Goal: Information Seeking & Learning: Find specific page/section

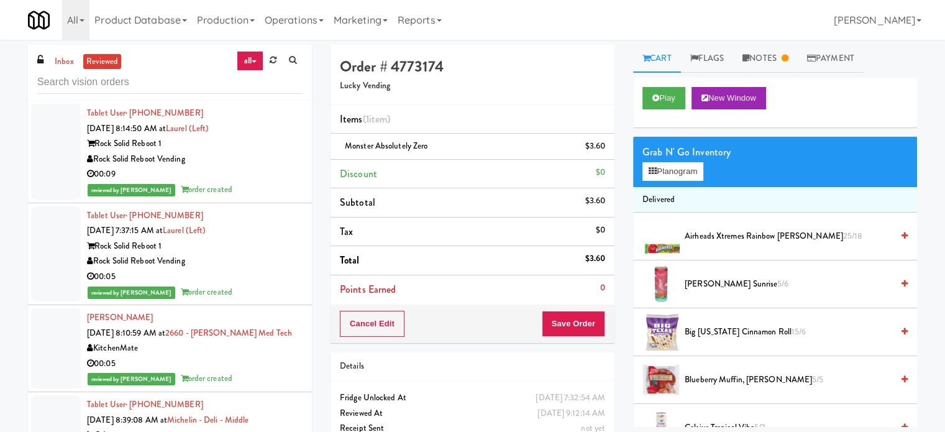
scroll to position [2768, 0]
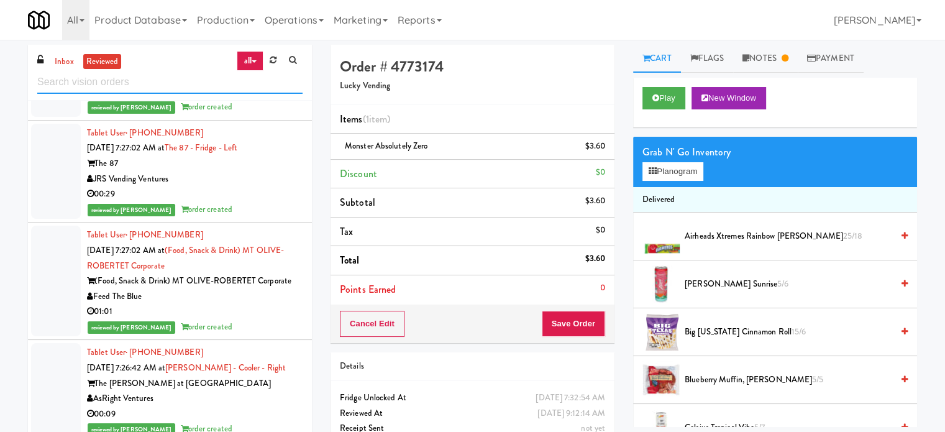
click at [160, 86] on input "text" at bounding box center [169, 82] width 265 height 23
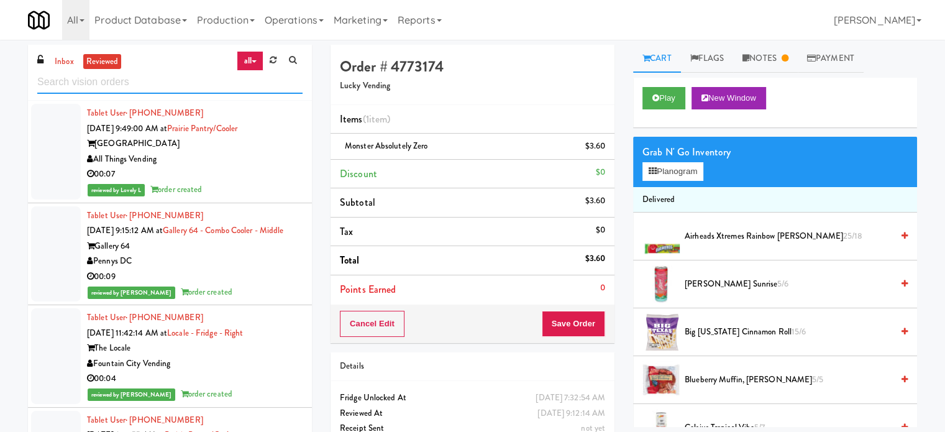
click at [158, 81] on input "text" at bounding box center [169, 82] width 265 height 23
click at [273, 181] on div "Tablet User · (616) 540-8851 Oct 2, 2025 9:49:00 AM at Prairie Pantry/Cooler Pr…" at bounding box center [195, 152] width 216 height 92
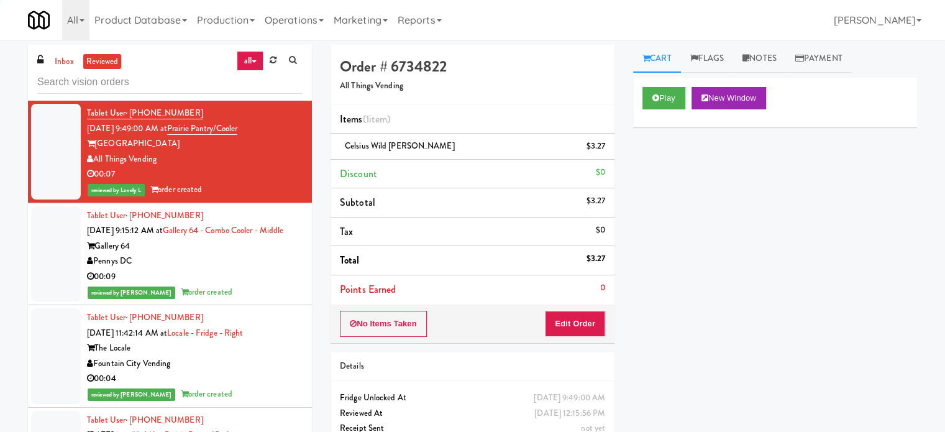
drag, startPoint x: 273, startPoint y: 264, endPoint x: 308, endPoint y: 228, distance: 50.1
click at [273, 254] on div "Gallery 64" at bounding box center [195, 247] width 216 height 16
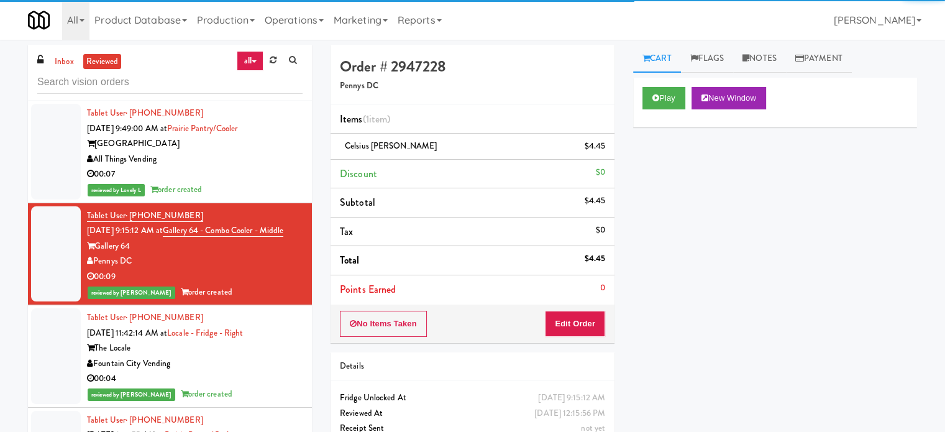
click at [287, 167] on div "00:07" at bounding box center [195, 175] width 216 height 16
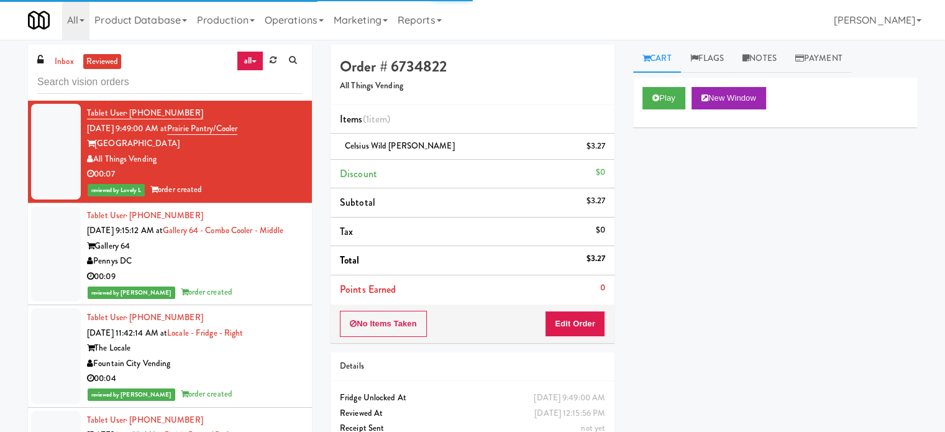
click at [280, 269] on div "Pennys DC" at bounding box center [195, 262] width 216 height 16
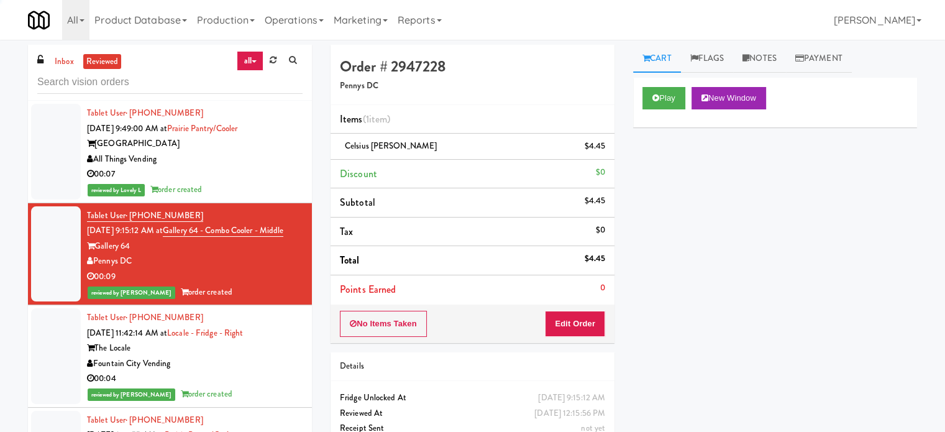
click at [275, 188] on div "reviewed by Lovely L order created" at bounding box center [195, 190] width 216 height 16
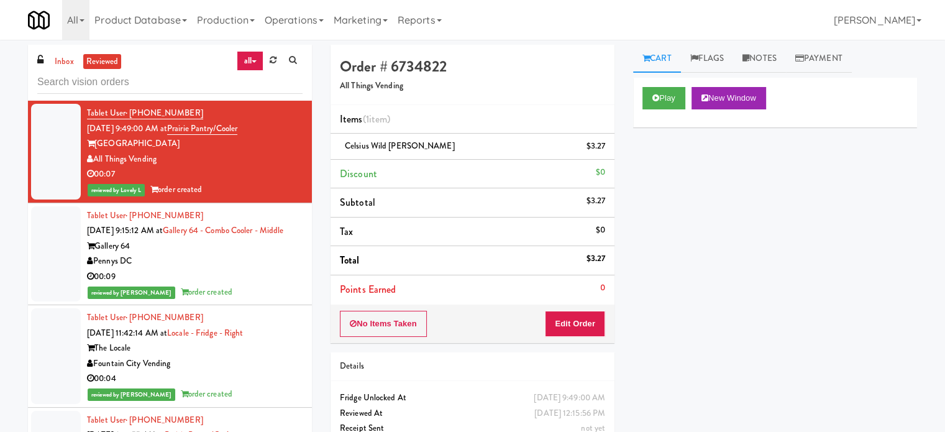
click at [264, 285] on div "00:09" at bounding box center [195, 277] width 216 height 16
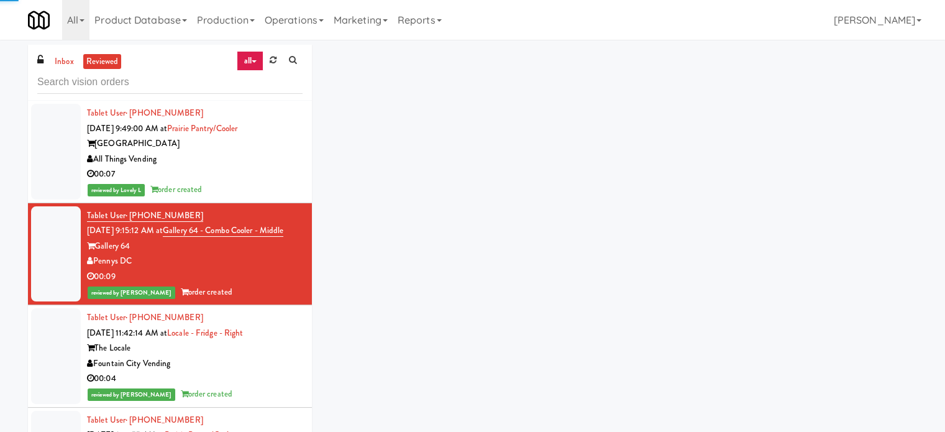
click at [269, 372] on div "Fountain City Vending" at bounding box center [195, 364] width 216 height 16
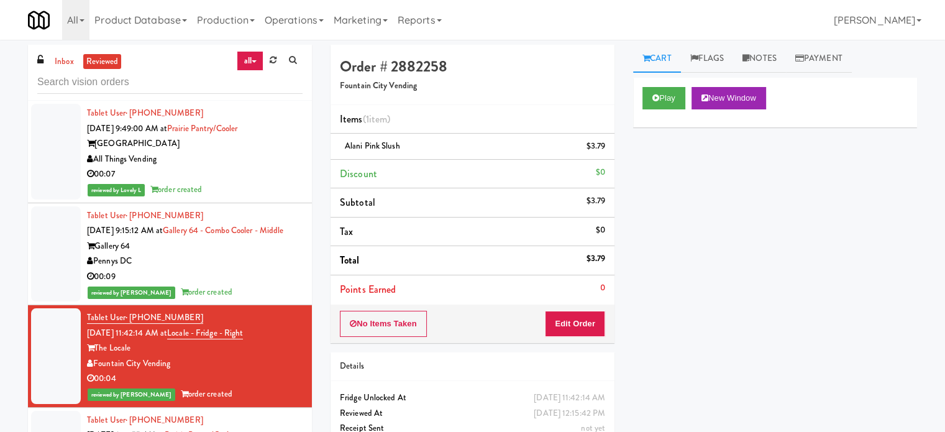
scroll to position [311, 0]
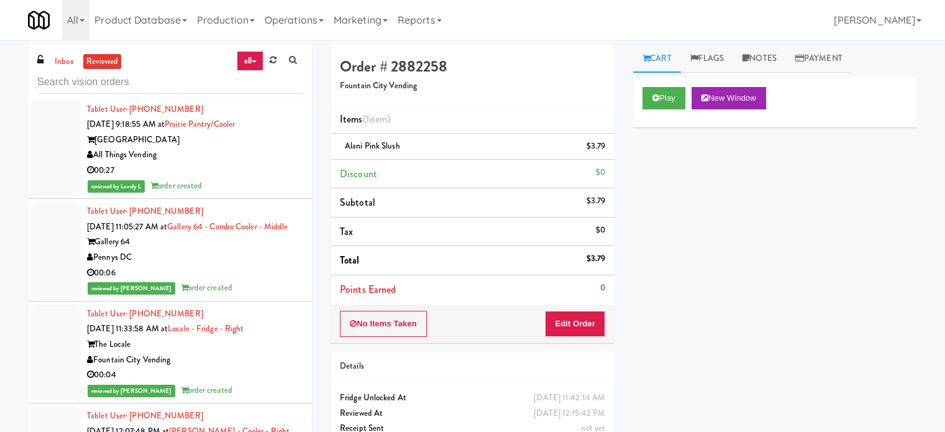
click at [264, 163] on div "All Things Vending" at bounding box center [195, 155] width 216 height 16
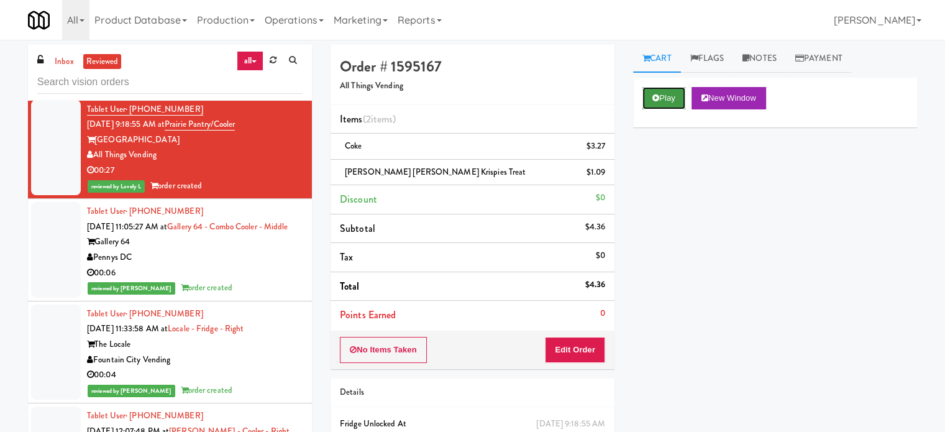
click at [646, 97] on button "Play" at bounding box center [664, 98] width 43 height 22
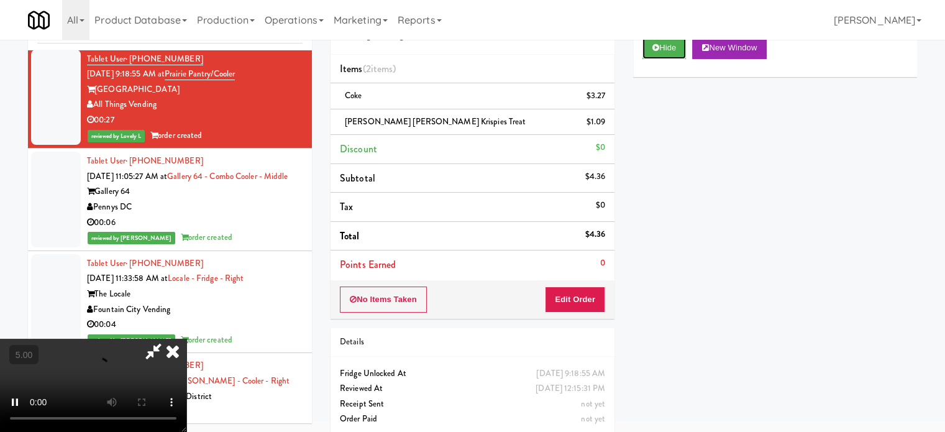
scroll to position [62, 0]
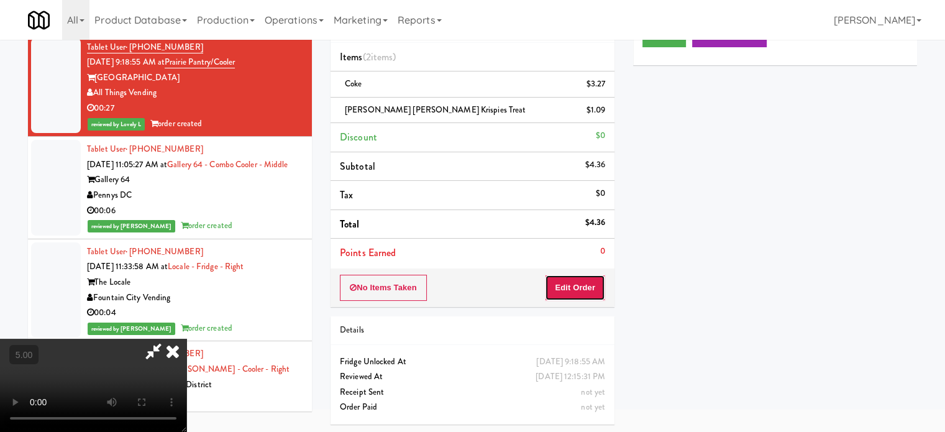
click at [574, 298] on button "Edit Order" at bounding box center [575, 288] width 60 height 26
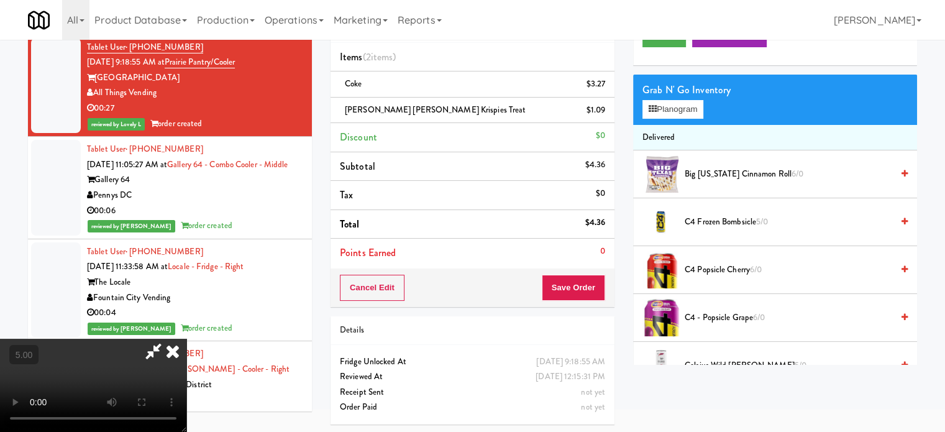
drag, startPoint x: 356, startPoint y: 269, endPoint x: 342, endPoint y: 247, distance: 25.9
click at [186, 339] on video at bounding box center [93, 385] width 186 height 93
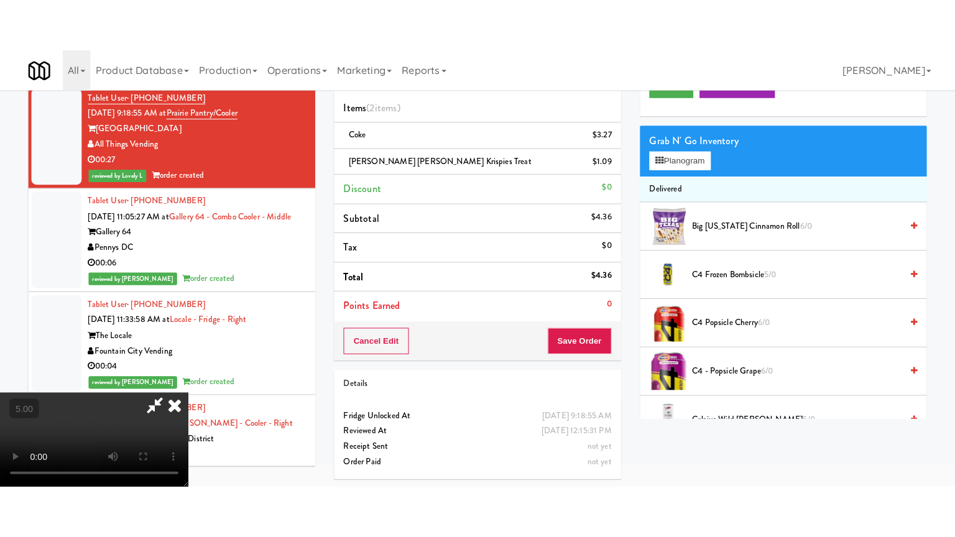
scroll to position [40, 0]
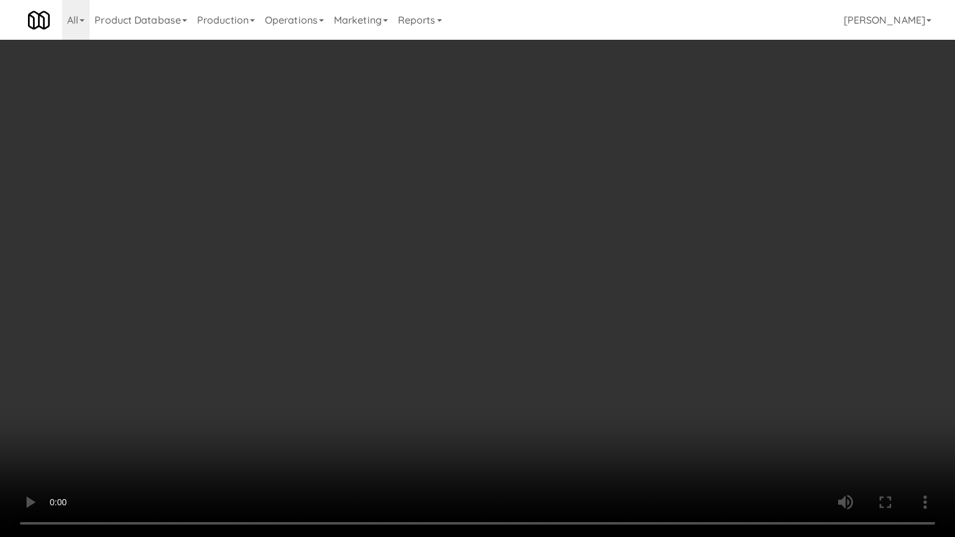
click at [366, 249] on video at bounding box center [477, 268] width 955 height 537
click at [365, 250] on video at bounding box center [477, 268] width 955 height 537
click at [368, 249] on video at bounding box center [477, 268] width 955 height 537
click at [388, 264] on video at bounding box center [477, 268] width 955 height 537
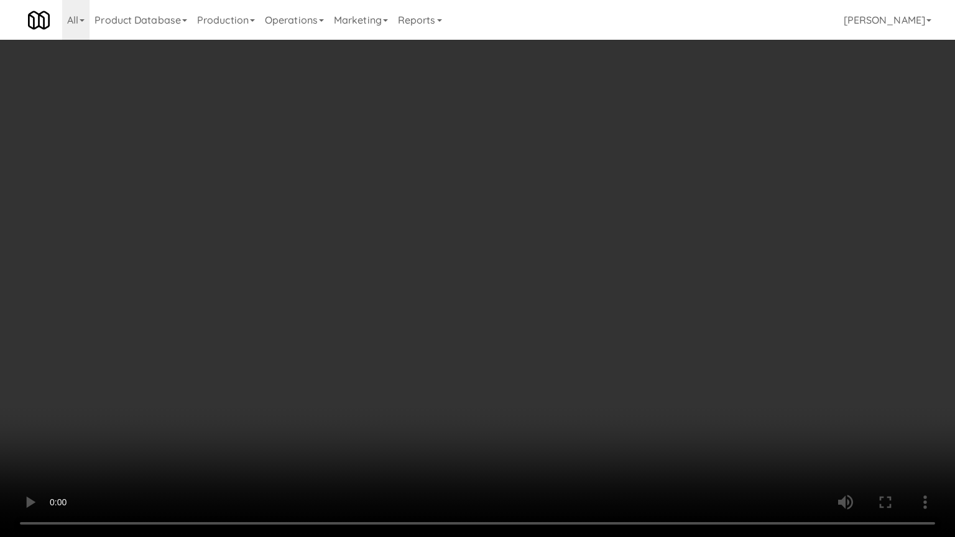
click at [369, 288] on video at bounding box center [477, 268] width 955 height 537
click at [501, 276] on video at bounding box center [477, 268] width 955 height 537
click at [500, 276] on video at bounding box center [477, 268] width 955 height 537
click at [528, 278] on video at bounding box center [477, 268] width 955 height 537
click at [525, 278] on video at bounding box center [477, 268] width 955 height 537
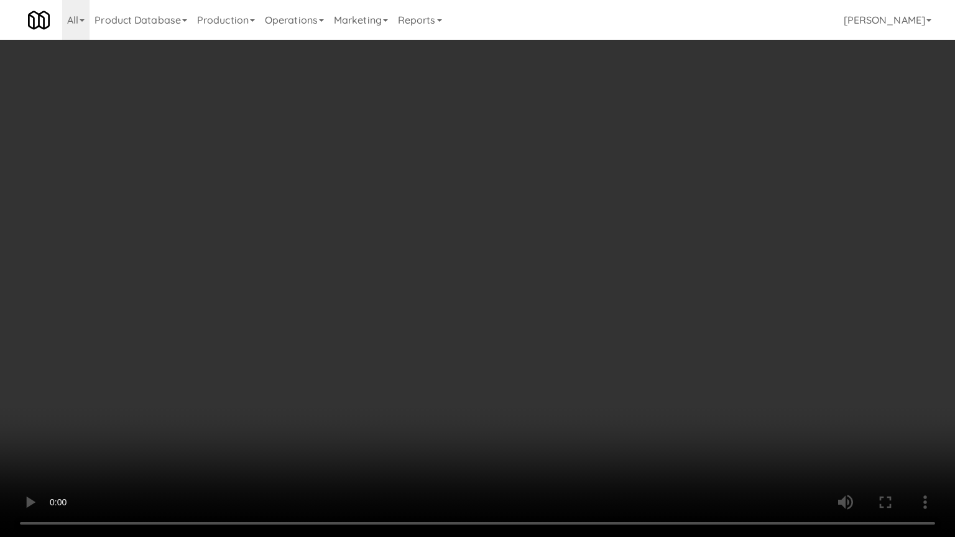
click at [525, 278] on video at bounding box center [477, 268] width 955 height 537
click at [529, 281] on video at bounding box center [477, 268] width 955 height 537
click at [527, 282] on video at bounding box center [477, 268] width 955 height 537
click at [570, 288] on video at bounding box center [477, 268] width 955 height 537
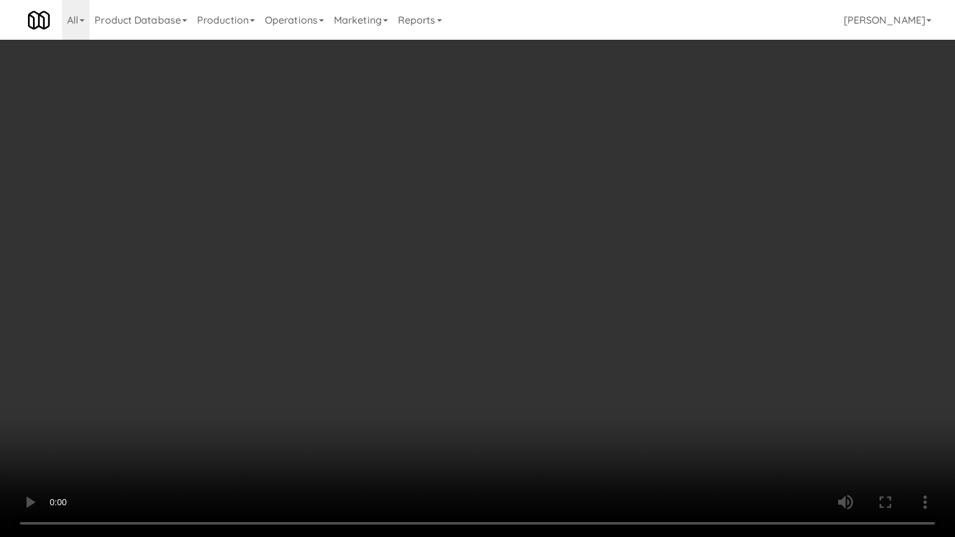
click at [563, 288] on video at bounding box center [477, 268] width 955 height 537
click at [564, 268] on video at bounding box center [477, 268] width 955 height 537
drag, startPoint x: 564, startPoint y: 268, endPoint x: 584, endPoint y: 167, distance: 102.6
click at [566, 268] on video at bounding box center [477, 268] width 955 height 537
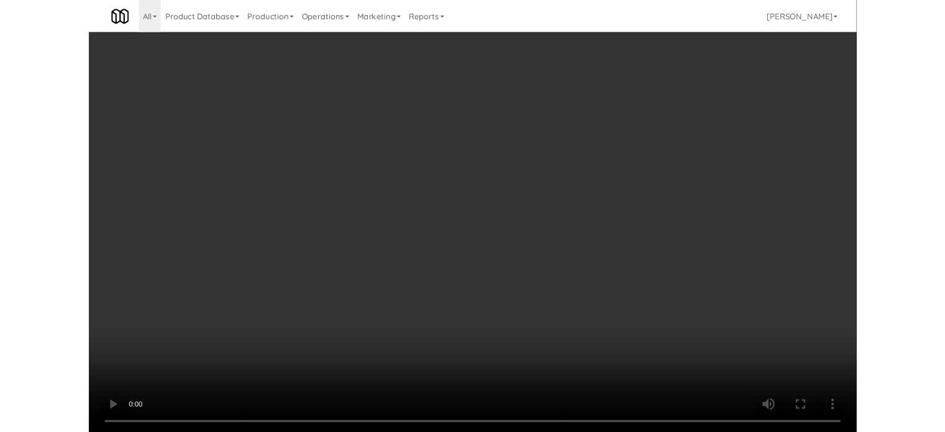
scroll to position [62, 0]
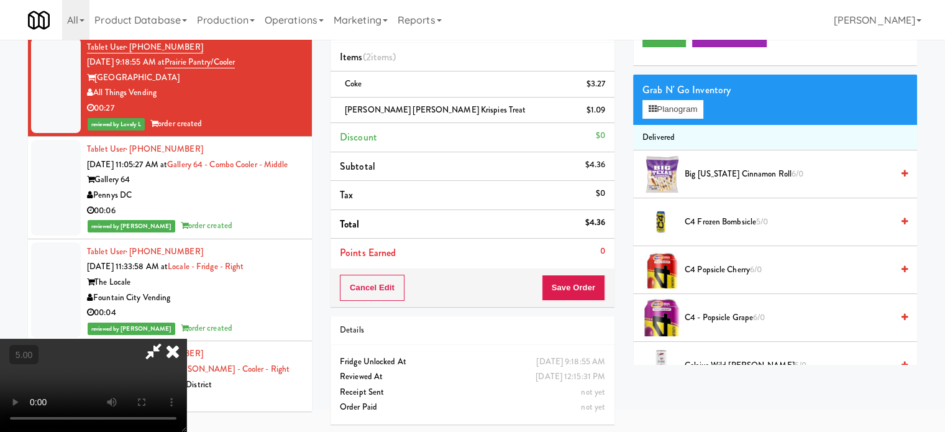
click at [186, 339] on icon at bounding box center [172, 351] width 27 height 25
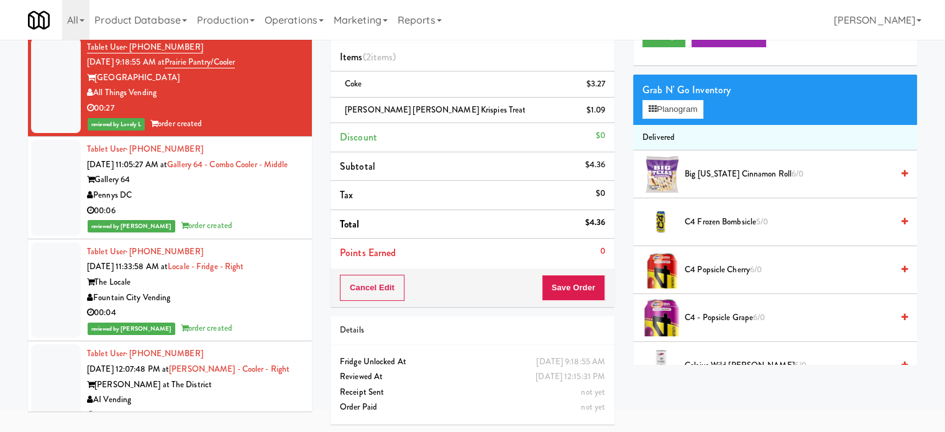
click at [231, 188] on div "Gallery 64" at bounding box center [195, 180] width 216 height 16
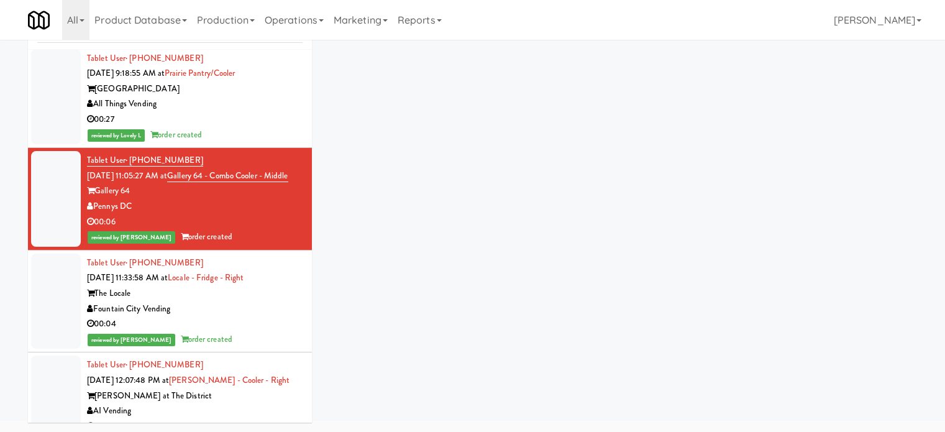
scroll to position [50, 0]
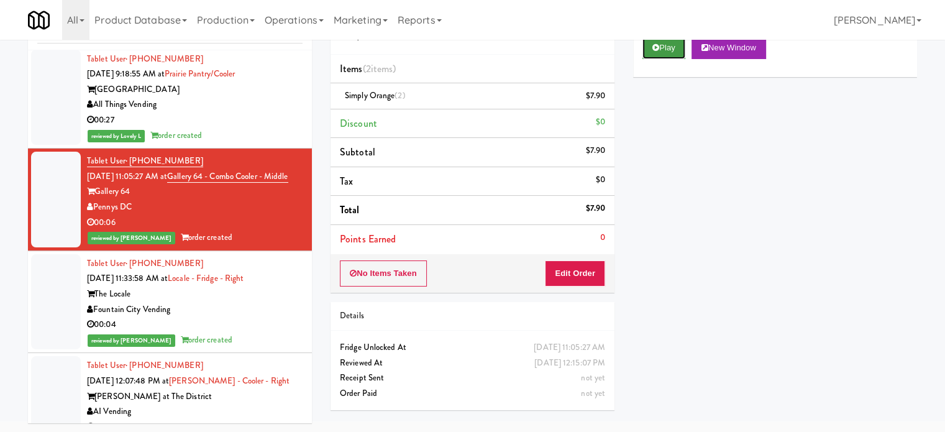
click at [654, 47] on icon at bounding box center [656, 48] width 7 height 8
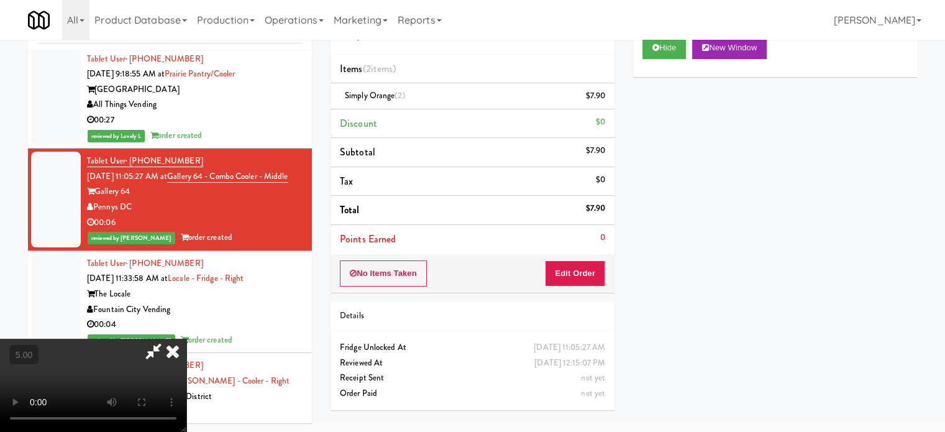
click at [186, 342] on video at bounding box center [93, 385] width 186 height 93
click at [186, 346] on video at bounding box center [93, 385] width 186 height 93
click at [186, 339] on video at bounding box center [93, 385] width 186 height 93
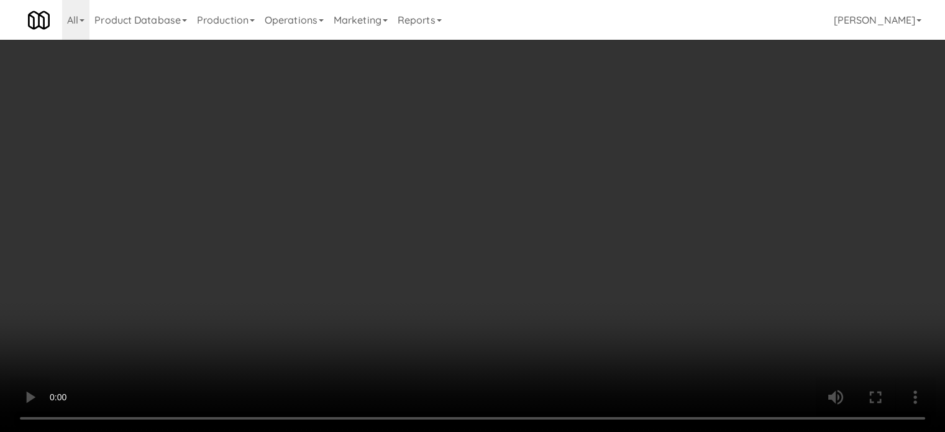
click at [263, 415] on video at bounding box center [472, 216] width 945 height 432
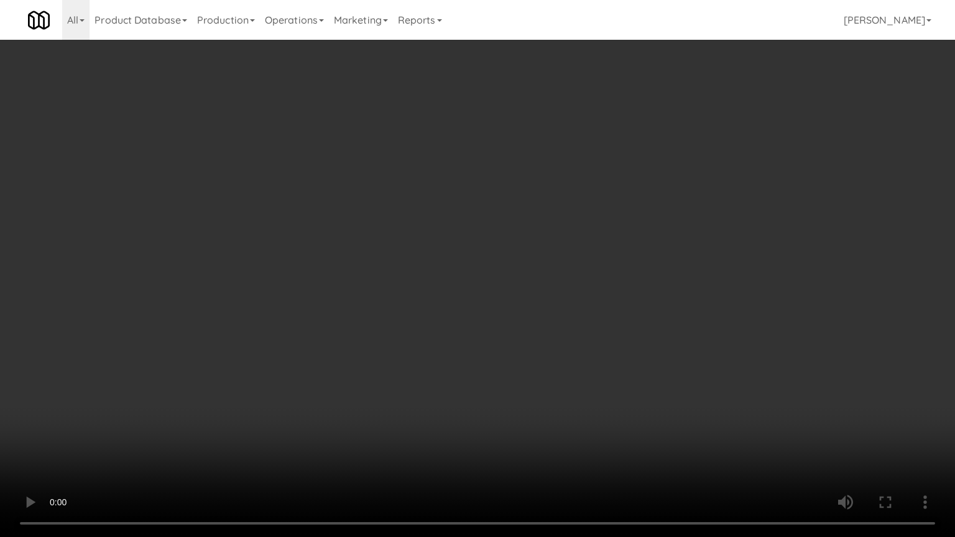
click at [411, 275] on video at bounding box center [477, 268] width 955 height 537
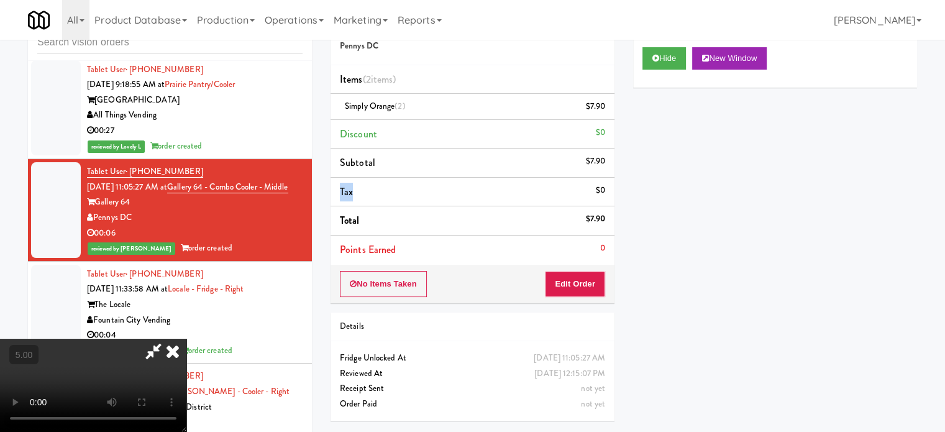
click at [411, 200] on li "Tax $0" at bounding box center [473, 192] width 284 height 29
click at [681, 52] on button "Hide" at bounding box center [665, 58] width 44 height 22
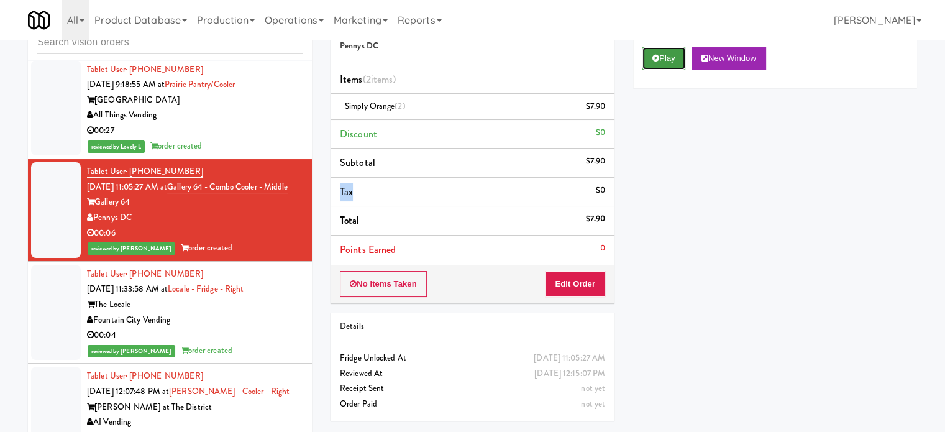
click at [680, 52] on button "Play" at bounding box center [664, 58] width 43 height 22
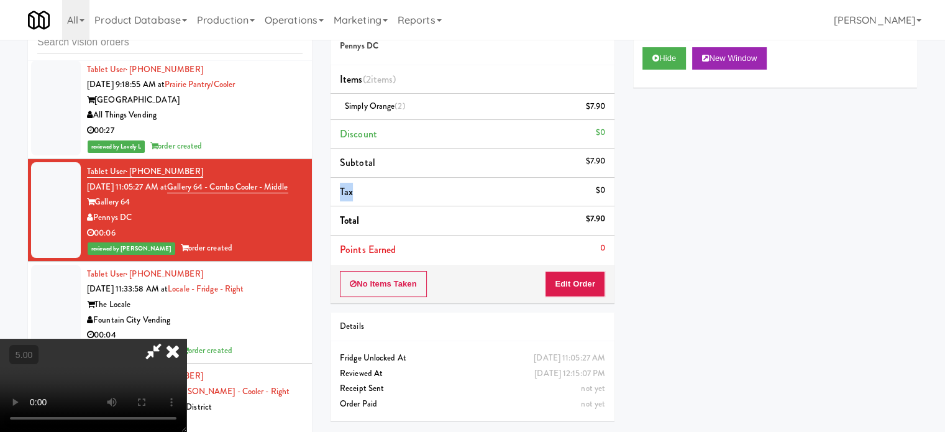
click at [186, 339] on video at bounding box center [93, 385] width 186 height 93
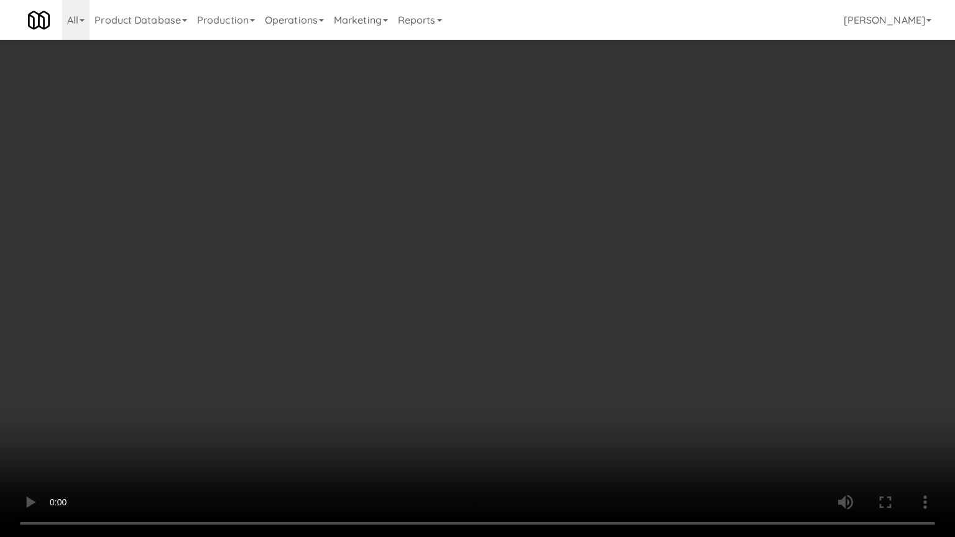
click at [397, 261] on video at bounding box center [477, 268] width 955 height 537
click at [224, 388] on video at bounding box center [477, 268] width 955 height 537
click at [266, 337] on video at bounding box center [477, 268] width 955 height 537
click at [267, 336] on video at bounding box center [477, 268] width 955 height 537
click at [313, 339] on video at bounding box center [477, 268] width 955 height 537
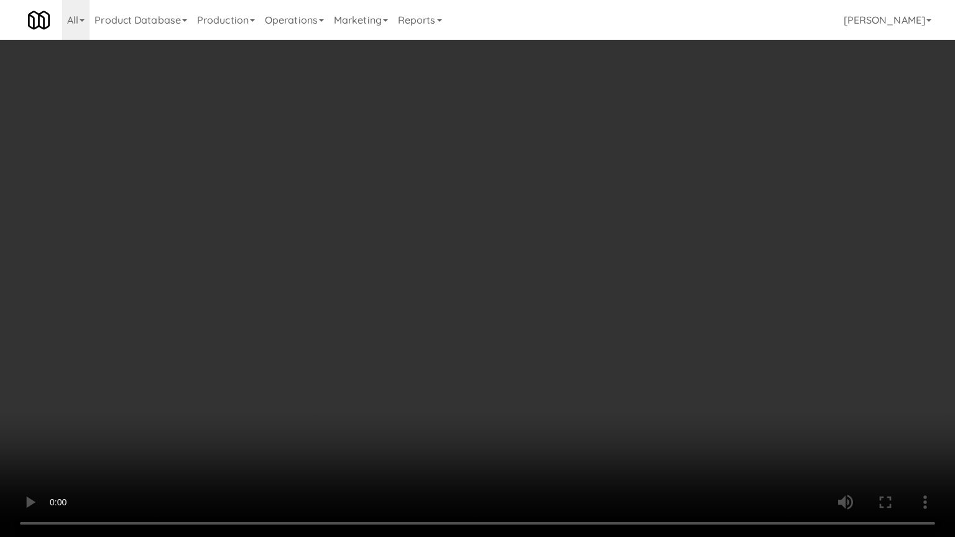
click at [313, 339] on video at bounding box center [477, 268] width 955 height 537
click at [341, 325] on video at bounding box center [477, 268] width 955 height 537
drag, startPoint x: 341, startPoint y: 325, endPoint x: 467, endPoint y: 79, distance: 276.6
click at [343, 323] on video at bounding box center [477, 268] width 955 height 537
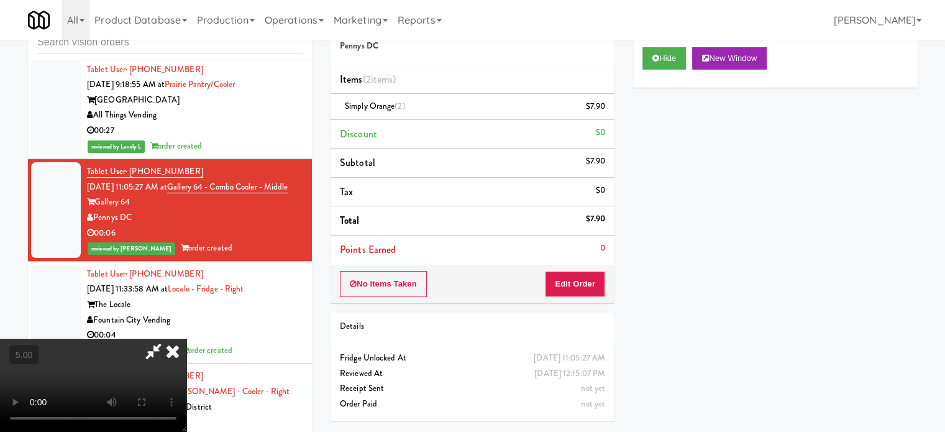
click at [186, 339] on icon at bounding box center [172, 351] width 27 height 25
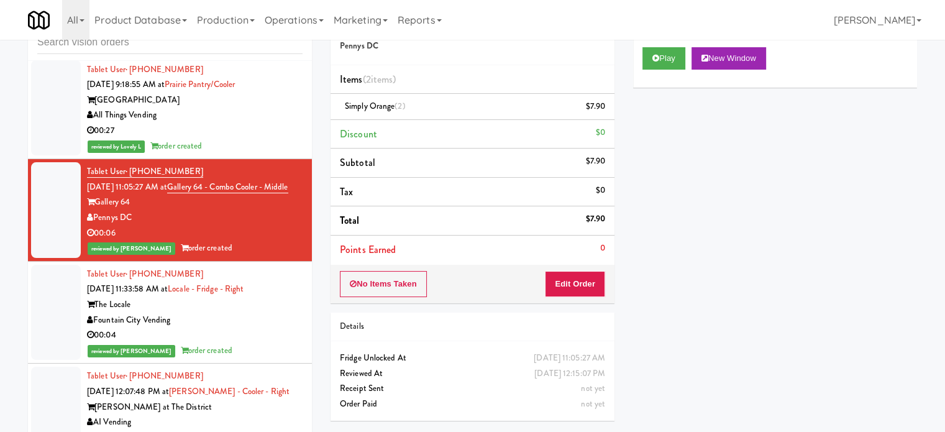
click at [247, 343] on div "00:04" at bounding box center [195, 336] width 216 height 16
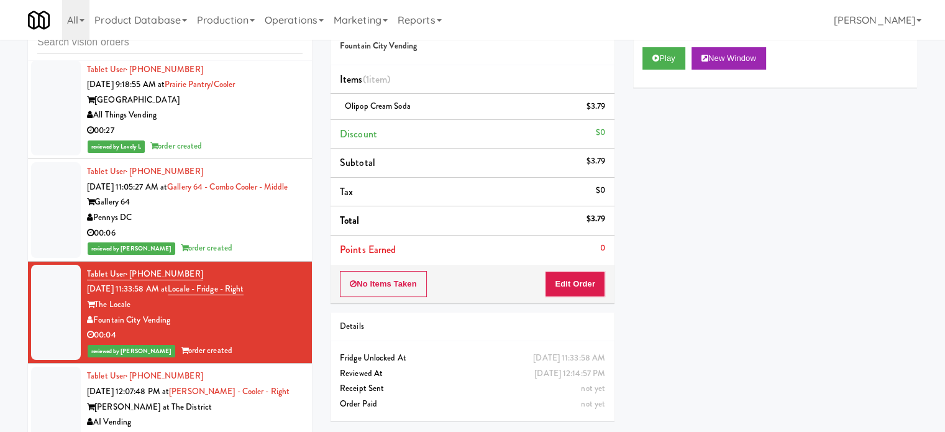
scroll to position [622, 0]
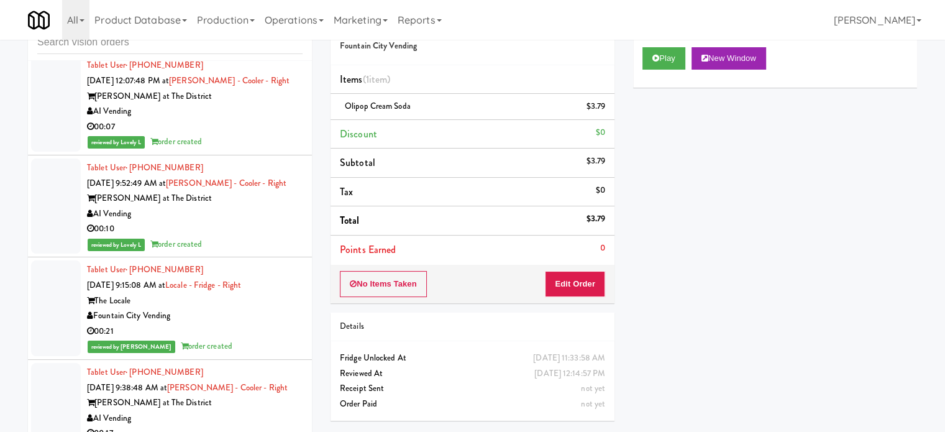
click at [256, 339] on div "00:21" at bounding box center [195, 332] width 216 height 16
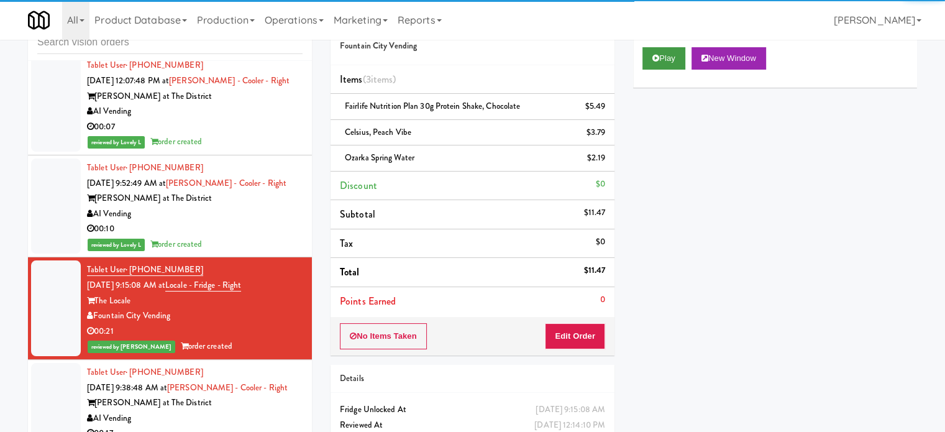
click at [666, 69] on div "Play New Window" at bounding box center [775, 63] width 284 height 50
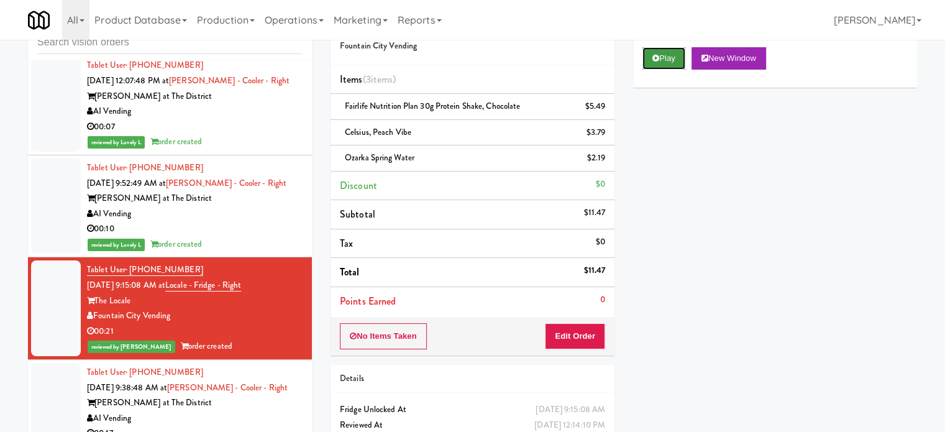
click at [661, 57] on button "Play" at bounding box center [664, 58] width 43 height 22
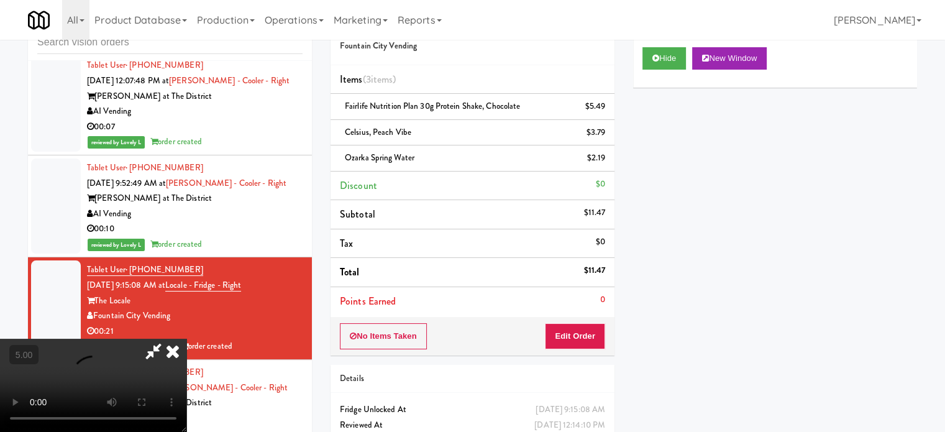
click at [186, 339] on video at bounding box center [93, 385] width 186 height 93
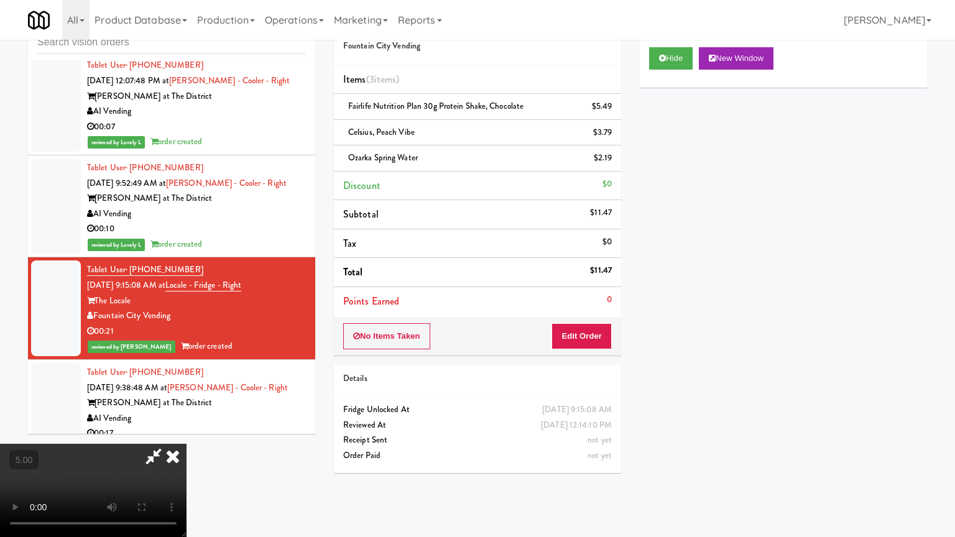
click at [186, 431] on video at bounding box center [93, 490] width 186 height 93
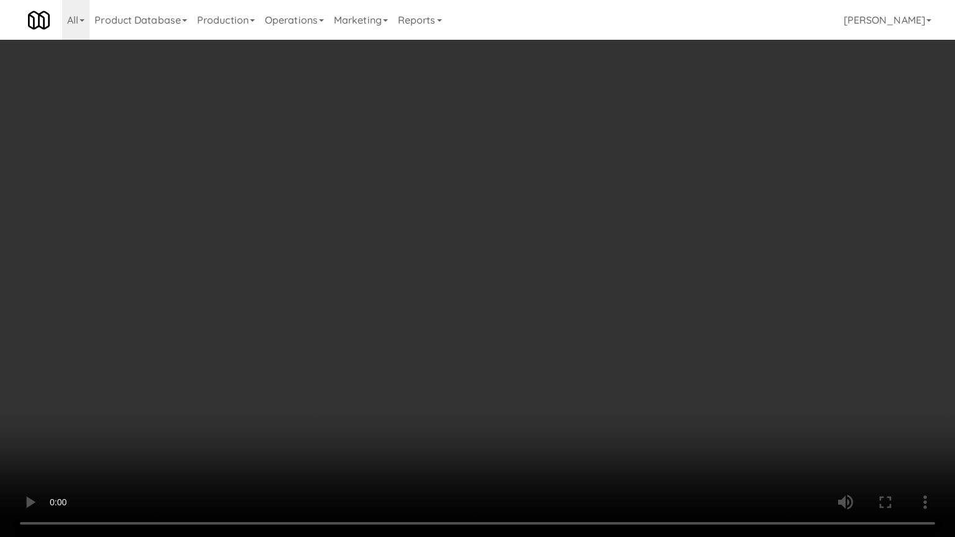
click at [452, 242] on video at bounding box center [477, 268] width 955 height 537
click at [470, 244] on video at bounding box center [477, 268] width 955 height 537
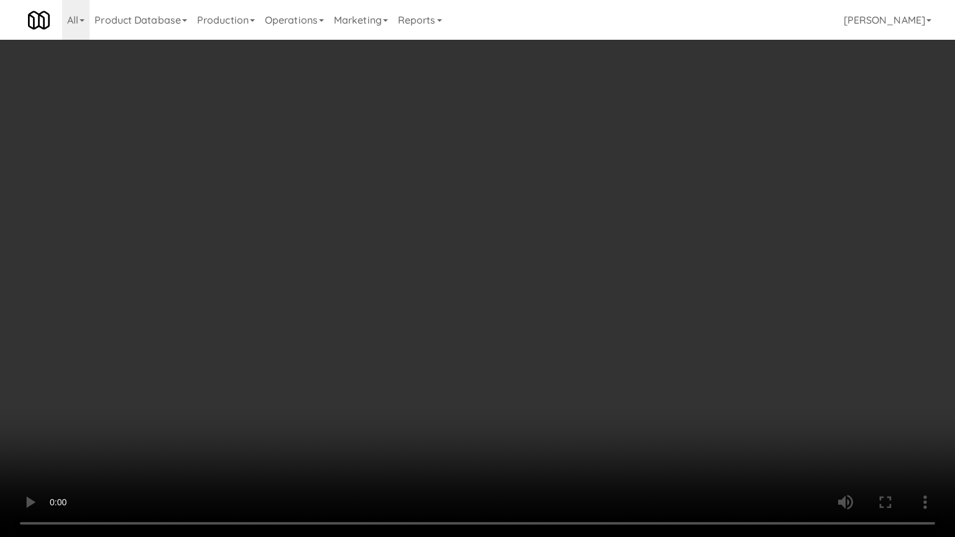
click at [470, 246] on video at bounding box center [477, 268] width 955 height 537
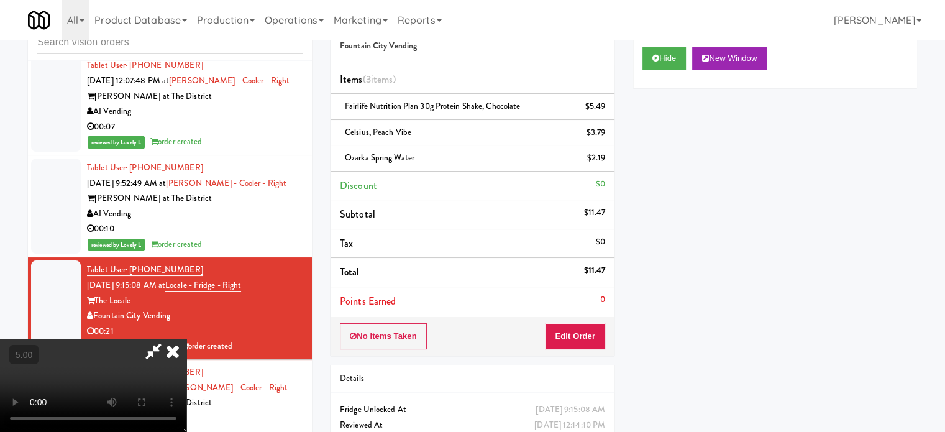
click at [186, 339] on icon at bounding box center [172, 351] width 27 height 25
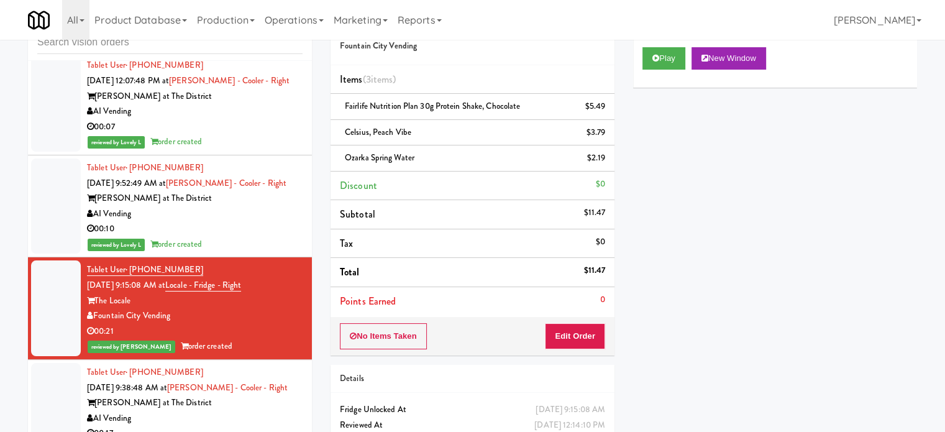
scroll to position [932, 0]
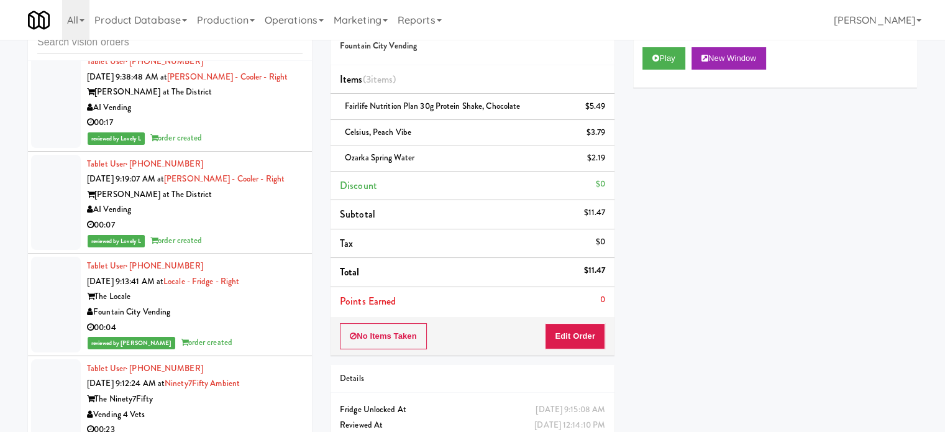
click at [266, 146] on div "reviewed by Lovely L order created" at bounding box center [195, 139] width 216 height 16
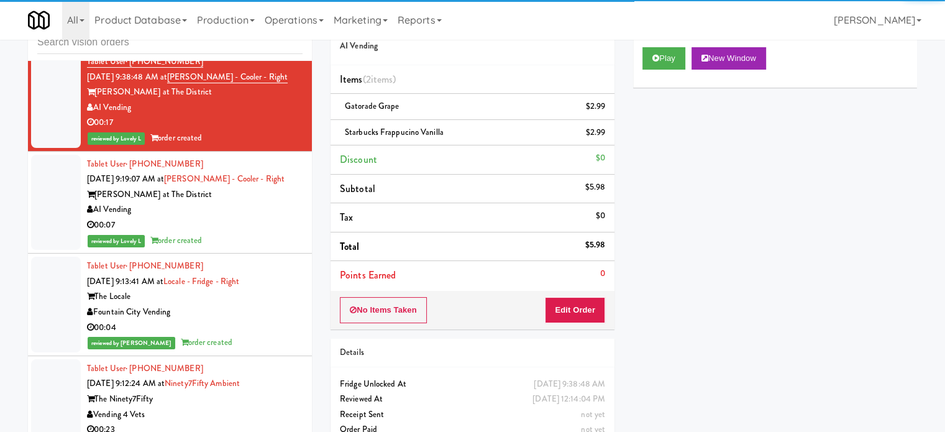
click at [265, 203] on div "Keene at The District" at bounding box center [195, 195] width 216 height 16
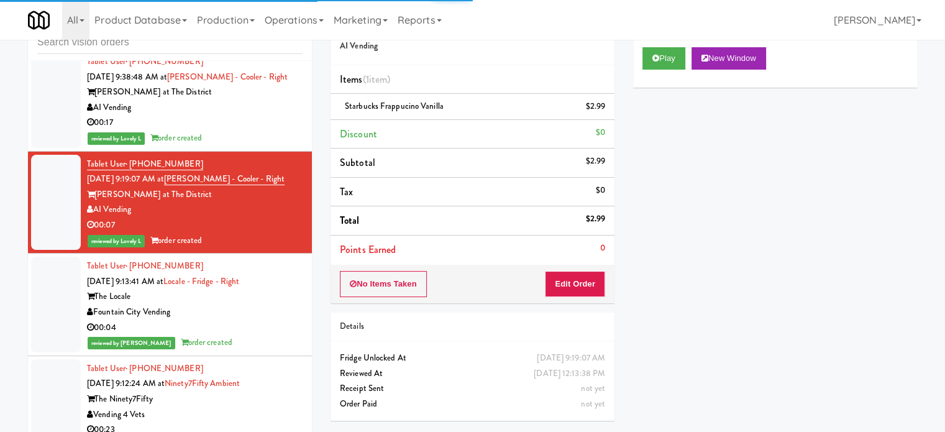
click at [269, 305] on div "The Locale" at bounding box center [195, 297] width 216 height 16
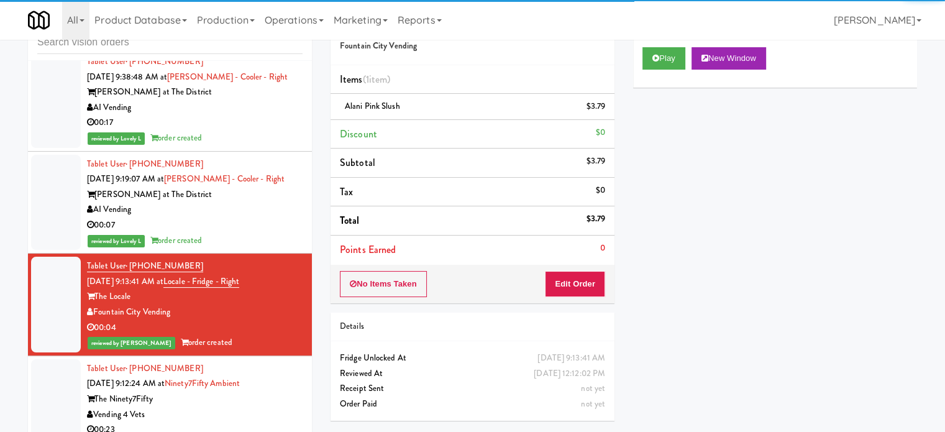
scroll to position [1243, 0]
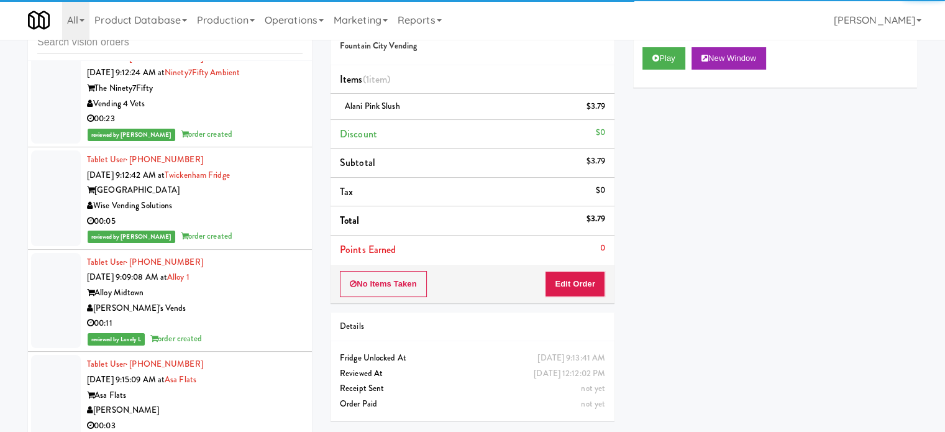
click at [271, 142] on div "reviewed by Paureen G order created" at bounding box center [195, 135] width 216 height 16
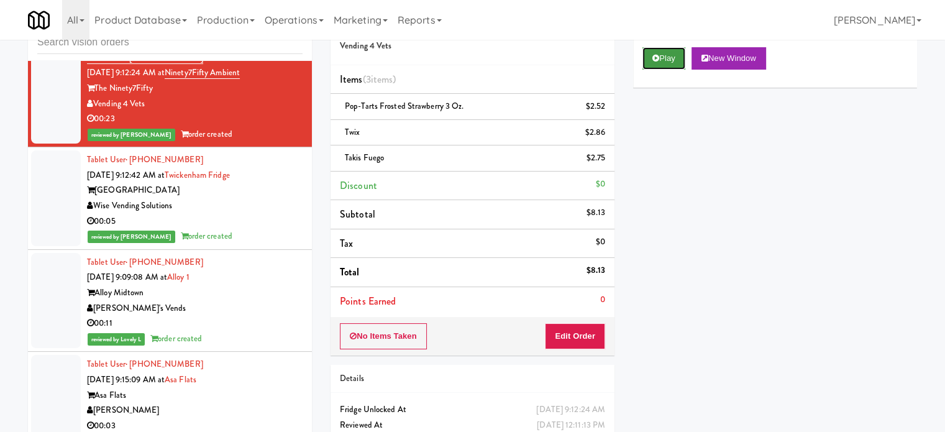
click at [664, 54] on button "Play" at bounding box center [664, 58] width 43 height 22
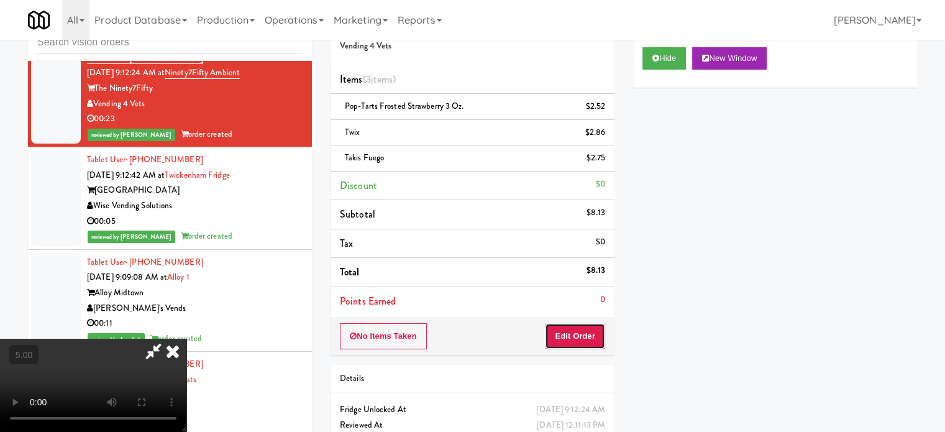
click at [585, 334] on button "Edit Order" at bounding box center [575, 336] width 60 height 26
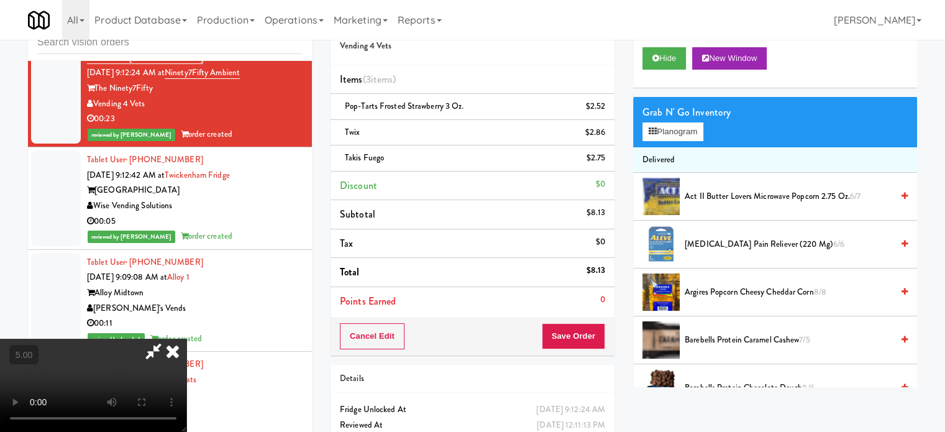
click at [186, 339] on video at bounding box center [93, 385] width 186 height 93
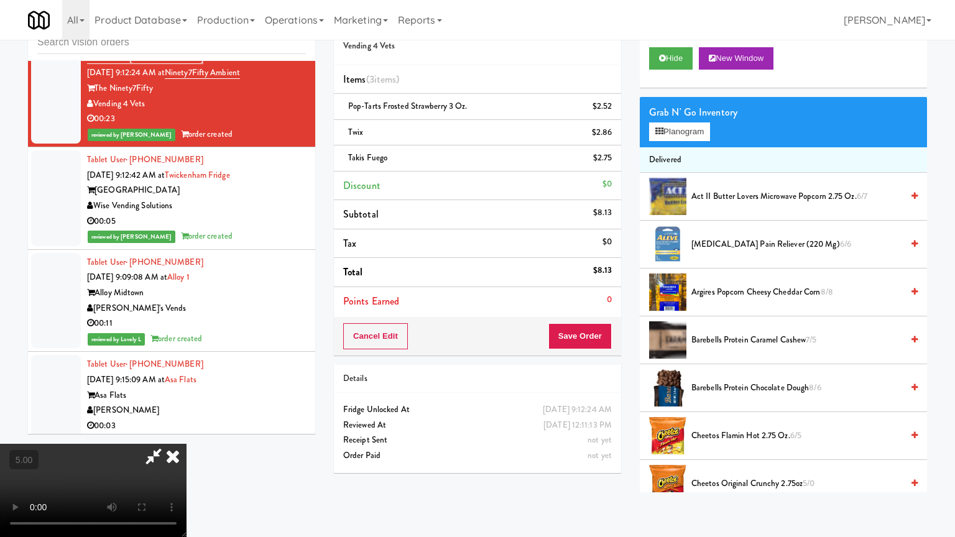
click at [186, 431] on video at bounding box center [93, 490] width 186 height 93
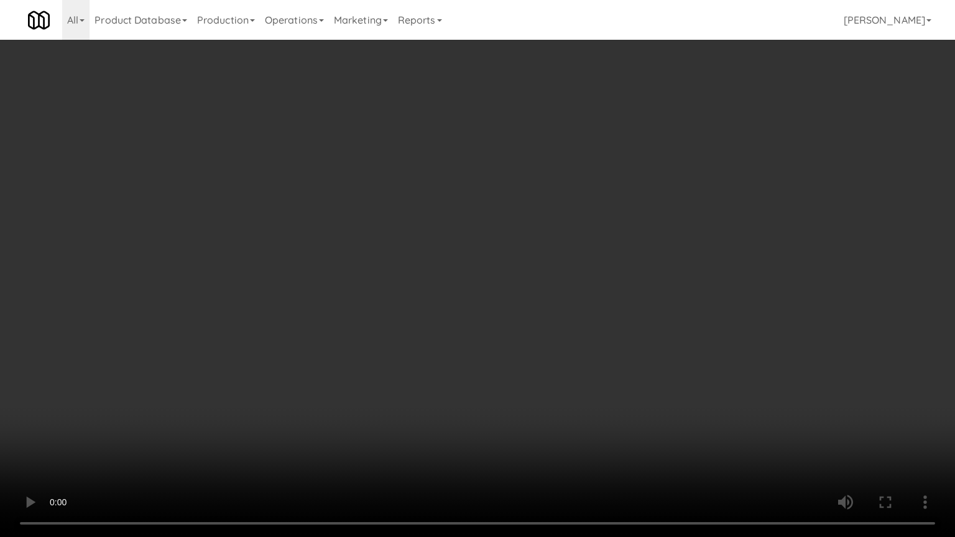
click at [435, 285] on video at bounding box center [477, 268] width 955 height 537
click at [477, 288] on video at bounding box center [477, 268] width 955 height 537
click at [500, 288] on video at bounding box center [477, 268] width 955 height 537
click at [496, 287] on video at bounding box center [477, 268] width 955 height 537
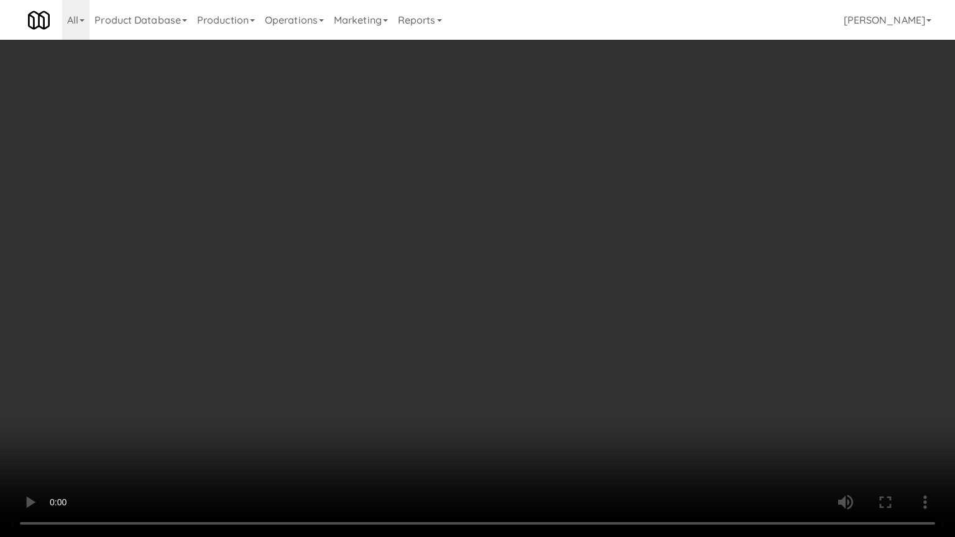
click at [528, 287] on video at bounding box center [477, 268] width 955 height 537
click at [528, 288] on video at bounding box center [477, 268] width 955 height 537
click at [540, 289] on video at bounding box center [477, 268] width 955 height 537
click at [546, 270] on video at bounding box center [477, 268] width 955 height 537
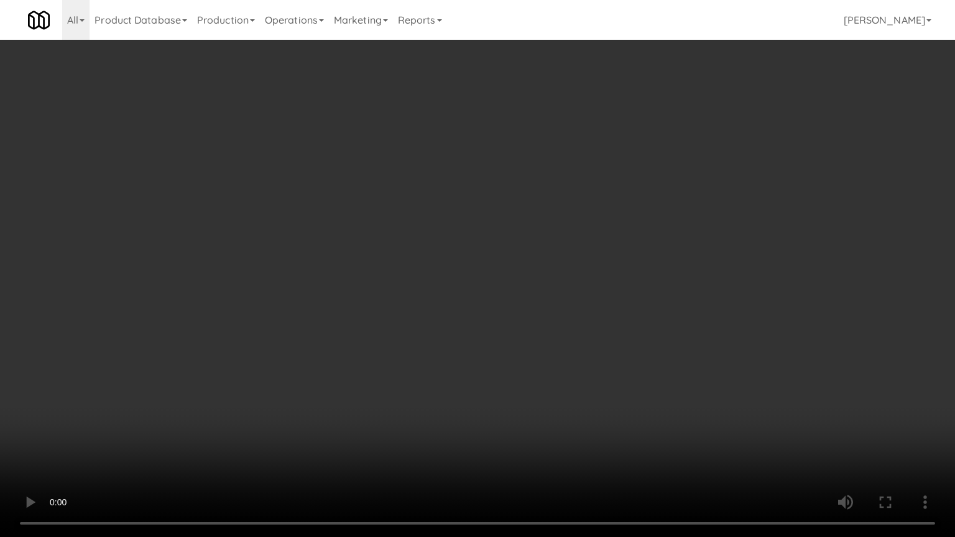
click at [546, 270] on video at bounding box center [477, 268] width 955 height 537
click at [543, 264] on video at bounding box center [477, 268] width 955 height 537
click at [556, 321] on video at bounding box center [477, 268] width 955 height 537
click at [517, 261] on video at bounding box center [477, 268] width 955 height 537
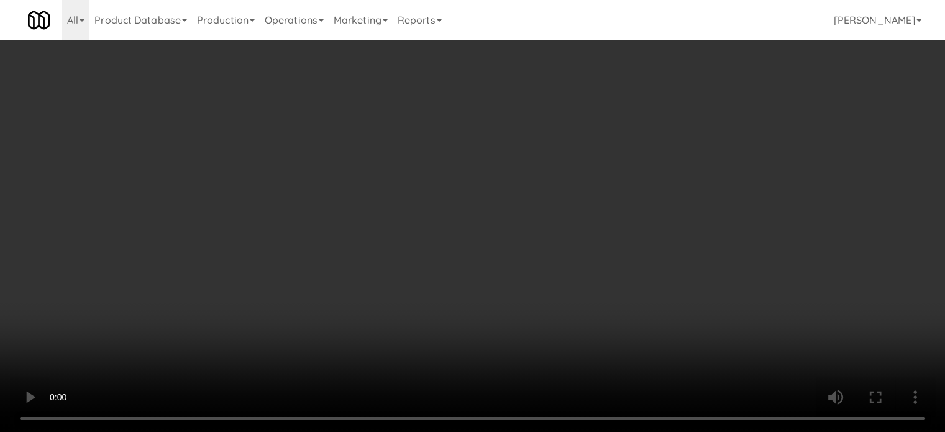
click at [387, 220] on video at bounding box center [472, 216] width 945 height 432
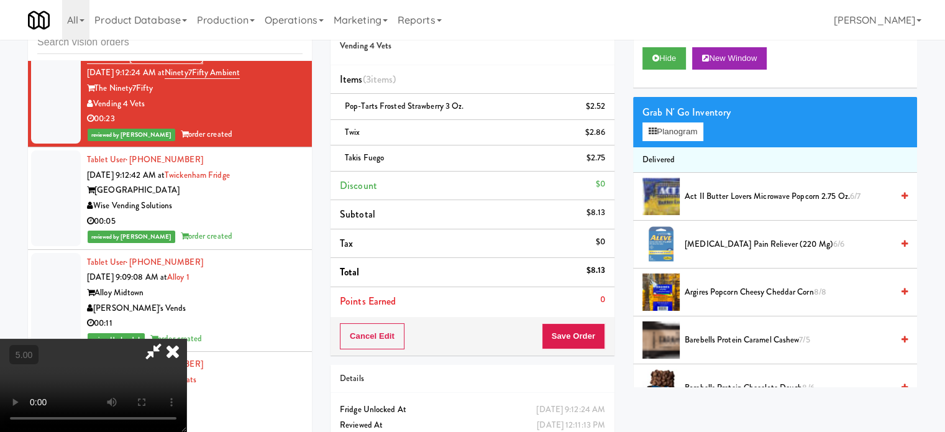
click at [168, 339] on icon at bounding box center [153, 351] width 29 height 25
click at [186, 339] on video at bounding box center [93, 385] width 186 height 93
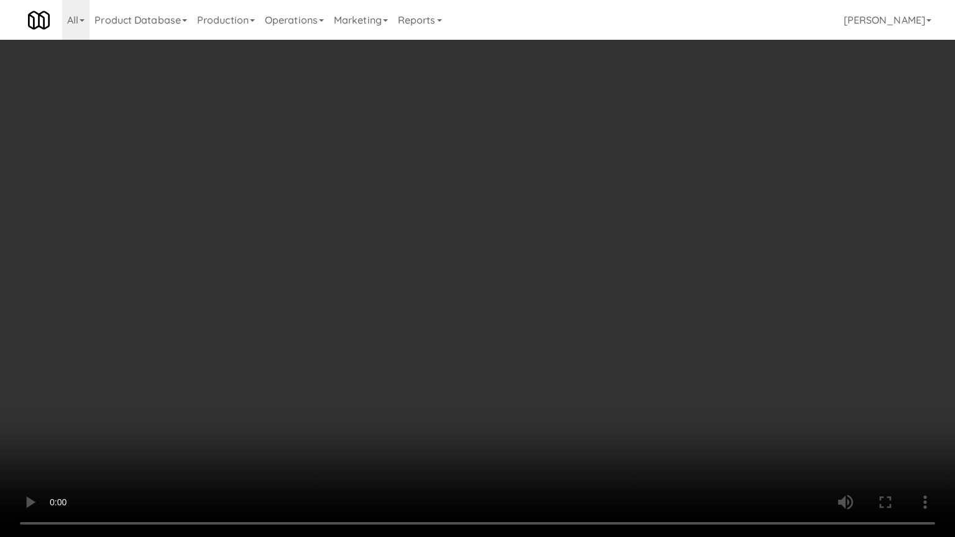
click at [192, 388] on video at bounding box center [477, 268] width 955 height 537
click at [358, 281] on video at bounding box center [477, 268] width 955 height 537
click at [375, 321] on video at bounding box center [477, 268] width 955 height 537
click at [397, 277] on video at bounding box center [477, 268] width 955 height 537
click at [344, 346] on video at bounding box center [477, 268] width 955 height 537
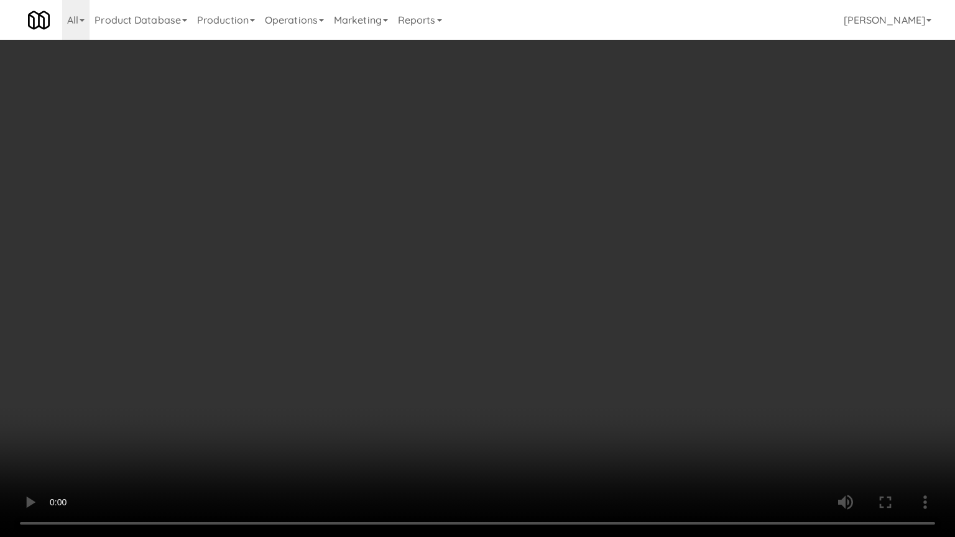
click at [399, 283] on video at bounding box center [477, 268] width 955 height 537
click at [443, 276] on video at bounding box center [477, 268] width 955 height 537
click at [467, 281] on video at bounding box center [477, 268] width 955 height 537
click at [467, 280] on video at bounding box center [477, 268] width 955 height 537
click at [467, 272] on video at bounding box center [477, 268] width 955 height 537
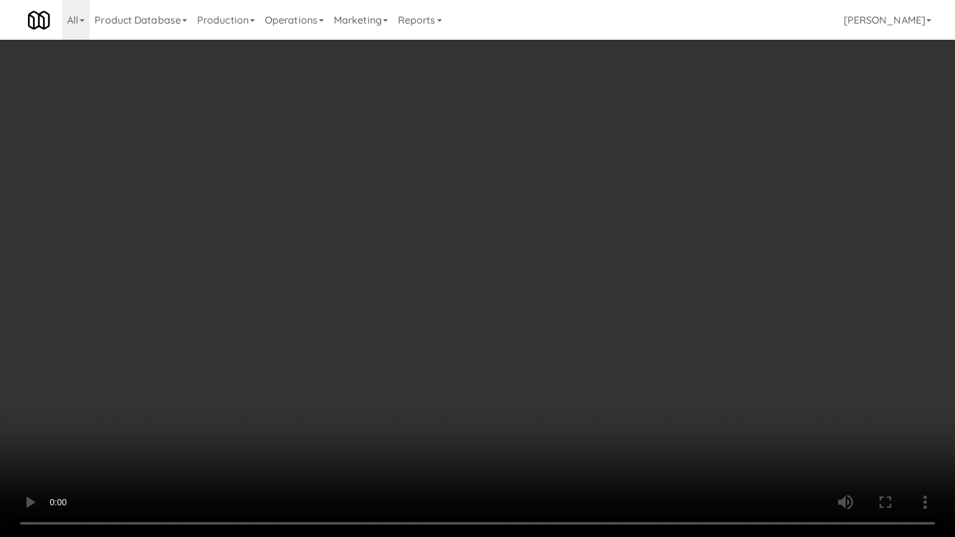
click at [484, 273] on video at bounding box center [477, 268] width 955 height 537
click at [487, 270] on video at bounding box center [477, 268] width 955 height 537
click at [522, 271] on video at bounding box center [477, 268] width 955 height 537
click at [530, 264] on video at bounding box center [477, 268] width 955 height 537
drag, startPoint x: 530, startPoint y: 264, endPoint x: 538, endPoint y: 175, distance: 89.3
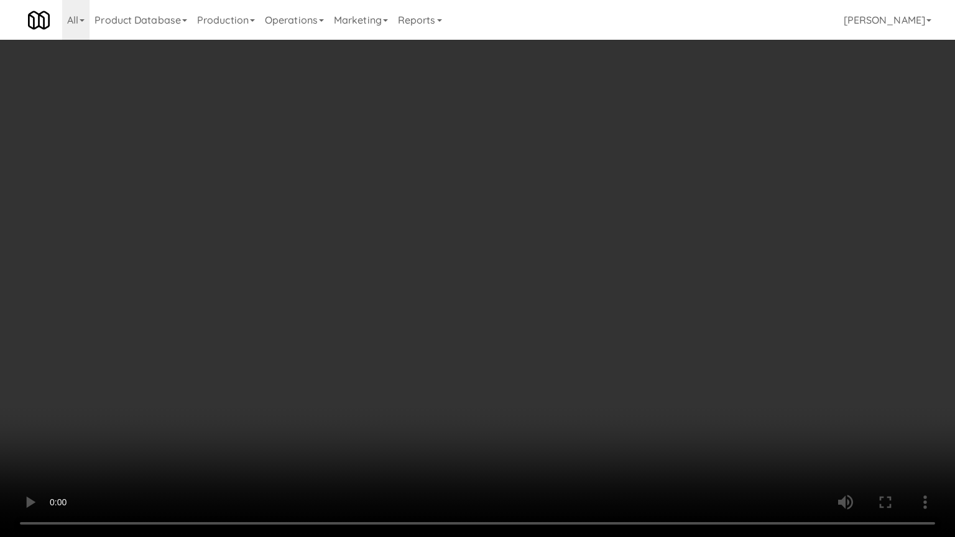
click at [531, 262] on video at bounding box center [477, 268] width 955 height 537
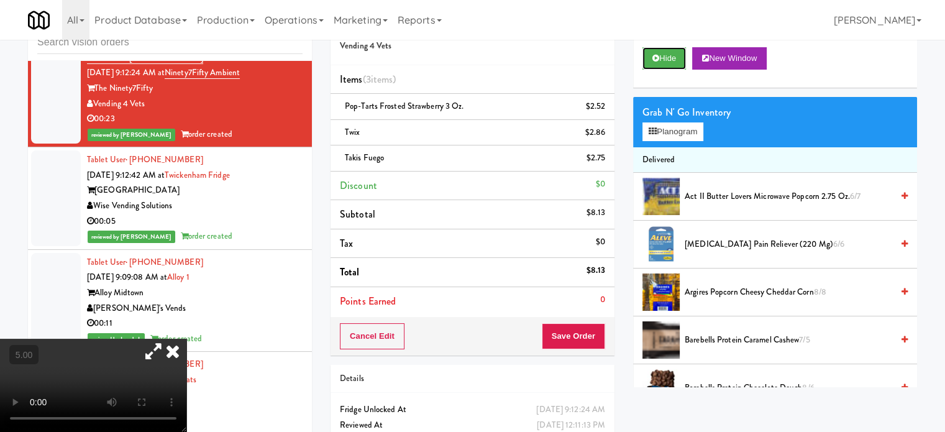
drag, startPoint x: 664, startPoint y: 58, endPoint x: 651, endPoint y: 71, distance: 18.5
click at [664, 57] on button "Hide" at bounding box center [665, 58] width 44 height 22
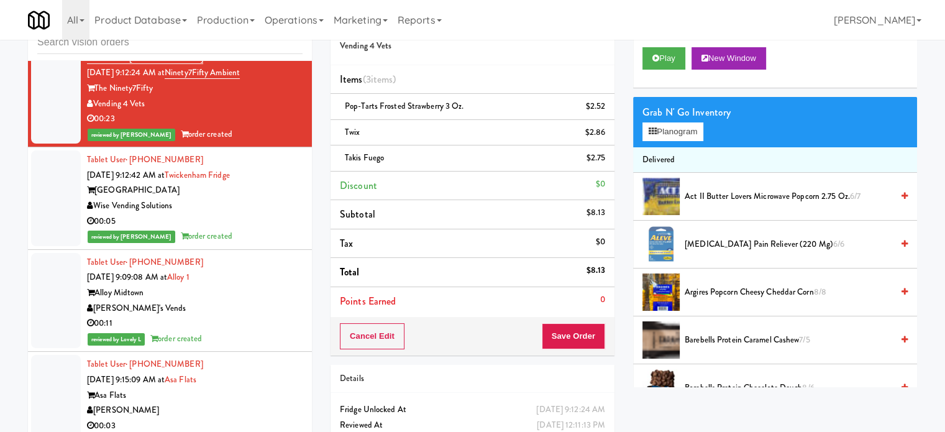
drag, startPoint x: 262, startPoint y: 262, endPoint x: 268, endPoint y: 254, distance: 10.3
click at [263, 244] on div "reviewed by Knessa C order created" at bounding box center [195, 237] width 216 height 16
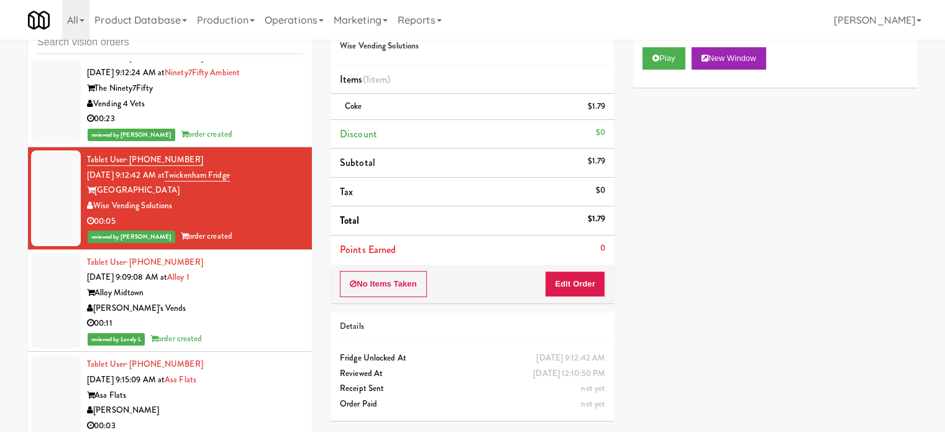
click at [260, 316] on div "[PERSON_NAME]'s Vends" at bounding box center [195, 309] width 216 height 16
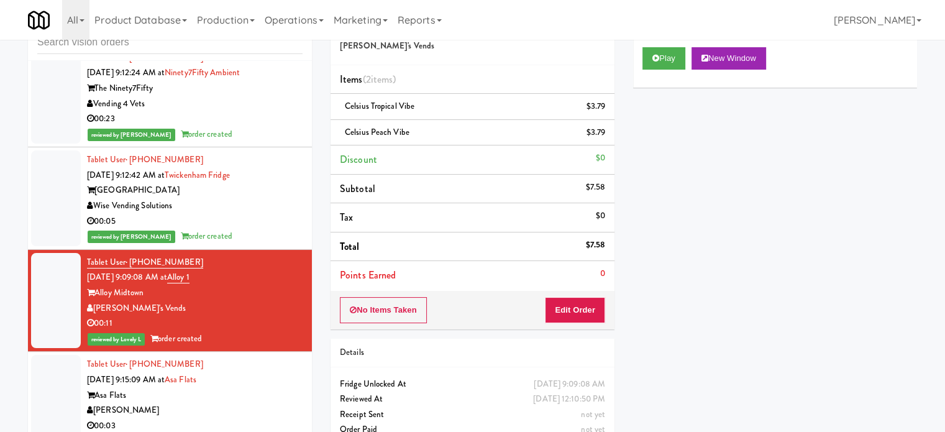
scroll to position [1554, 0]
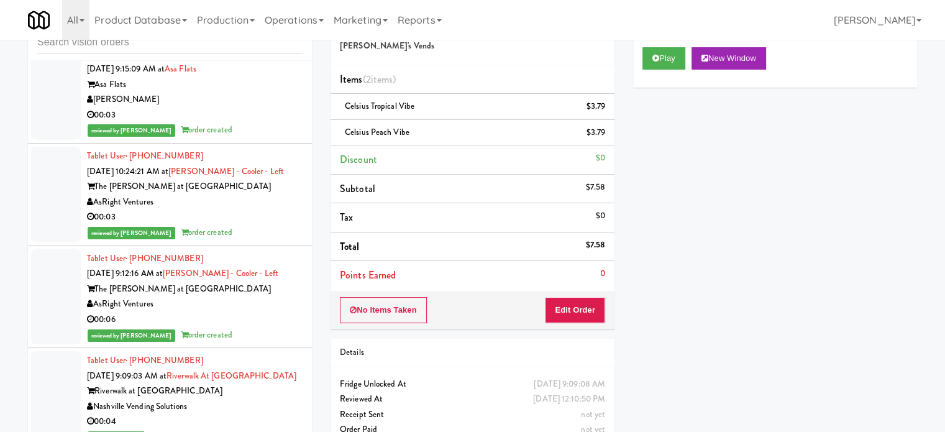
click at [254, 138] on div "reviewed by Frederick G order created" at bounding box center [195, 130] width 216 height 16
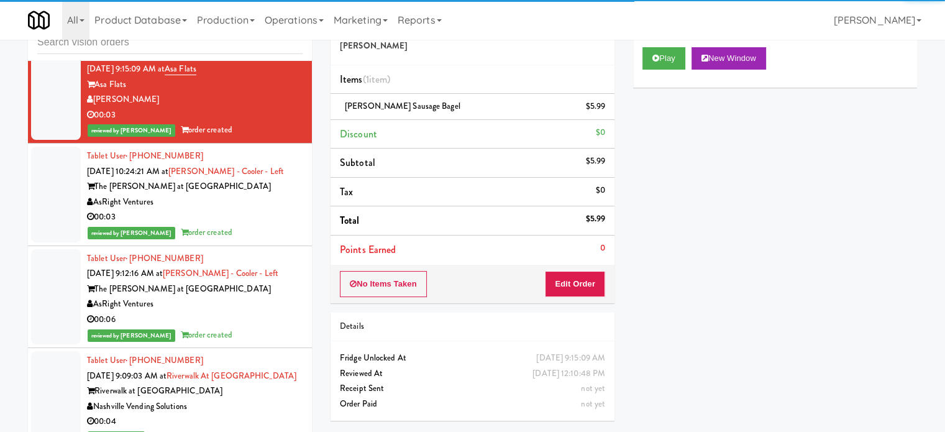
click at [262, 225] on div "00:03" at bounding box center [195, 217] width 216 height 16
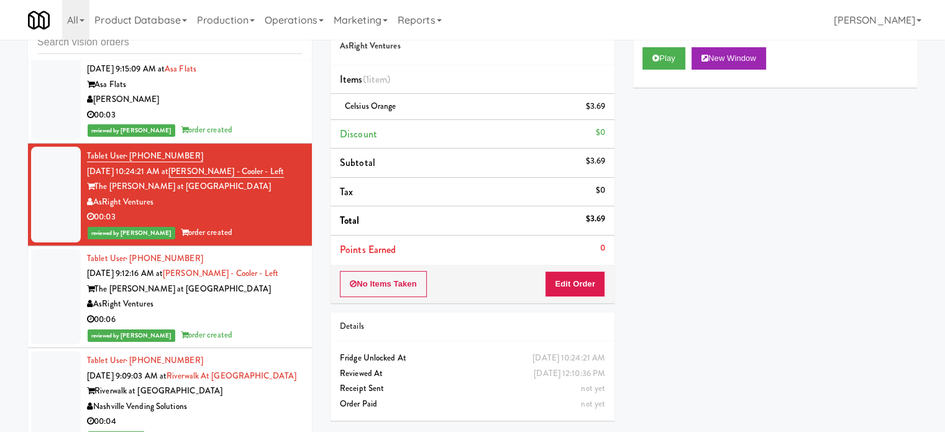
click at [266, 123] on div "00:03" at bounding box center [195, 116] width 216 height 16
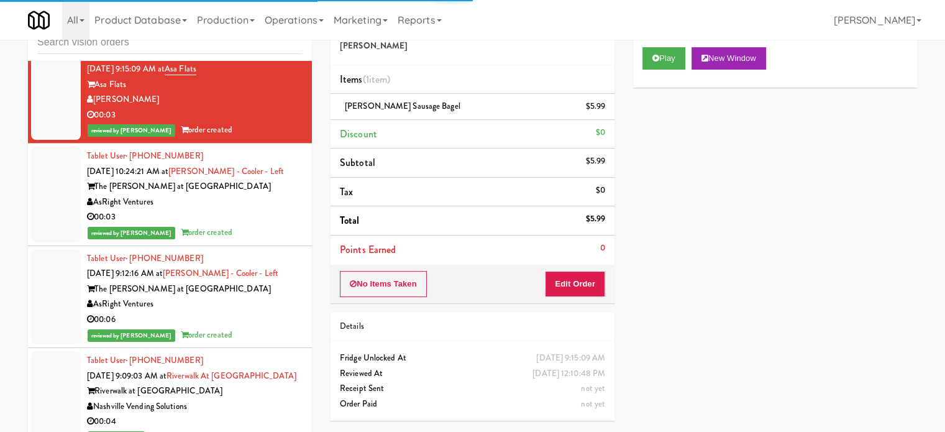
drag, startPoint x: 272, startPoint y: 310, endPoint x: 270, endPoint y: 287, distance: 23.1
click at [272, 310] on div "Tablet User · (813) 695-5026 Oct 2, 2025 9:12:16 AM at Slade - Cooler - Left Th…" at bounding box center [195, 297] width 216 height 92
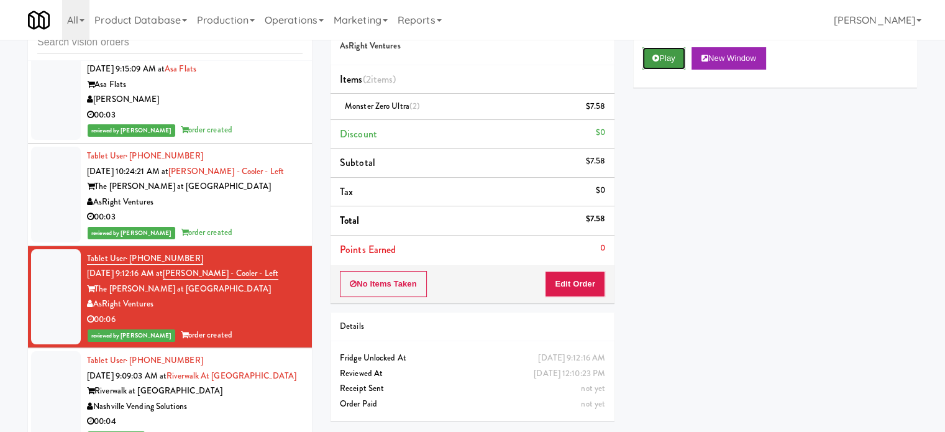
click at [662, 50] on button "Play" at bounding box center [664, 58] width 43 height 22
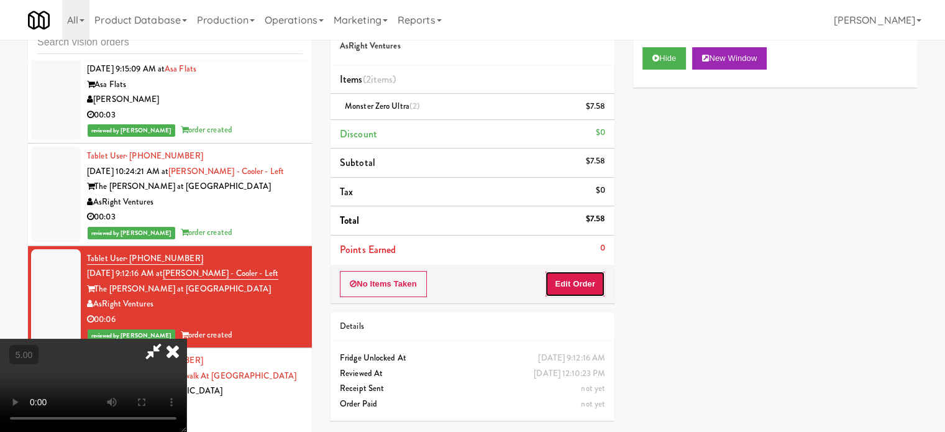
click at [583, 281] on button "Edit Order" at bounding box center [575, 284] width 60 height 26
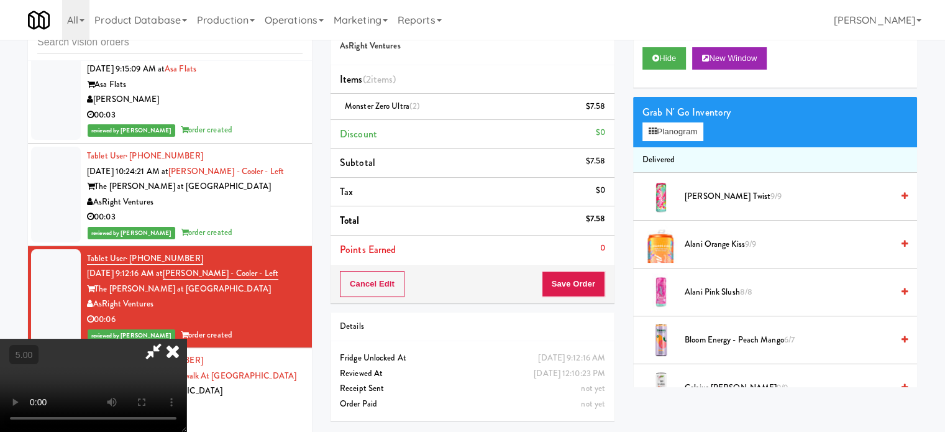
click at [186, 339] on video at bounding box center [93, 385] width 186 height 93
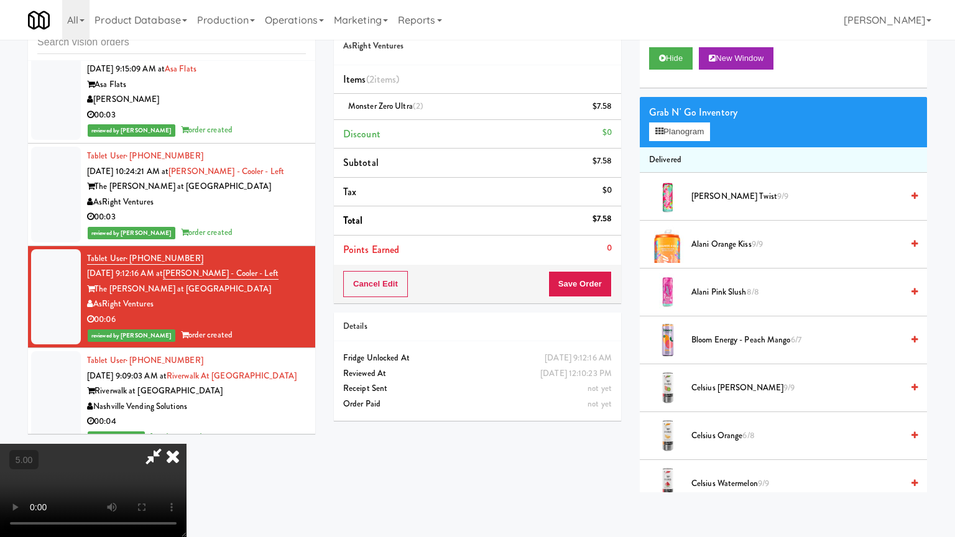
click at [186, 431] on video at bounding box center [93, 490] width 186 height 93
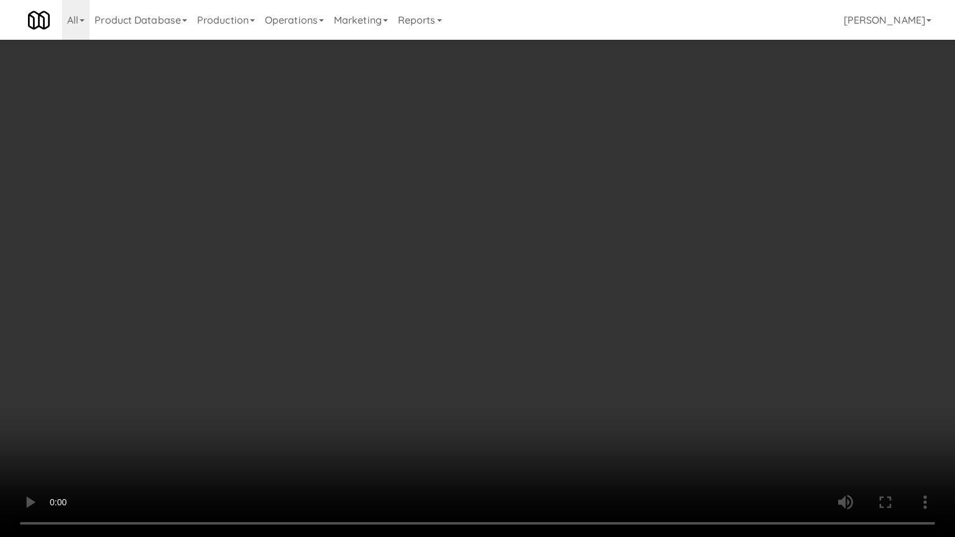
click at [446, 238] on video at bounding box center [477, 268] width 955 height 537
click at [469, 242] on video at bounding box center [477, 268] width 955 height 537
click at [470, 241] on video at bounding box center [477, 268] width 955 height 537
click at [507, 424] on video at bounding box center [477, 268] width 955 height 537
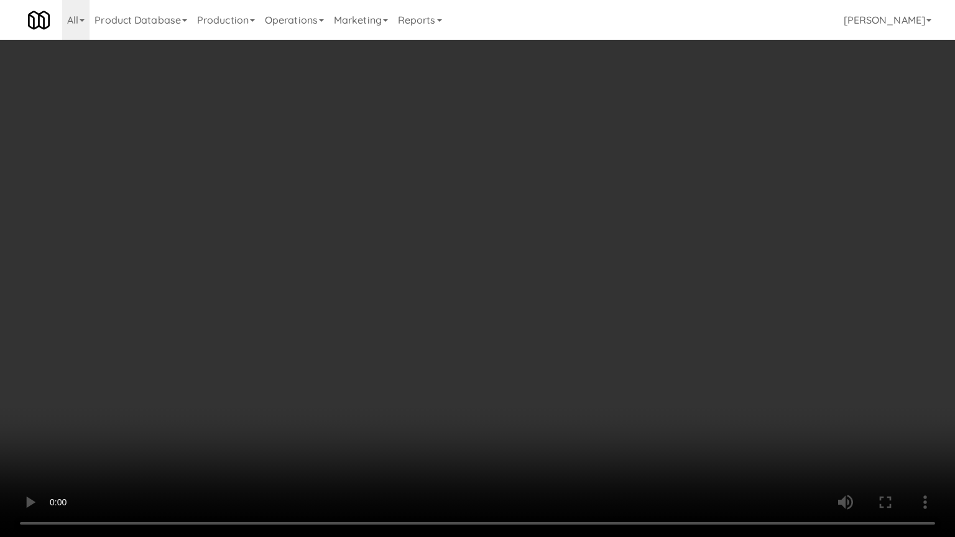
click at [498, 375] on video at bounding box center [477, 268] width 955 height 537
click at [508, 374] on video at bounding box center [477, 268] width 955 height 537
click at [510, 374] on video at bounding box center [477, 268] width 955 height 537
click at [507, 347] on video at bounding box center [477, 268] width 955 height 537
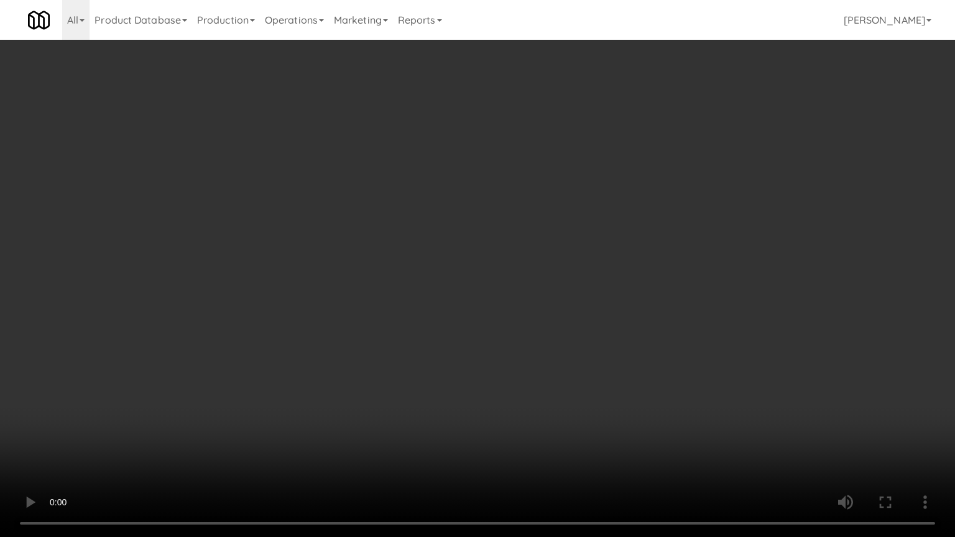
drag, startPoint x: 508, startPoint y: 346, endPoint x: 587, endPoint y: 175, distance: 187.7
click at [510, 343] on video at bounding box center [477, 268] width 955 height 537
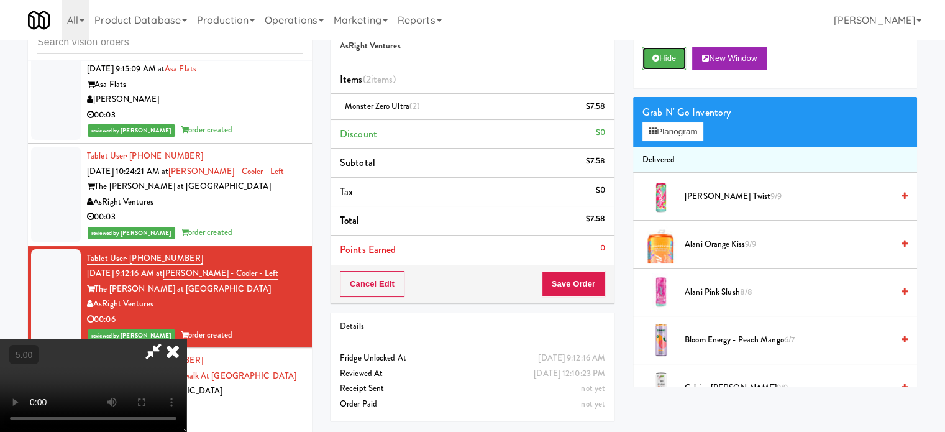
drag, startPoint x: 659, startPoint y: 50, endPoint x: 646, endPoint y: 71, distance: 25.7
click at [659, 50] on button "Hide" at bounding box center [665, 58] width 44 height 22
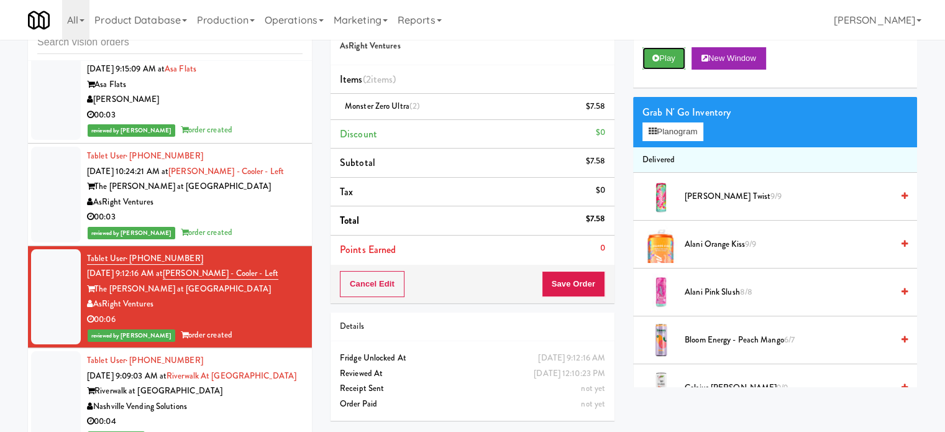
scroll to position [1865, 0]
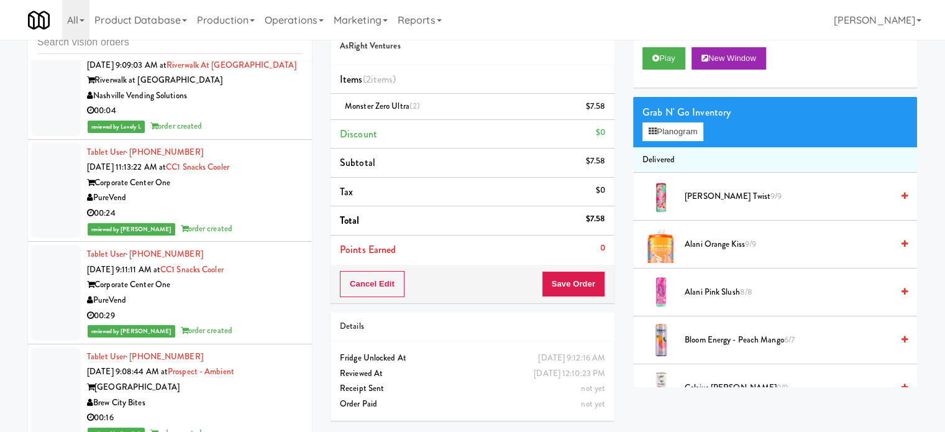
click at [249, 134] on div "reviewed by Lovely L order created" at bounding box center [195, 127] width 216 height 16
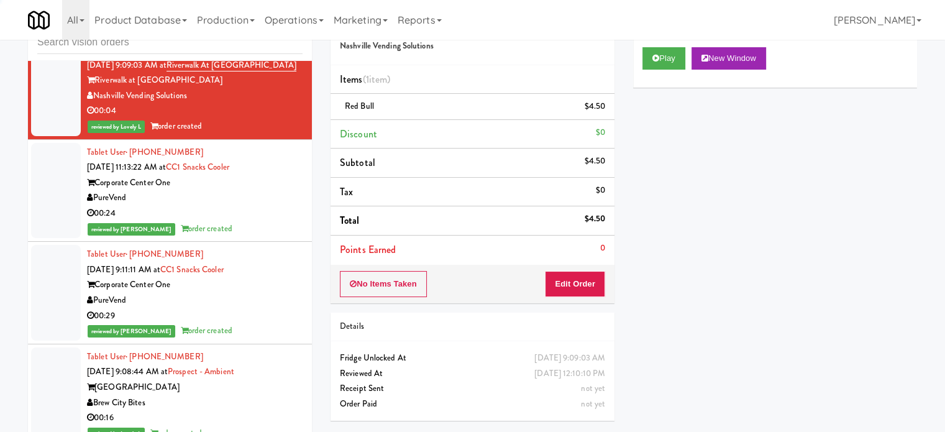
click at [255, 221] on div "00:24" at bounding box center [195, 214] width 216 height 16
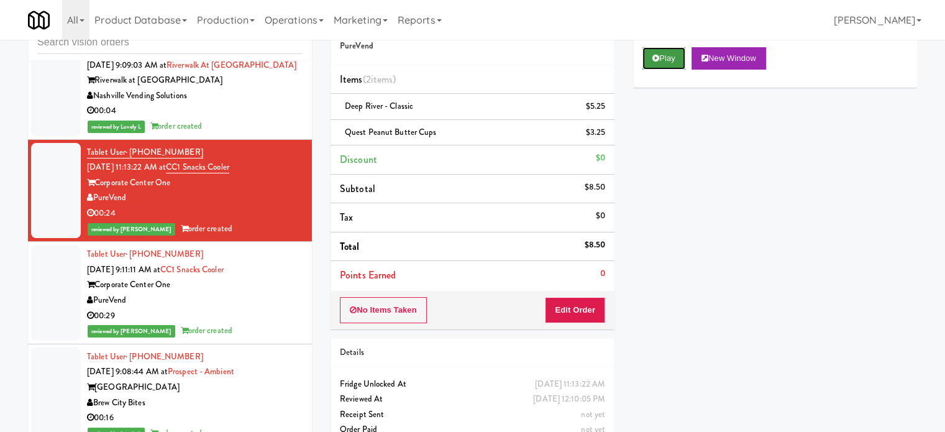
click at [660, 65] on button "Play" at bounding box center [664, 58] width 43 height 22
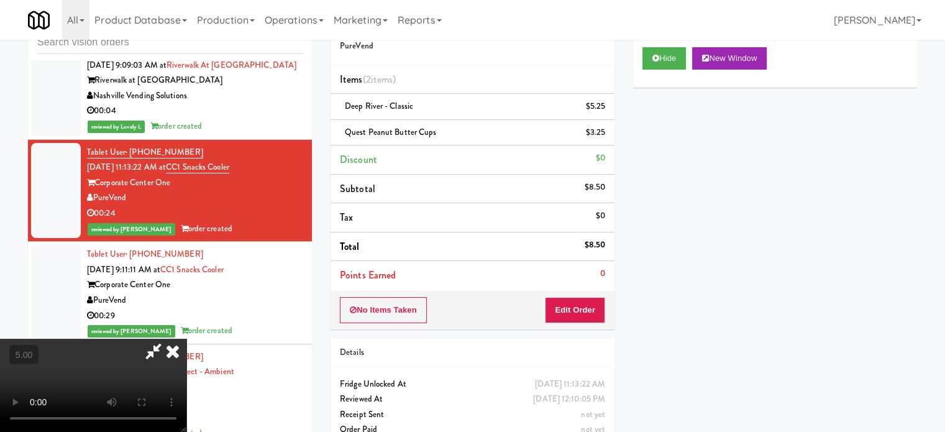
click at [186, 339] on video at bounding box center [93, 385] width 186 height 93
drag, startPoint x: 305, startPoint y: 240, endPoint x: 412, endPoint y: 236, distance: 107.0
click at [186, 339] on video at bounding box center [93, 385] width 186 height 93
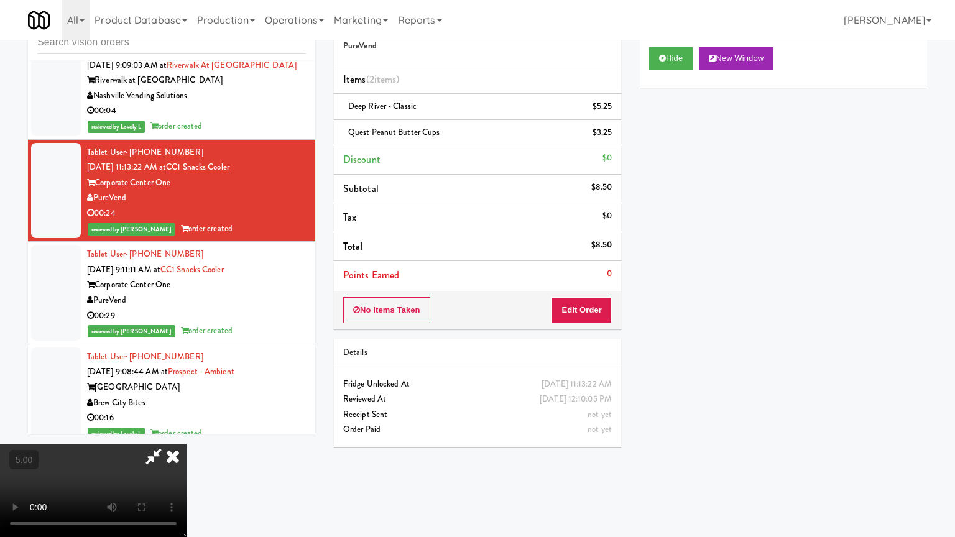
click at [186, 431] on video at bounding box center [93, 490] width 186 height 93
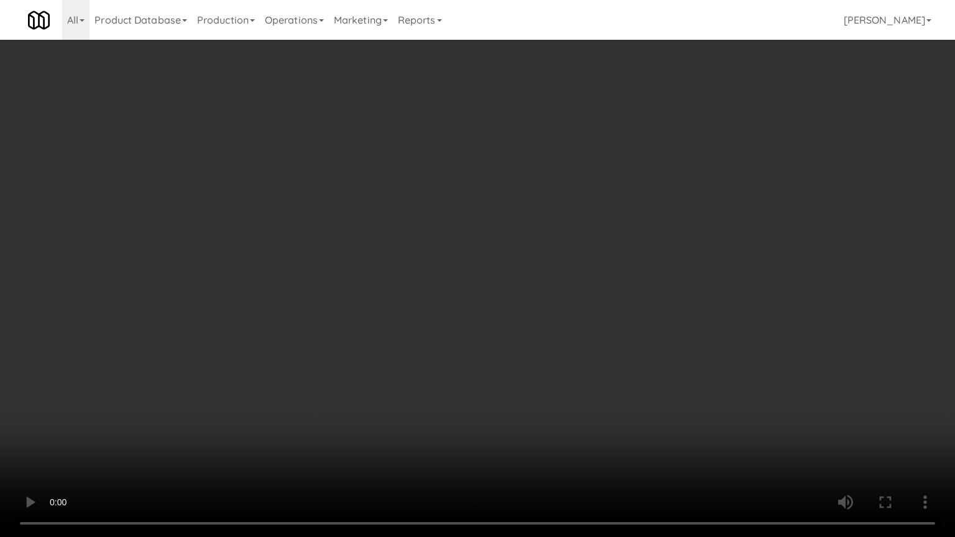
click at [368, 270] on video at bounding box center [477, 268] width 955 height 537
click at [441, 282] on video at bounding box center [477, 268] width 955 height 537
drag, startPoint x: 236, startPoint y: 393, endPoint x: 248, endPoint y: 387, distance: 13.6
click at [244, 390] on video at bounding box center [477, 268] width 955 height 537
click at [326, 319] on video at bounding box center [477, 268] width 955 height 537
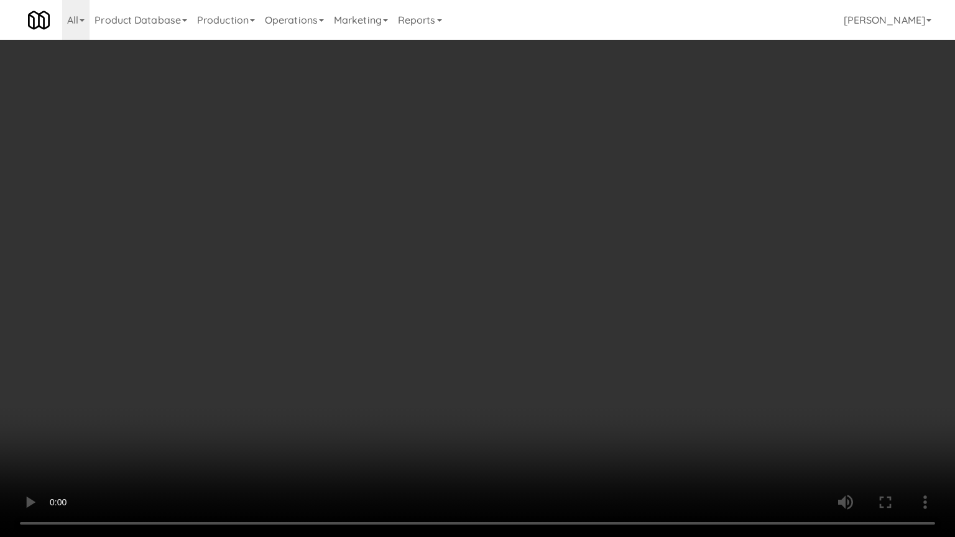
click at [344, 309] on video at bounding box center [477, 268] width 955 height 537
click at [346, 304] on video at bounding box center [477, 268] width 955 height 537
click at [348, 302] on video at bounding box center [477, 268] width 955 height 537
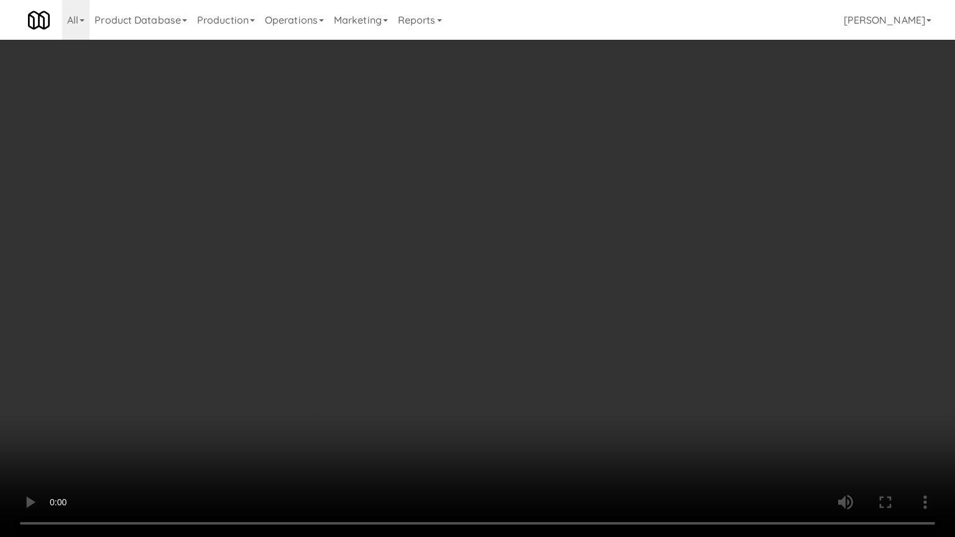
click at [371, 306] on video at bounding box center [477, 268] width 955 height 537
click at [368, 301] on video at bounding box center [477, 268] width 955 height 537
click at [370, 299] on video at bounding box center [477, 268] width 955 height 537
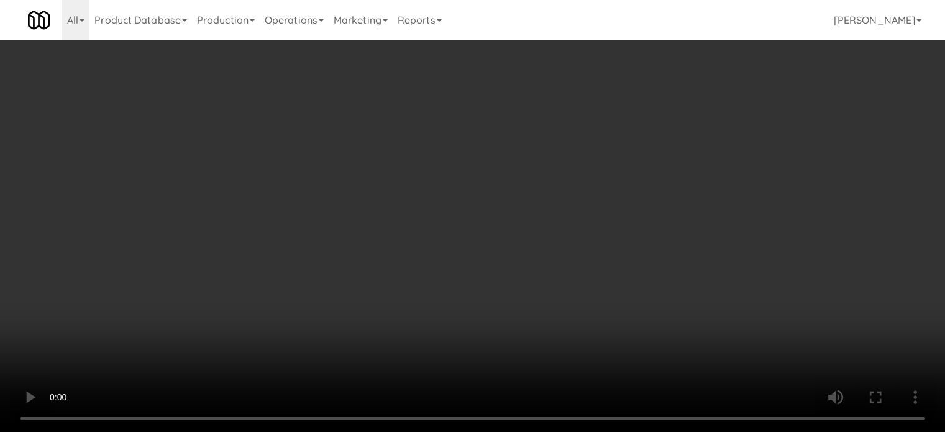
click at [332, 238] on video at bounding box center [472, 216] width 945 height 432
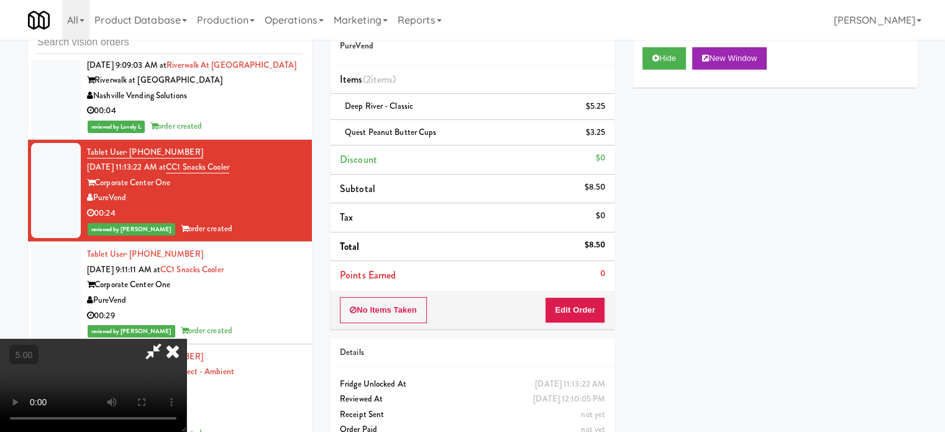
click at [186, 339] on video at bounding box center [93, 385] width 186 height 93
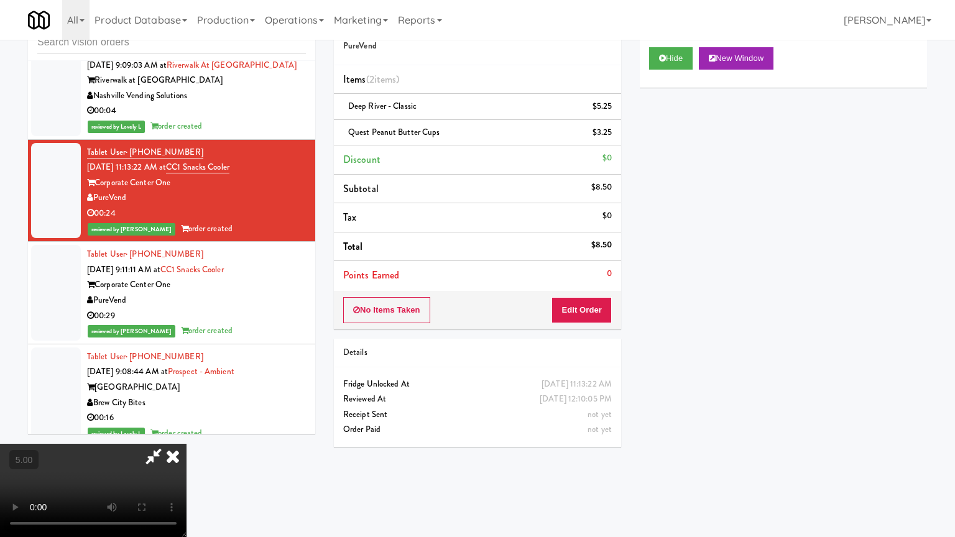
click at [186, 431] on video at bounding box center [93, 490] width 186 height 93
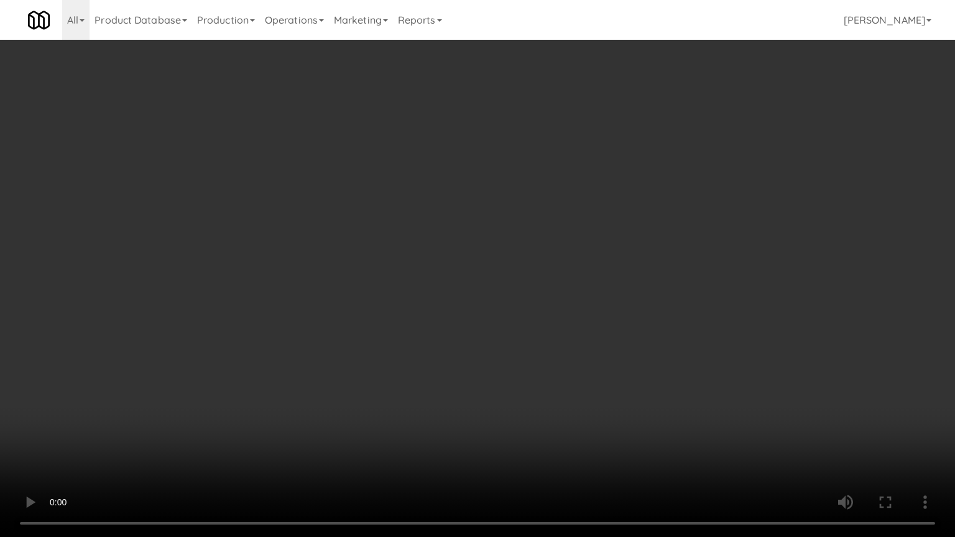
click at [426, 255] on video at bounding box center [477, 268] width 955 height 537
click at [461, 254] on video at bounding box center [477, 268] width 955 height 537
drag, startPoint x: 476, startPoint y: 227, endPoint x: 489, endPoint y: 122, distance: 105.8
click at [475, 227] on video at bounding box center [477, 268] width 955 height 537
click at [477, 226] on video at bounding box center [477, 268] width 955 height 537
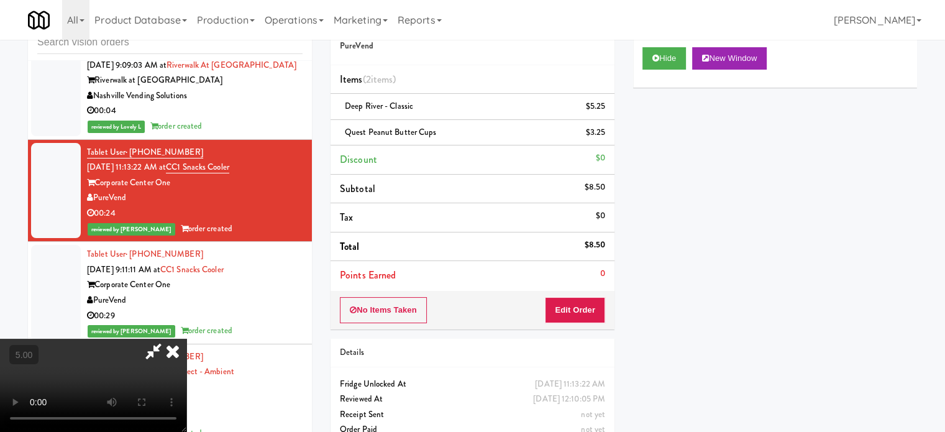
click at [186, 339] on icon at bounding box center [172, 351] width 27 height 25
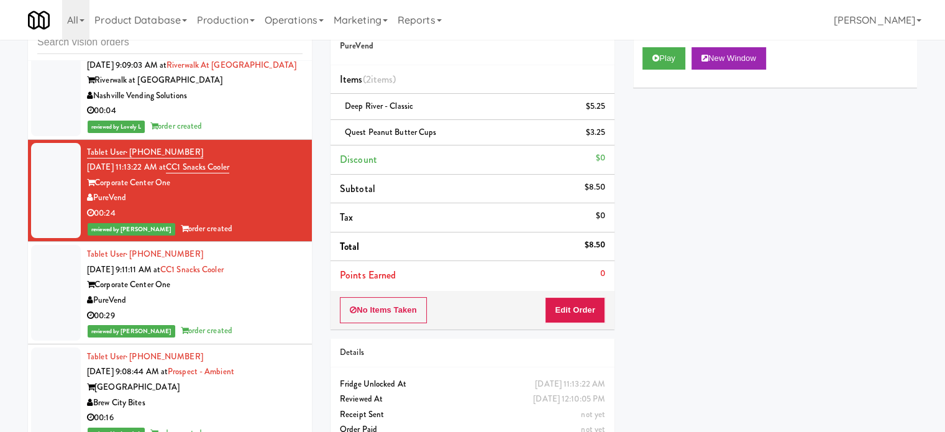
click at [272, 293] on div "Corporate Center One" at bounding box center [195, 285] width 216 height 16
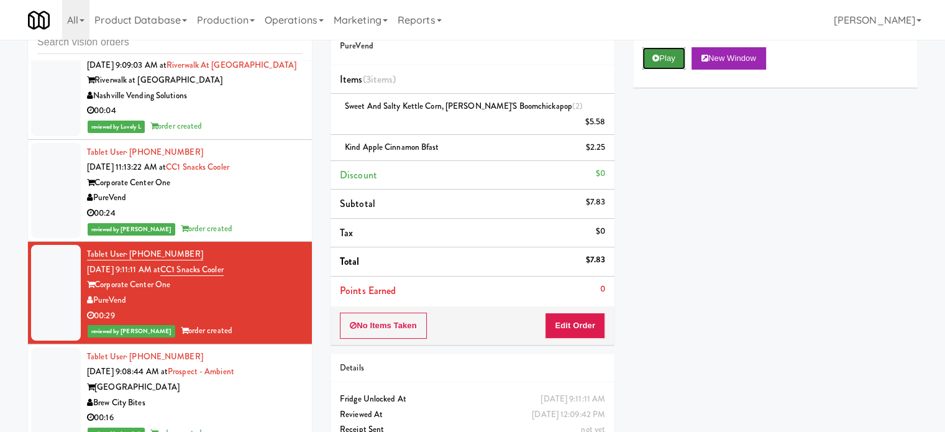
click at [654, 58] on icon at bounding box center [656, 58] width 7 height 8
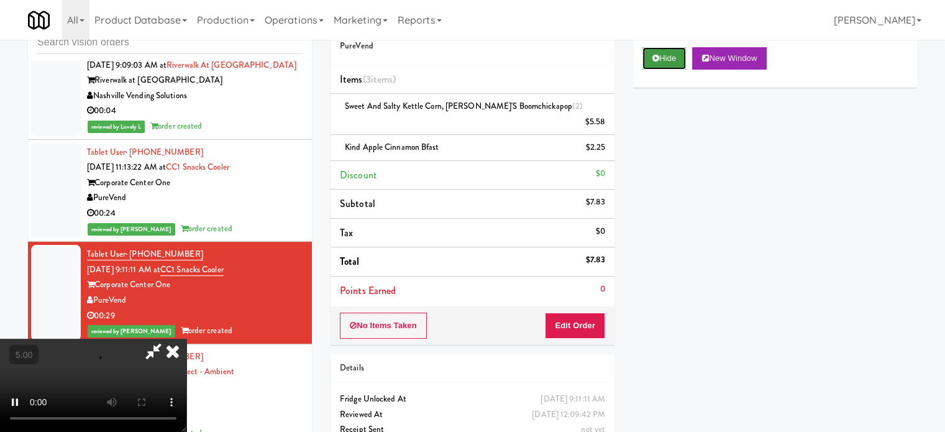
click at [664, 62] on button "Hide" at bounding box center [665, 58] width 44 height 22
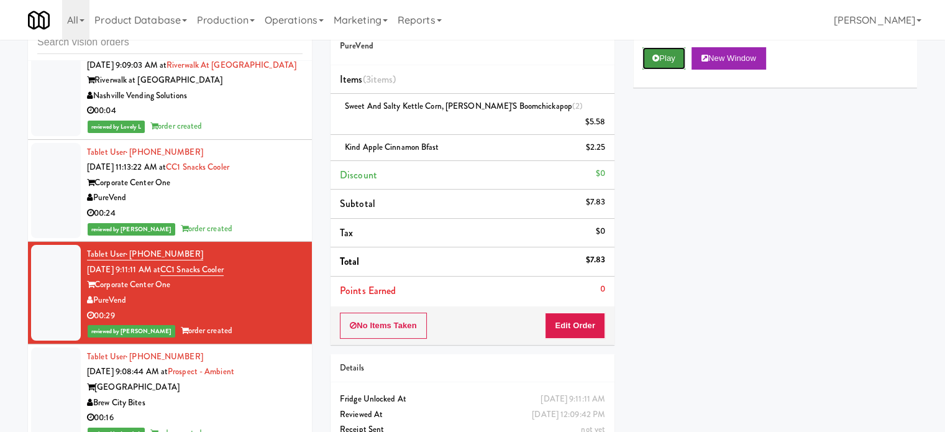
click at [664, 62] on button "Play" at bounding box center [664, 58] width 43 height 22
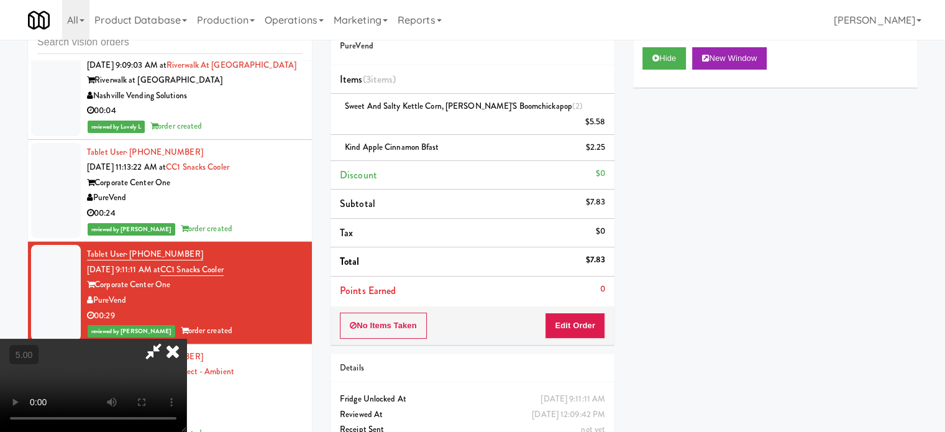
drag, startPoint x: 264, startPoint y: 271, endPoint x: 276, endPoint y: 247, distance: 26.4
click at [186, 339] on video at bounding box center [93, 385] width 186 height 93
drag, startPoint x: 276, startPoint y: 247, endPoint x: 280, endPoint y: 241, distance: 8.1
click at [186, 339] on video at bounding box center [93, 385] width 186 height 93
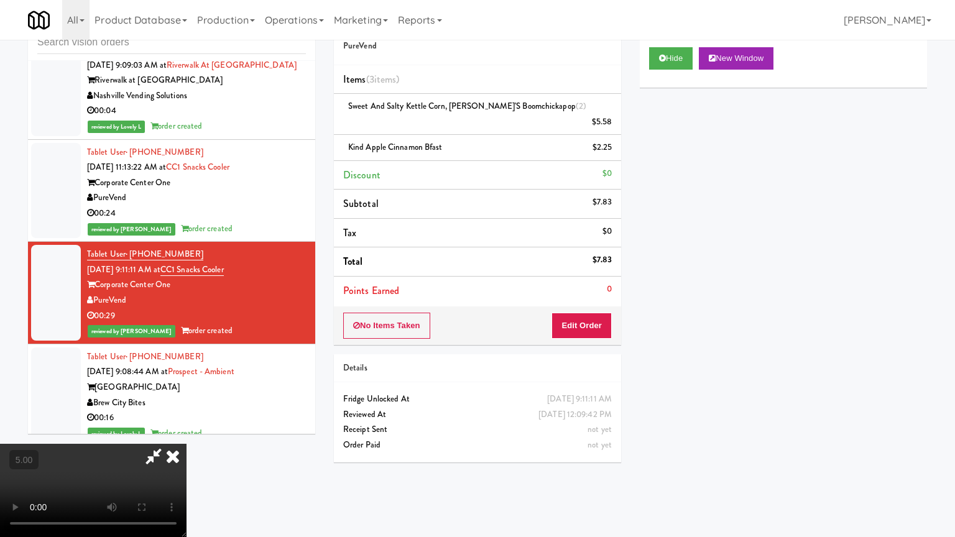
click at [186, 431] on video at bounding box center [93, 490] width 186 height 93
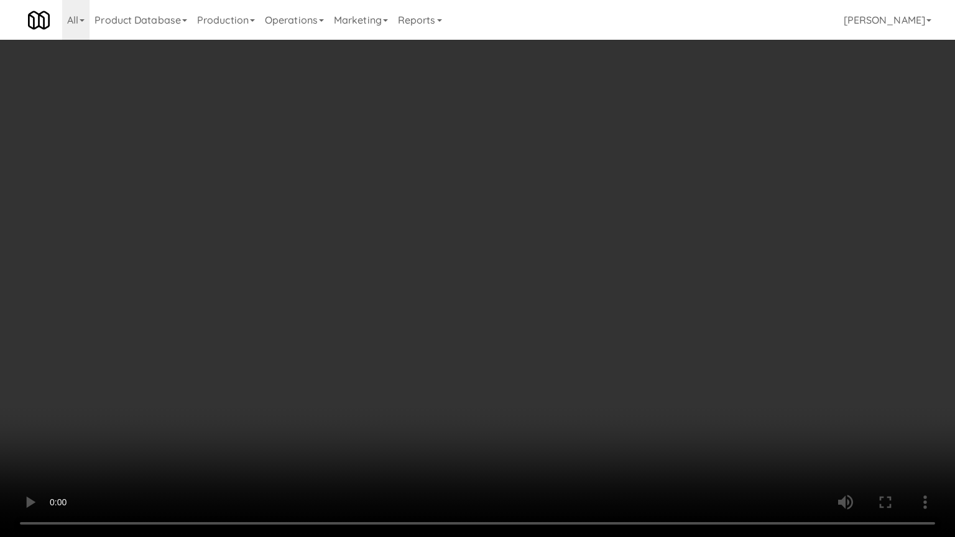
click at [316, 270] on video at bounding box center [477, 268] width 955 height 537
click at [324, 278] on video at bounding box center [477, 268] width 955 height 537
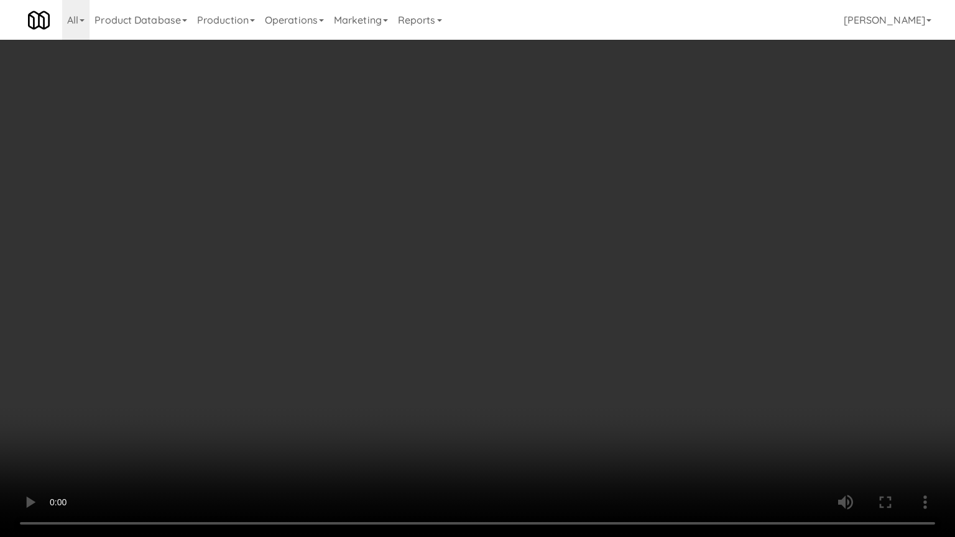
click at [332, 271] on video at bounding box center [477, 268] width 955 height 537
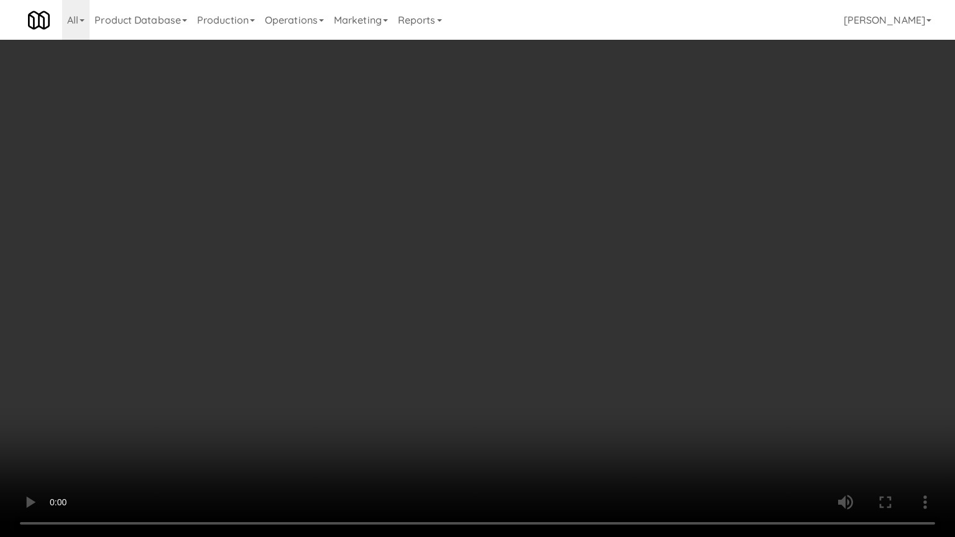
click at [332, 271] on video at bounding box center [477, 268] width 955 height 537
click at [333, 270] on video at bounding box center [477, 268] width 955 height 537
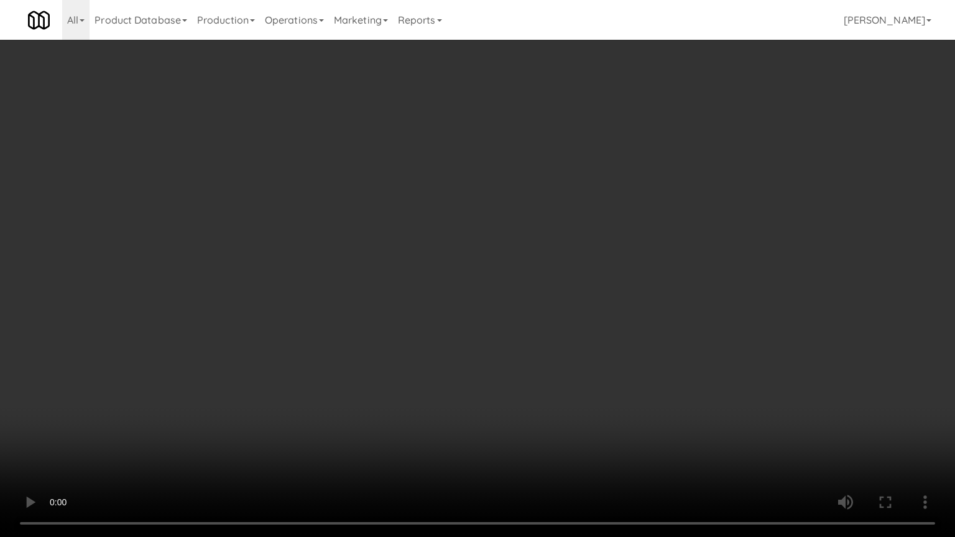
click at [334, 269] on video at bounding box center [477, 268] width 955 height 537
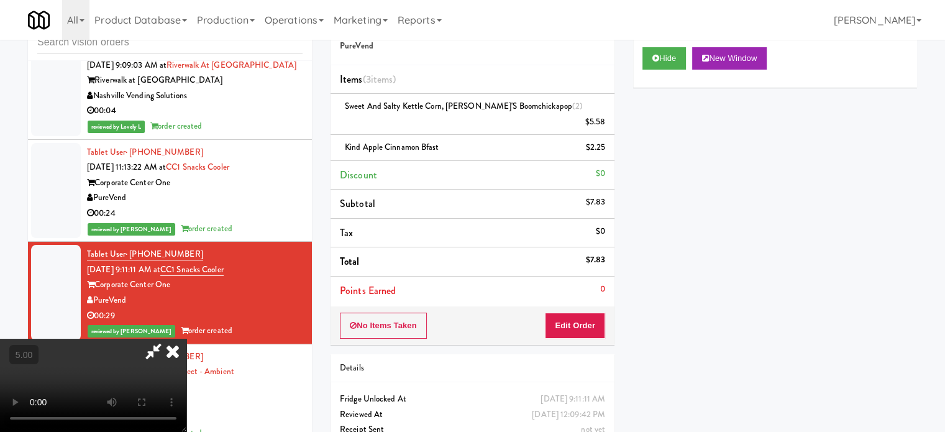
click at [168, 339] on icon at bounding box center [153, 351] width 29 height 25
click at [186, 339] on icon at bounding box center [172, 351] width 27 height 25
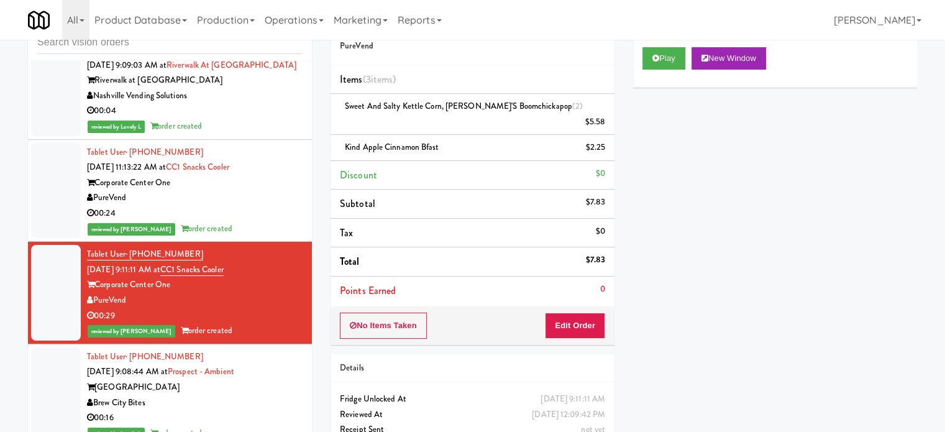
scroll to position [2175, 0]
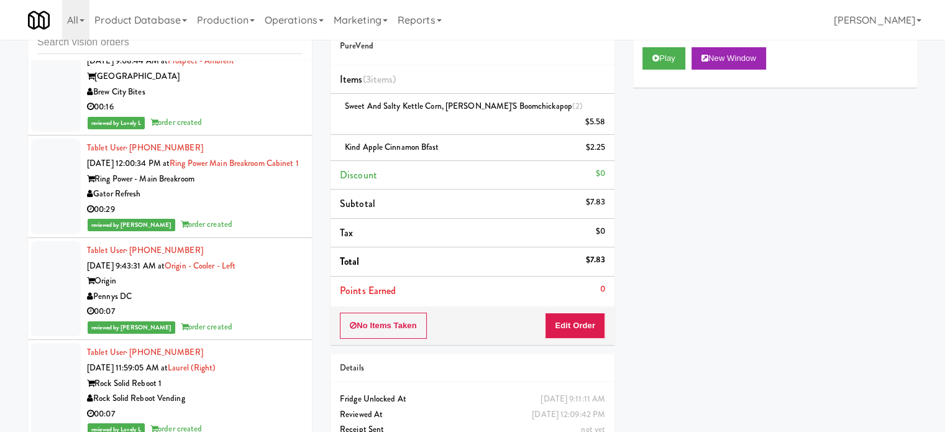
click at [249, 115] on div "00:16" at bounding box center [195, 107] width 216 height 16
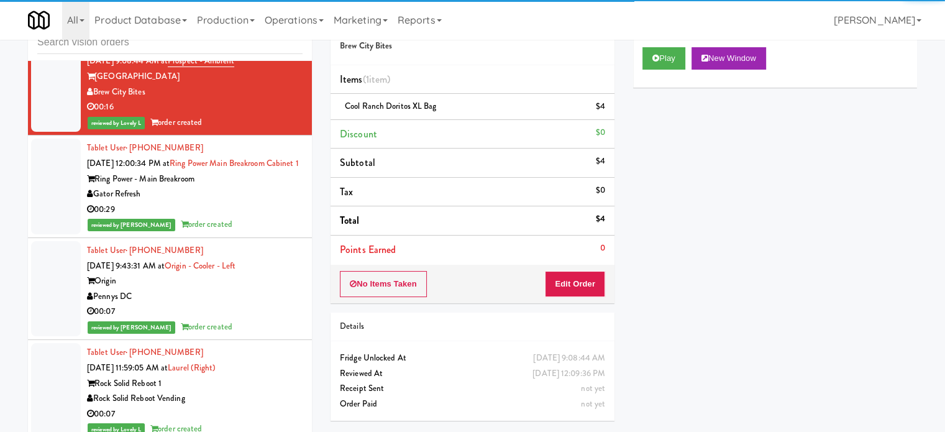
click at [249, 202] on div "Gator Refresh" at bounding box center [195, 194] width 216 height 16
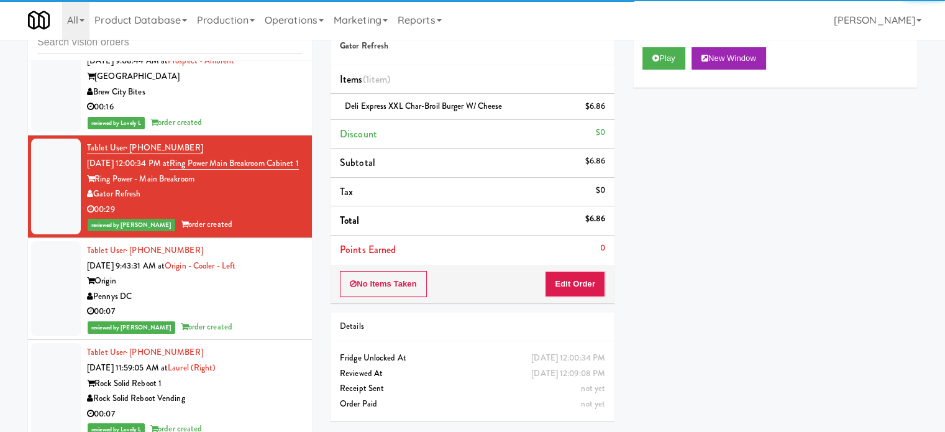
click at [239, 305] on div "Pennys DC" at bounding box center [195, 297] width 216 height 16
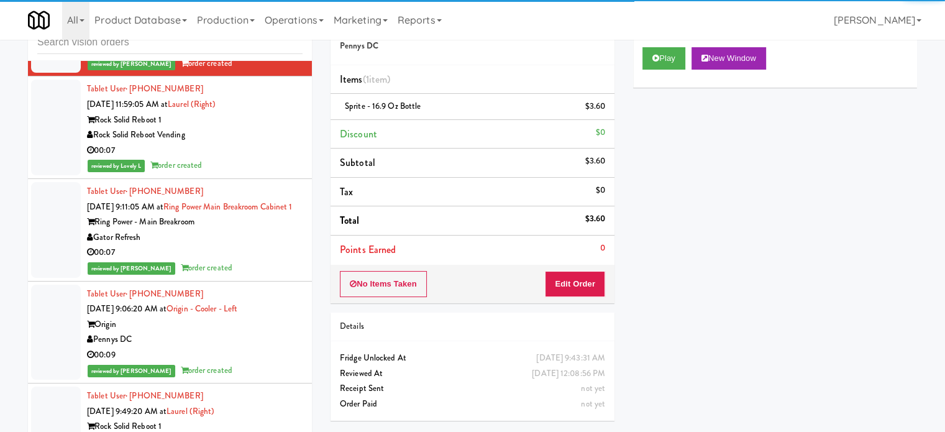
scroll to position [2797, 0]
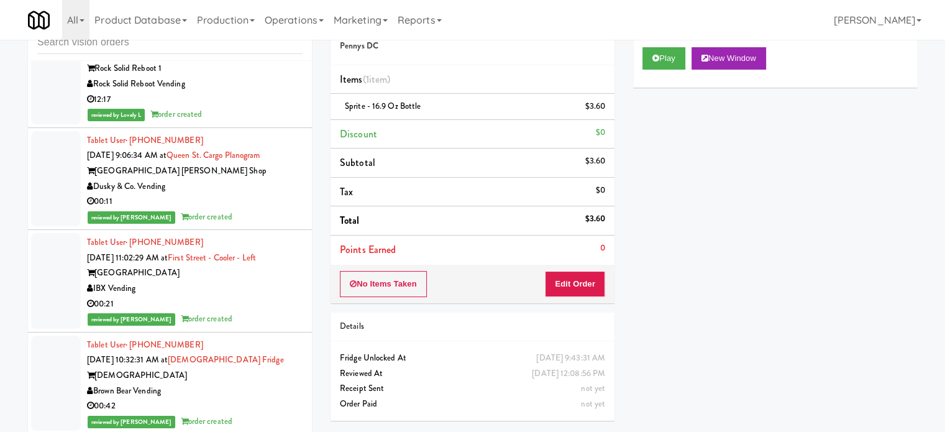
click at [246, 108] on div "12:17" at bounding box center [195, 100] width 216 height 16
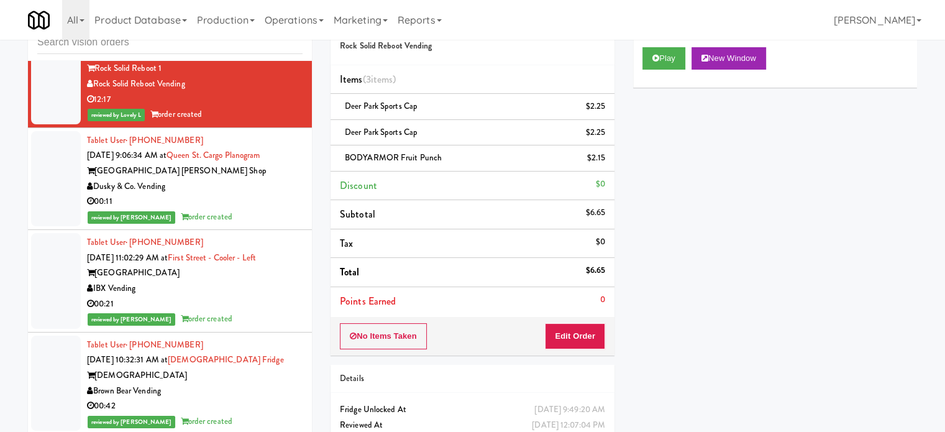
click at [256, 209] on div "00:11" at bounding box center [195, 202] width 216 height 16
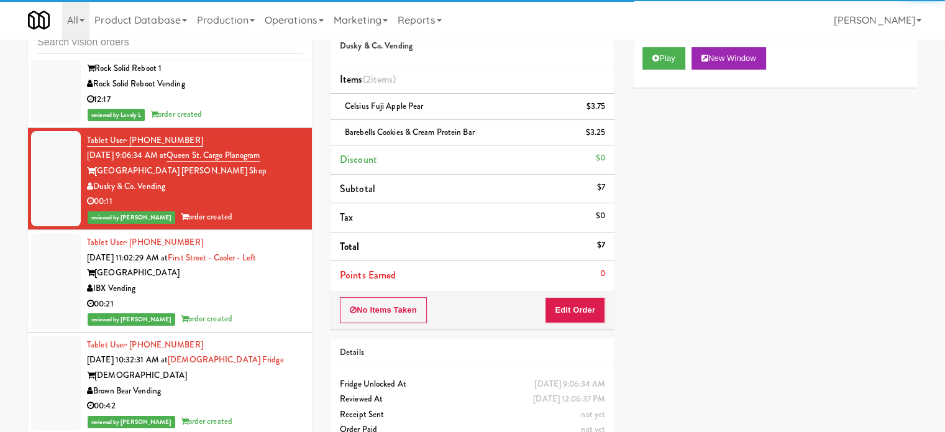
click at [253, 312] on div "00:21" at bounding box center [195, 304] width 216 height 16
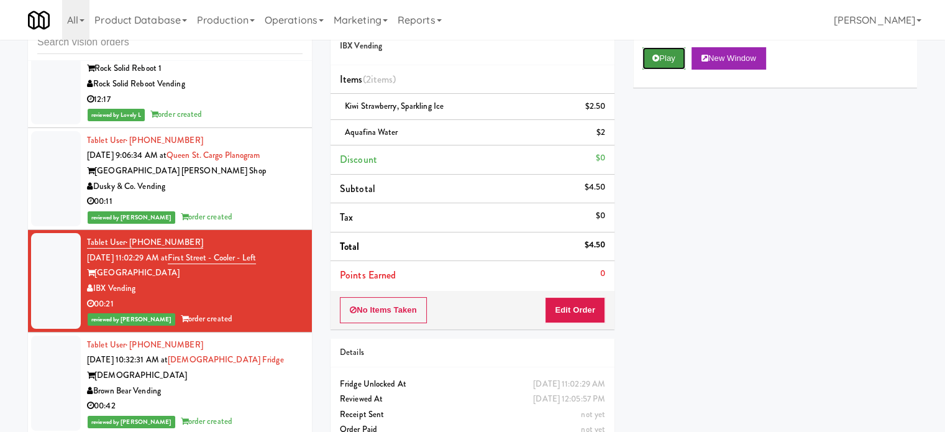
click at [663, 54] on button "Play" at bounding box center [664, 58] width 43 height 22
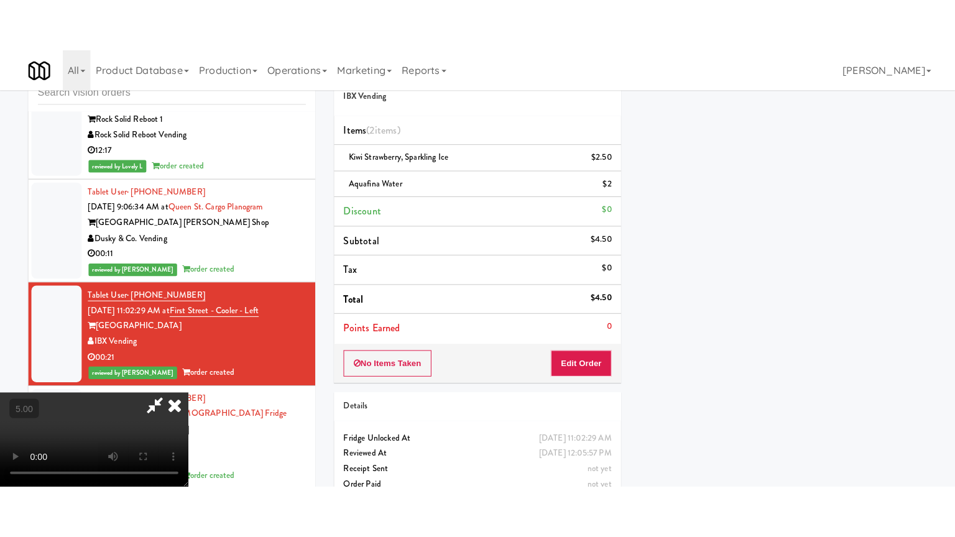
scroll to position [116, 0]
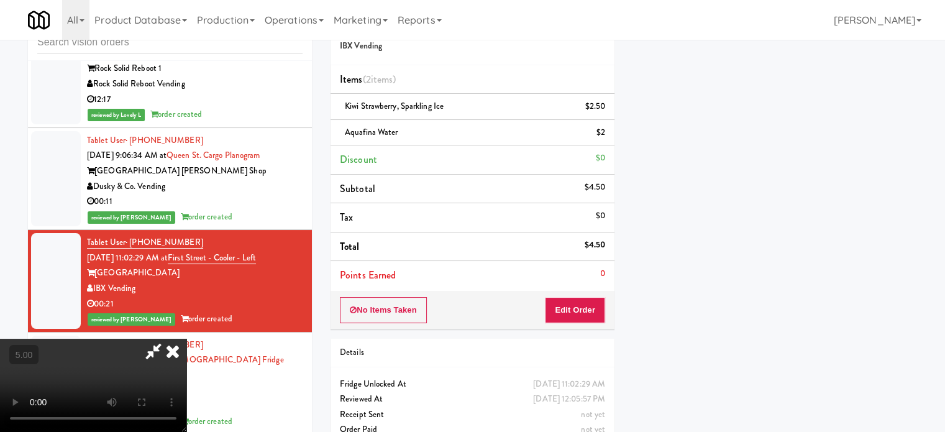
click at [186, 339] on video at bounding box center [93, 385] width 186 height 93
drag, startPoint x: 351, startPoint y: 261, endPoint x: 347, endPoint y: 318, distance: 57.3
click at [186, 339] on video at bounding box center [93, 385] width 186 height 93
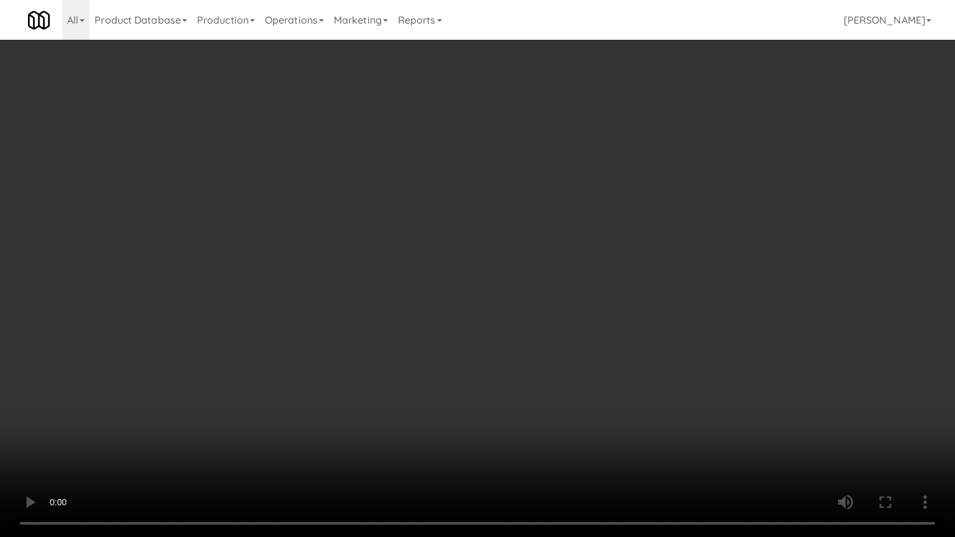
click at [341, 273] on video at bounding box center [477, 268] width 955 height 537
click at [343, 273] on video at bounding box center [477, 268] width 955 height 537
click at [210, 381] on video at bounding box center [477, 268] width 955 height 537
click at [350, 300] on video at bounding box center [477, 268] width 955 height 537
click at [421, 280] on video at bounding box center [477, 268] width 955 height 537
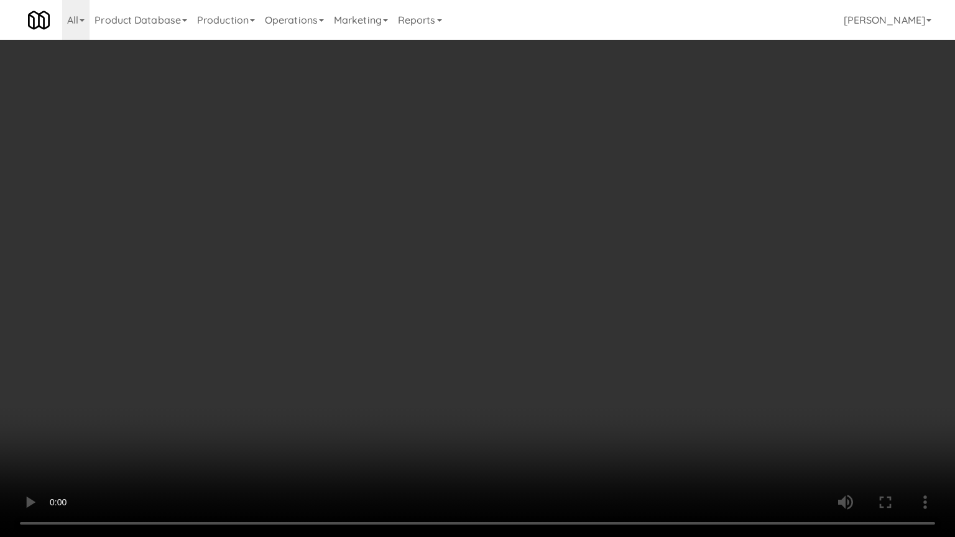
click at [422, 283] on video at bounding box center [477, 268] width 955 height 537
click at [425, 282] on video at bounding box center [477, 268] width 955 height 537
click at [211, 395] on video at bounding box center [477, 268] width 955 height 537
drag, startPoint x: 328, startPoint y: 267, endPoint x: 342, endPoint y: 258, distance: 16.6
click at [328, 267] on video at bounding box center [477, 268] width 955 height 537
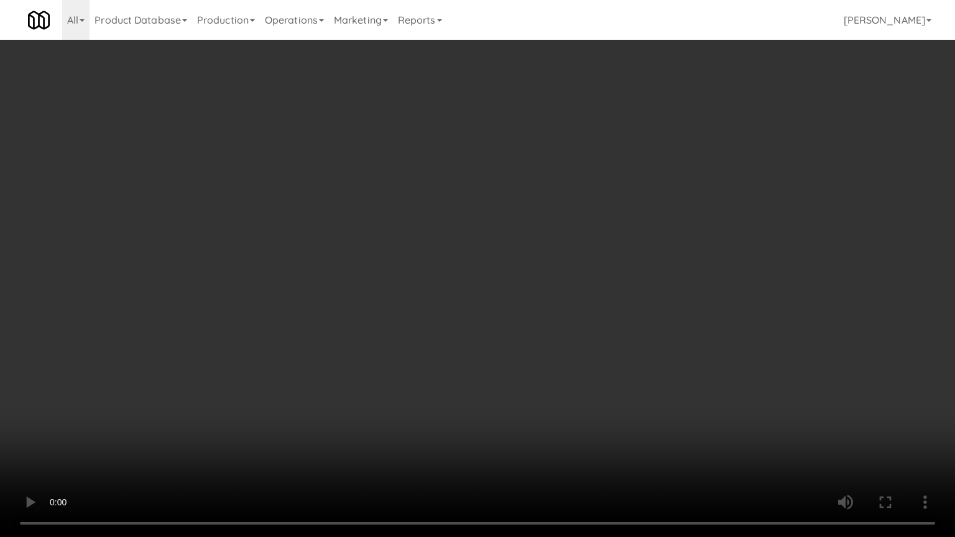
click at [336, 262] on video at bounding box center [477, 268] width 955 height 537
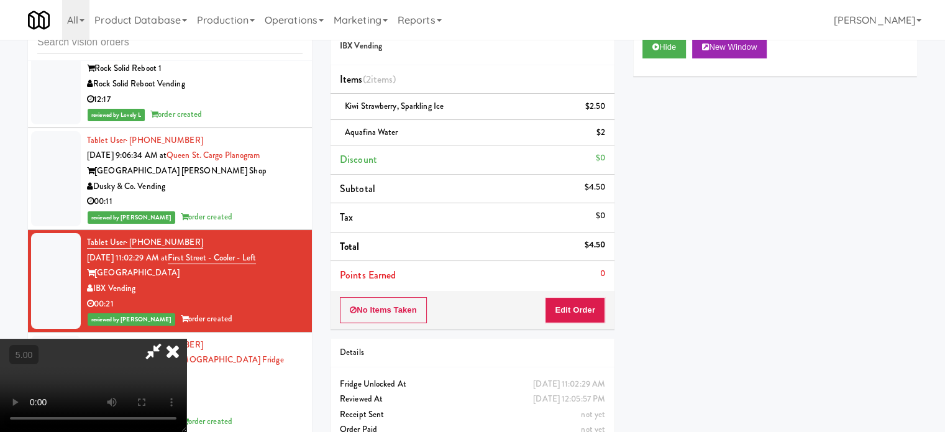
click at [186, 339] on icon at bounding box center [172, 351] width 27 height 25
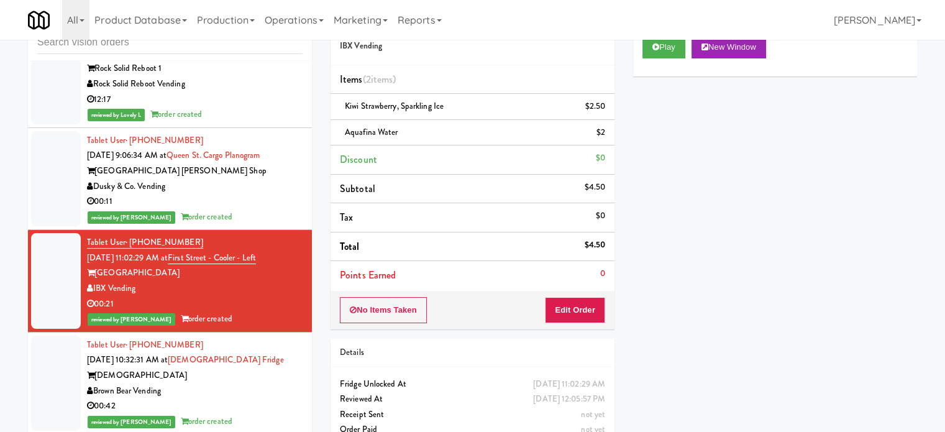
scroll to position [3108, 0]
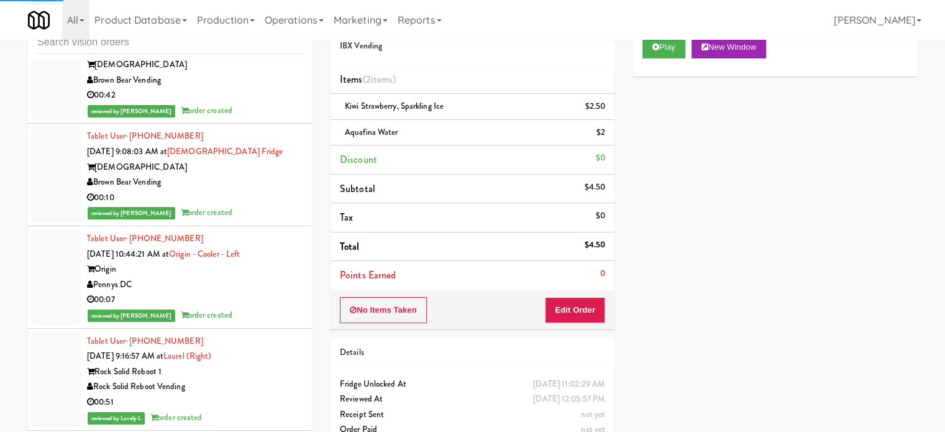
click at [244, 119] on div "reviewed by Paureen G order created" at bounding box center [195, 111] width 216 height 16
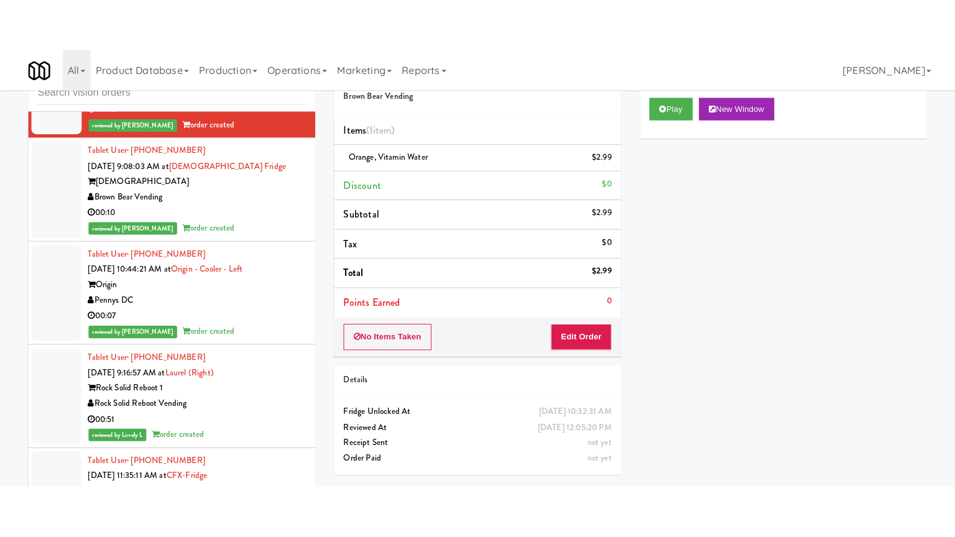
scroll to position [5232, 0]
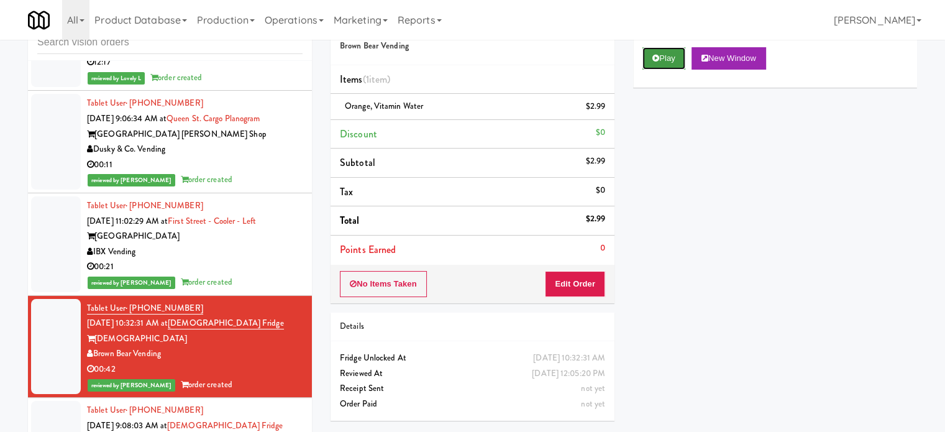
click at [675, 55] on button "Play" at bounding box center [664, 58] width 43 height 22
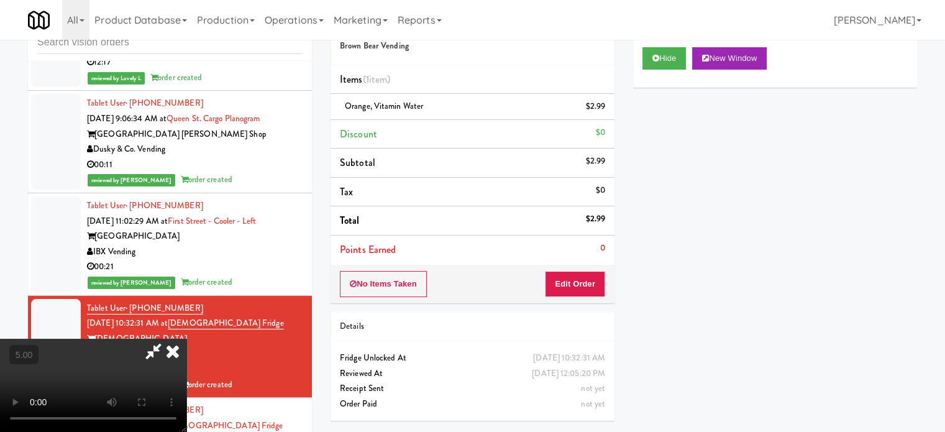
click at [186, 339] on video at bounding box center [93, 385] width 186 height 93
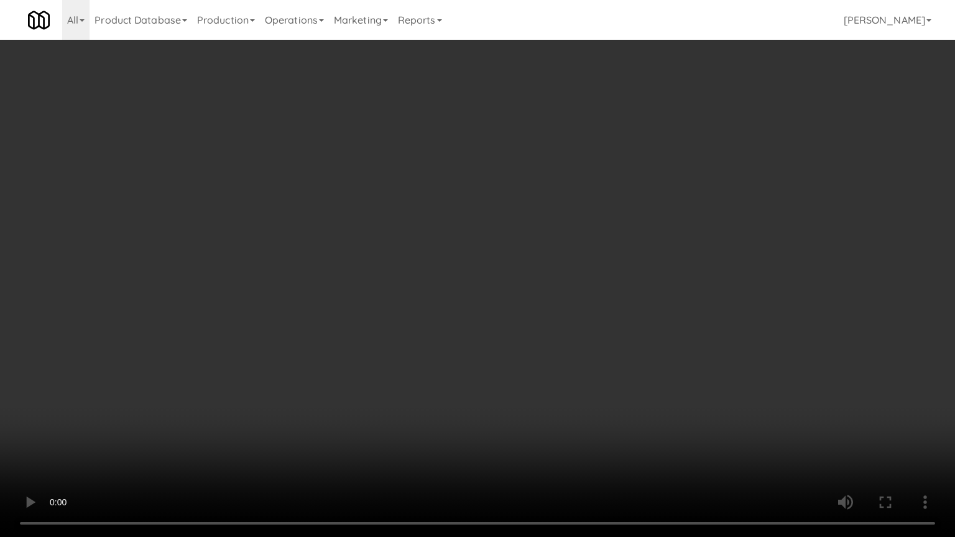
click at [445, 214] on video at bounding box center [477, 268] width 955 height 537
click at [450, 216] on video at bounding box center [477, 268] width 955 height 537
click at [489, 204] on video at bounding box center [477, 268] width 955 height 537
click at [478, 207] on video at bounding box center [477, 268] width 955 height 537
click at [546, 206] on video at bounding box center [477, 268] width 955 height 537
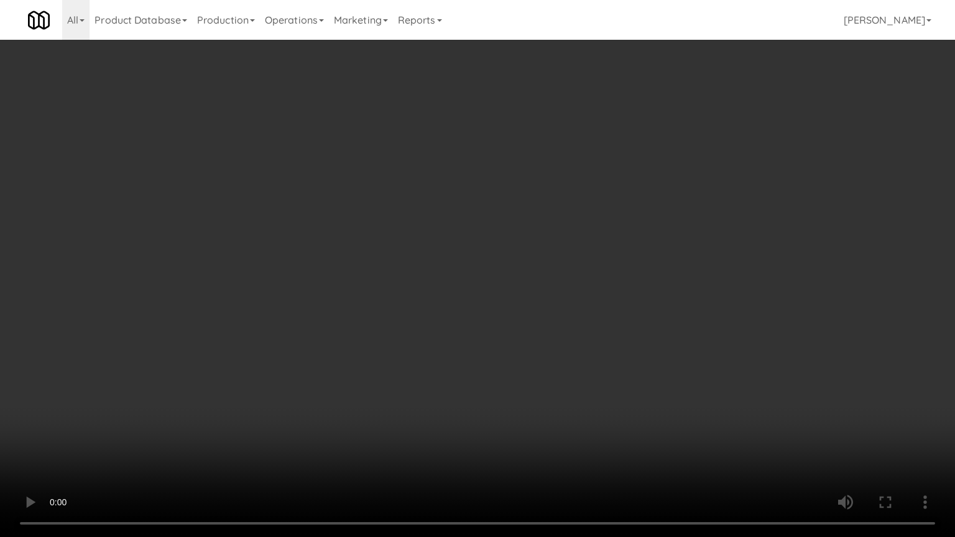
click at [498, 221] on video at bounding box center [477, 268] width 955 height 537
click at [551, 196] on video at bounding box center [477, 268] width 955 height 537
click at [437, 219] on video at bounding box center [477, 268] width 955 height 537
click at [460, 211] on video at bounding box center [477, 268] width 955 height 537
click at [454, 217] on video at bounding box center [477, 268] width 955 height 537
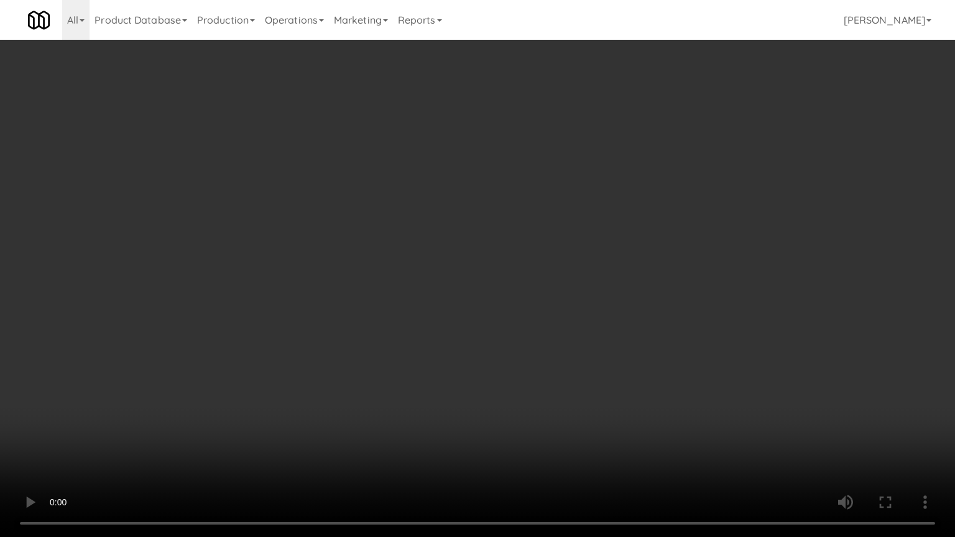
click at [505, 221] on video at bounding box center [477, 268] width 955 height 537
click at [475, 221] on video at bounding box center [477, 268] width 955 height 537
click at [493, 218] on video at bounding box center [477, 268] width 955 height 537
click at [459, 222] on video at bounding box center [477, 268] width 955 height 537
click at [517, 222] on video at bounding box center [477, 268] width 955 height 537
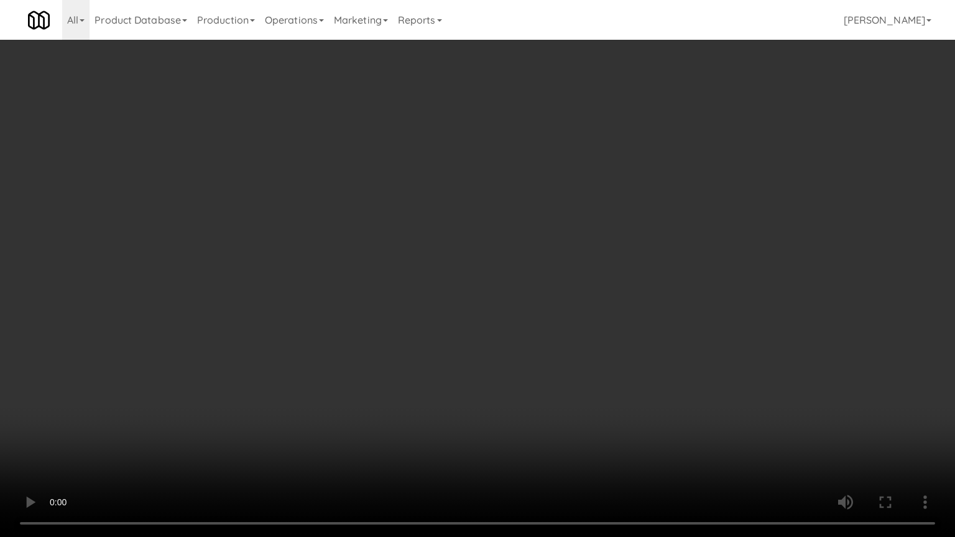
click at [477, 227] on video at bounding box center [477, 268] width 955 height 537
click at [477, 228] on video at bounding box center [477, 268] width 955 height 537
drag, startPoint x: 456, startPoint y: 286, endPoint x: 494, endPoint y: 260, distance: 46.5
click at [457, 286] on video at bounding box center [477, 268] width 955 height 537
click at [494, 260] on video at bounding box center [477, 268] width 955 height 537
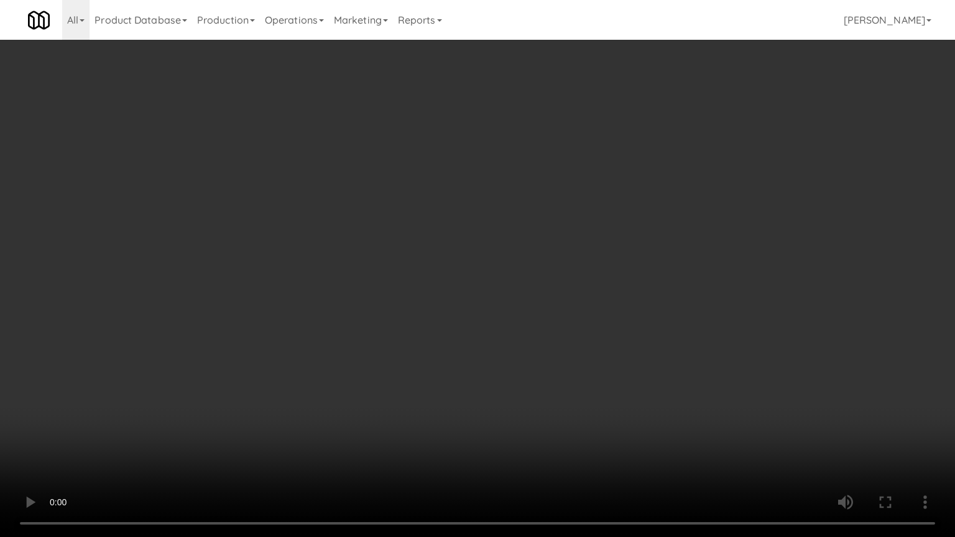
click at [496, 259] on video at bounding box center [477, 268] width 955 height 537
click at [497, 246] on video at bounding box center [477, 268] width 955 height 537
click at [380, 386] on video at bounding box center [477, 268] width 955 height 537
click at [402, 357] on video at bounding box center [477, 268] width 955 height 537
click at [448, 350] on video at bounding box center [477, 268] width 955 height 537
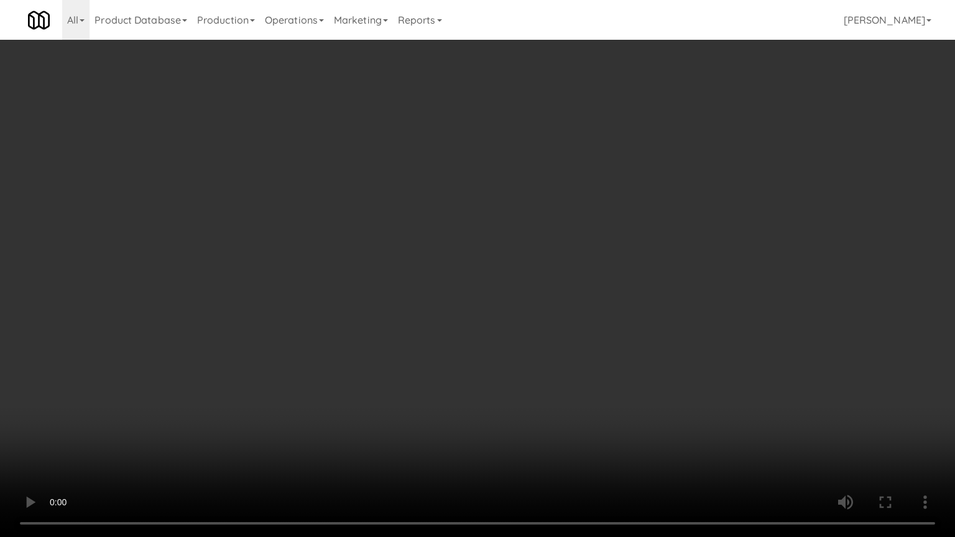
click at [457, 352] on video at bounding box center [477, 268] width 955 height 537
click at [422, 363] on video at bounding box center [477, 268] width 955 height 537
click at [448, 352] on video at bounding box center [477, 268] width 955 height 537
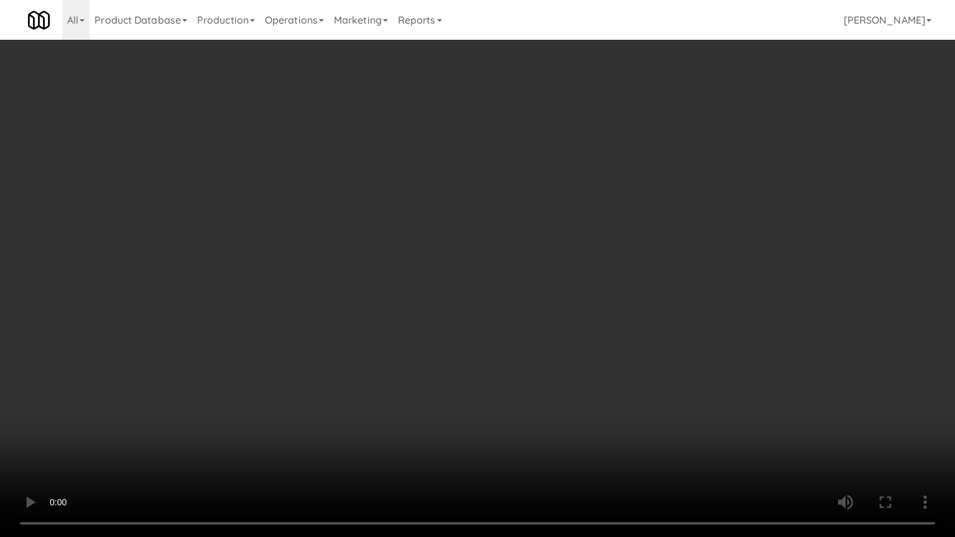
click at [443, 352] on video at bounding box center [477, 268] width 955 height 537
click at [443, 351] on video at bounding box center [477, 268] width 955 height 537
click at [442, 351] on video at bounding box center [477, 268] width 955 height 537
click at [441, 323] on video at bounding box center [477, 268] width 955 height 537
click at [513, 345] on video at bounding box center [477, 268] width 955 height 537
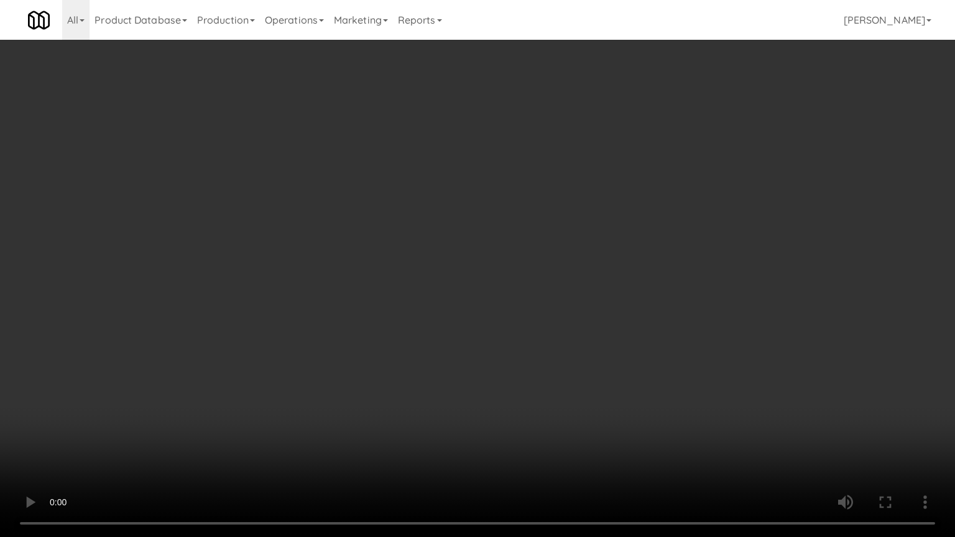
click at [513, 342] on video at bounding box center [477, 268] width 955 height 537
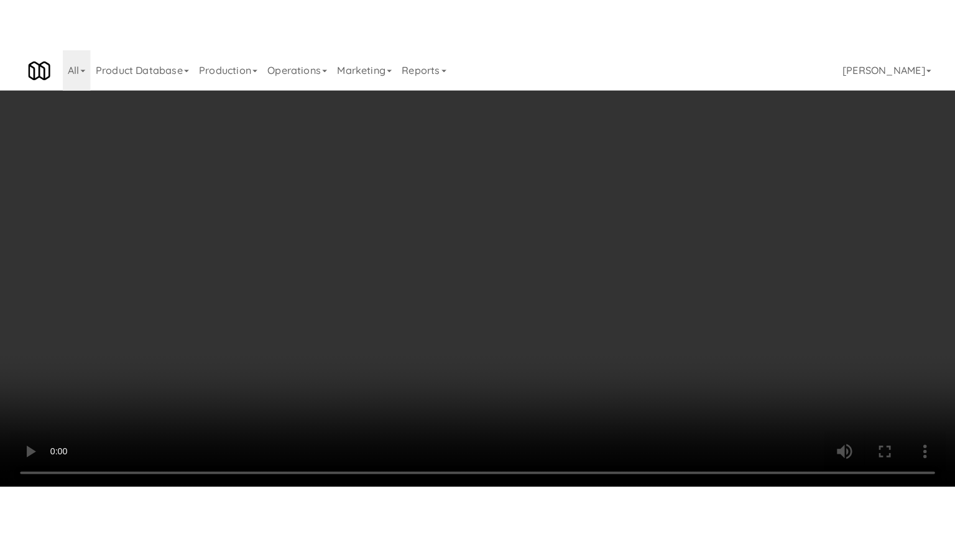
scroll to position [5232, 0]
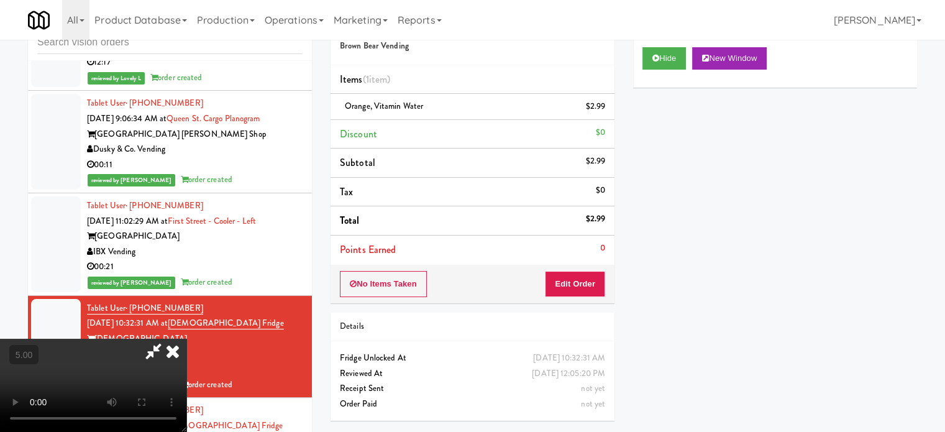
click at [186, 339] on video at bounding box center [93, 385] width 186 height 93
drag, startPoint x: 418, startPoint y: 216, endPoint x: 417, endPoint y: 275, distance: 59.7
click at [186, 339] on video at bounding box center [93, 385] width 186 height 93
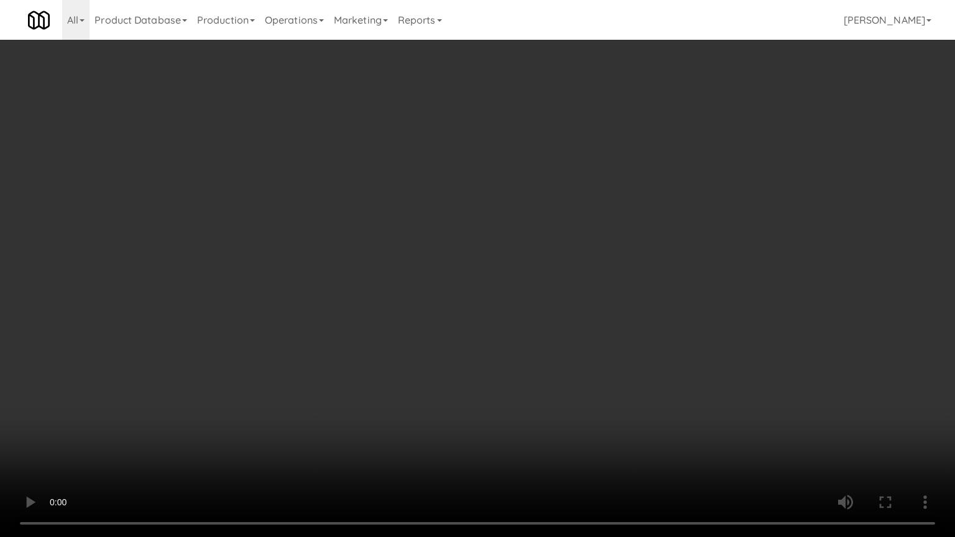
click at [415, 271] on video at bounding box center [477, 268] width 955 height 537
click at [434, 281] on video at bounding box center [477, 268] width 955 height 537
drag, startPoint x: 434, startPoint y: 281, endPoint x: 507, endPoint y: 201, distance: 107.8
click at [435, 281] on video at bounding box center [477, 268] width 955 height 537
click at [510, 267] on video at bounding box center [477, 268] width 955 height 537
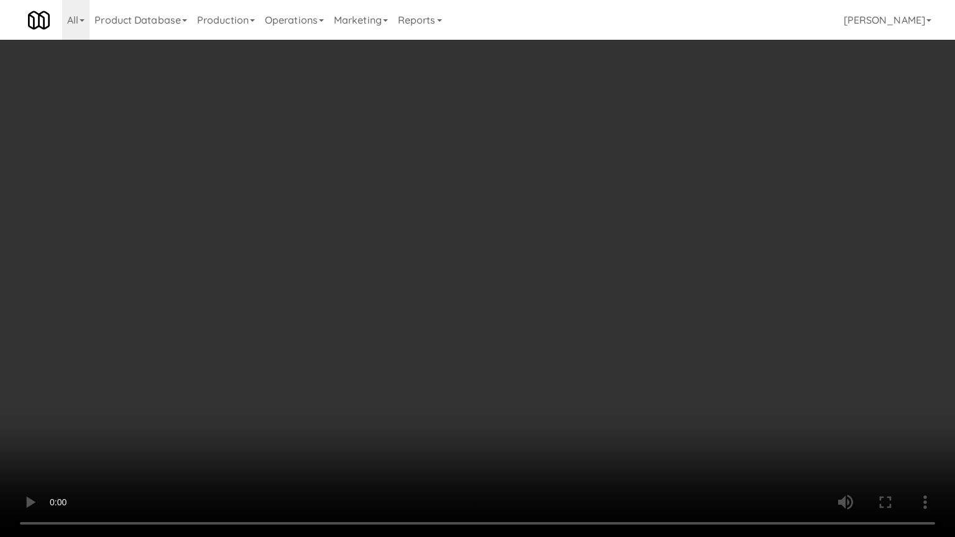
click at [510, 267] on video at bounding box center [477, 268] width 955 height 537
drag, startPoint x: 507, startPoint y: 269, endPoint x: 513, endPoint y: 264, distance: 8.0
click at [507, 269] on video at bounding box center [477, 268] width 955 height 537
drag, startPoint x: 513, startPoint y: 264, endPoint x: 544, endPoint y: 137, distance: 130.5
click at [513, 261] on video at bounding box center [477, 268] width 955 height 537
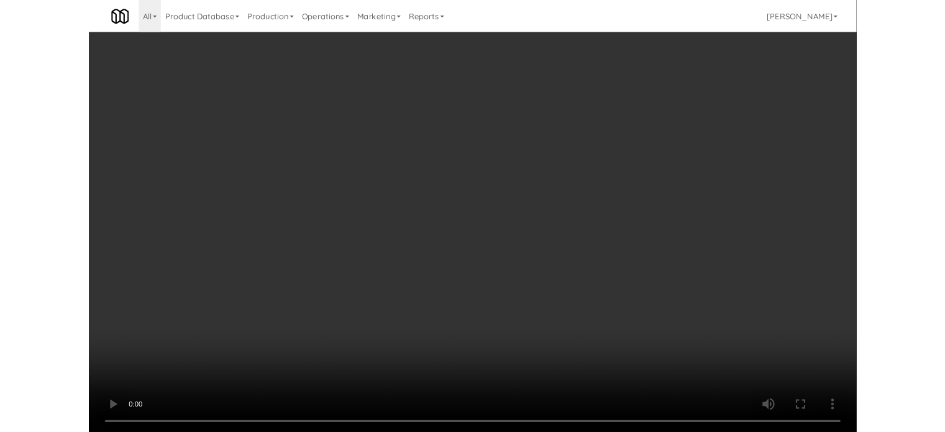
scroll to position [5232, 0]
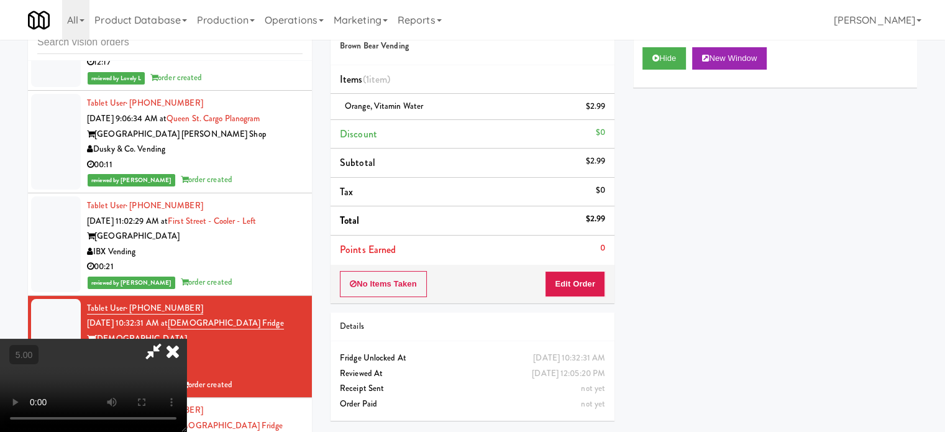
click at [186, 339] on icon at bounding box center [172, 351] width 27 height 25
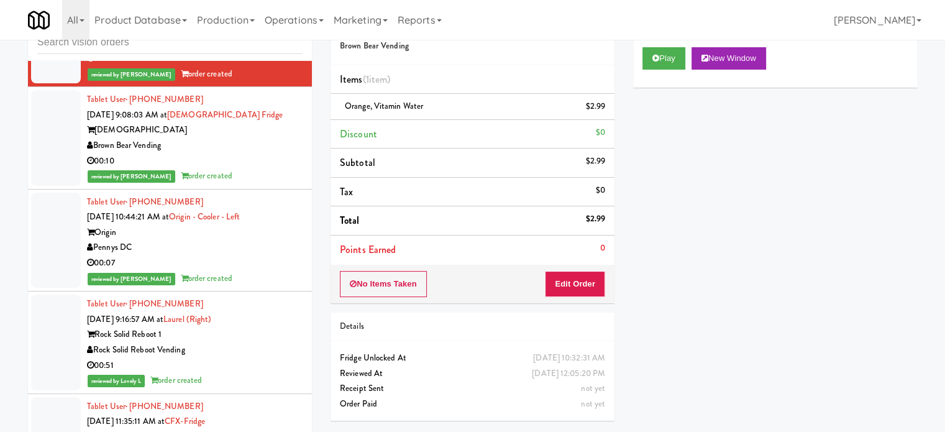
click at [251, 169] on div "00:10" at bounding box center [195, 162] width 216 height 16
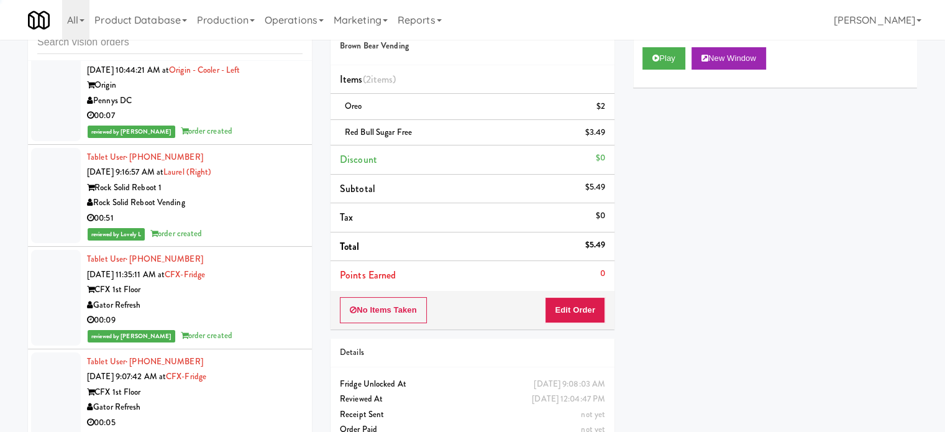
scroll to position [3232, 0]
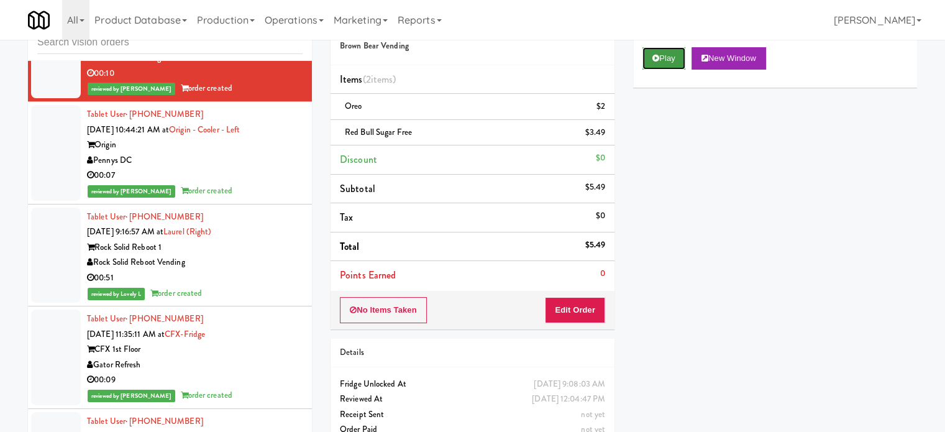
click at [666, 52] on button "Play" at bounding box center [664, 58] width 43 height 22
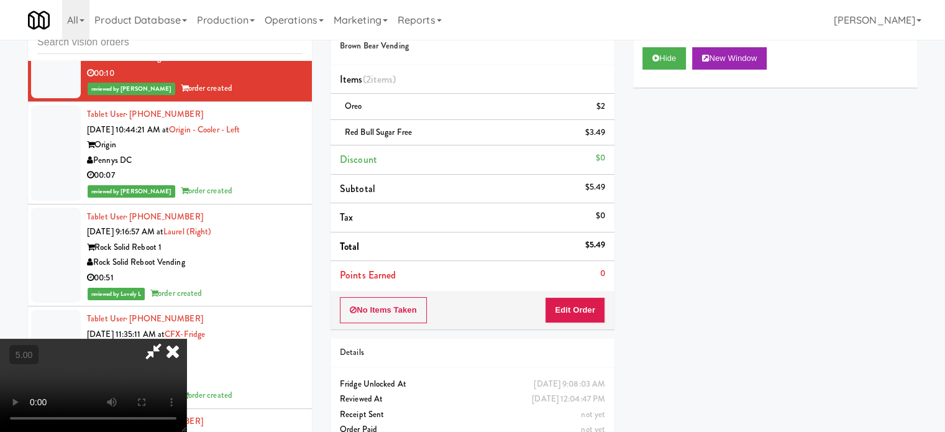
click at [186, 339] on video at bounding box center [93, 385] width 186 height 93
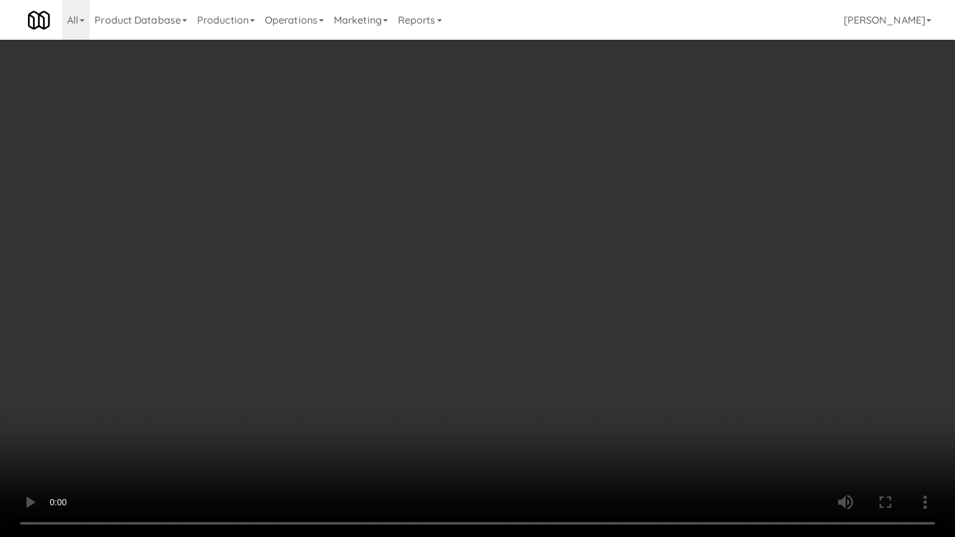
click at [315, 310] on video at bounding box center [477, 268] width 955 height 537
click at [320, 305] on video at bounding box center [477, 268] width 955 height 537
drag, startPoint x: 347, startPoint y: 319, endPoint x: 370, endPoint y: 288, distance: 38.7
click at [347, 319] on video at bounding box center [477, 268] width 955 height 537
click at [372, 287] on video at bounding box center [477, 268] width 955 height 537
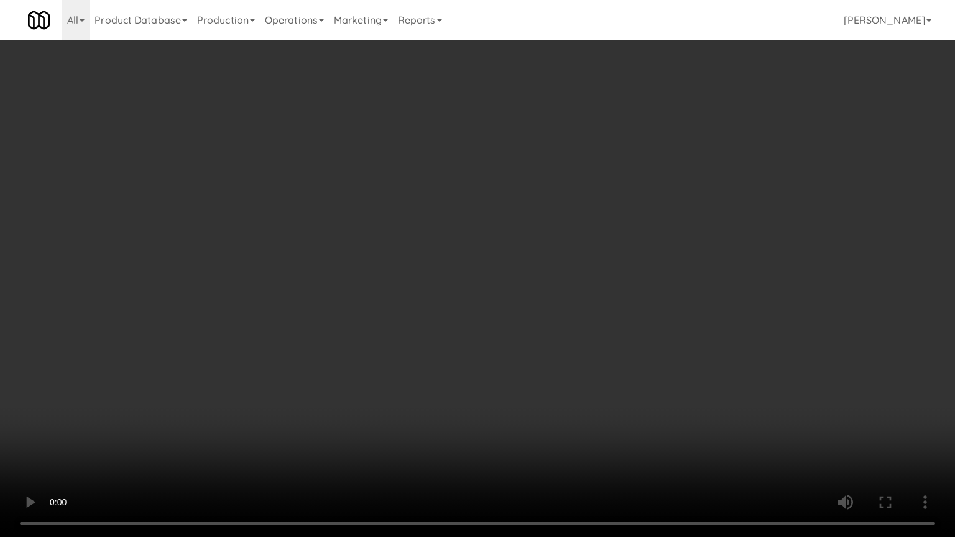
drag, startPoint x: 372, startPoint y: 287, endPoint x: 388, endPoint y: 183, distance: 105.0
click at [372, 287] on video at bounding box center [477, 268] width 955 height 537
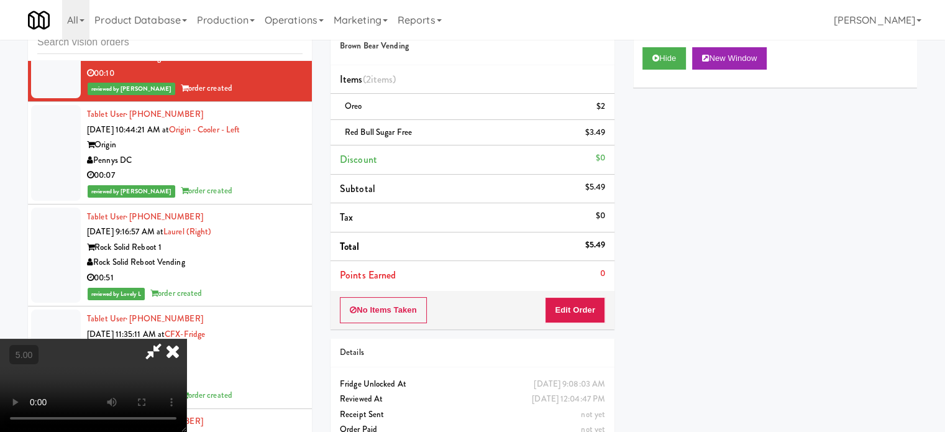
click at [186, 339] on icon at bounding box center [172, 351] width 27 height 25
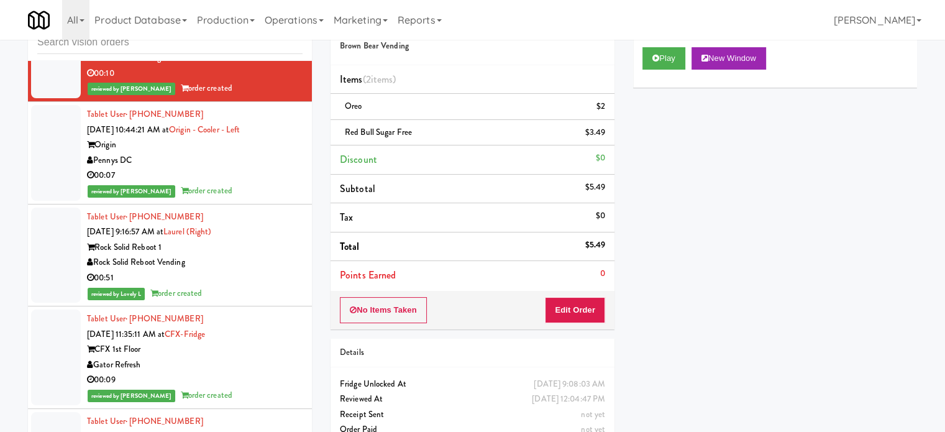
click at [261, 168] on div "Pennys DC" at bounding box center [195, 161] width 216 height 16
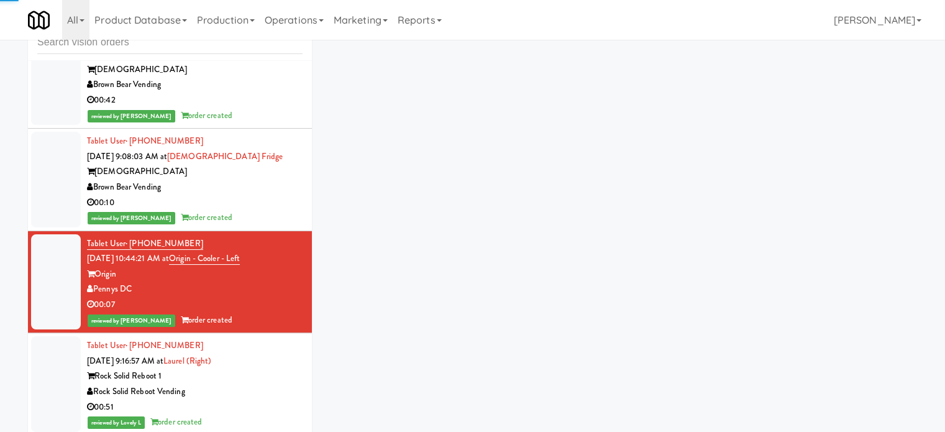
scroll to position [5747, 0]
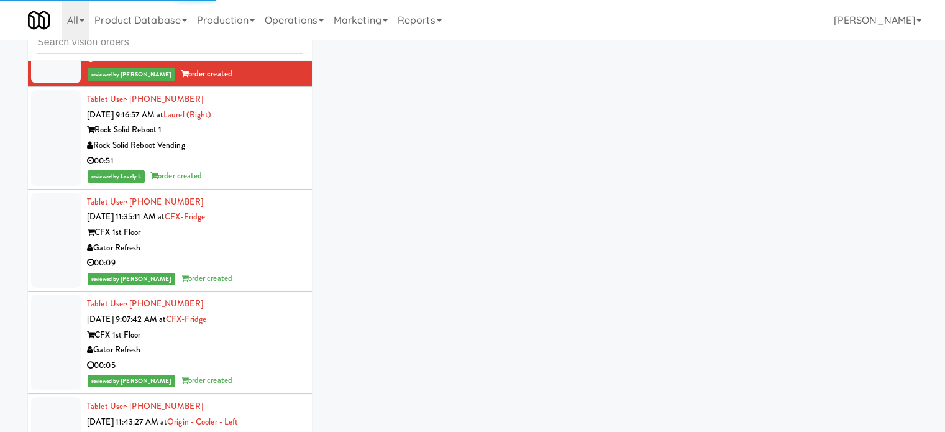
click at [256, 154] on div "Rock Solid Reboot Vending" at bounding box center [195, 146] width 216 height 16
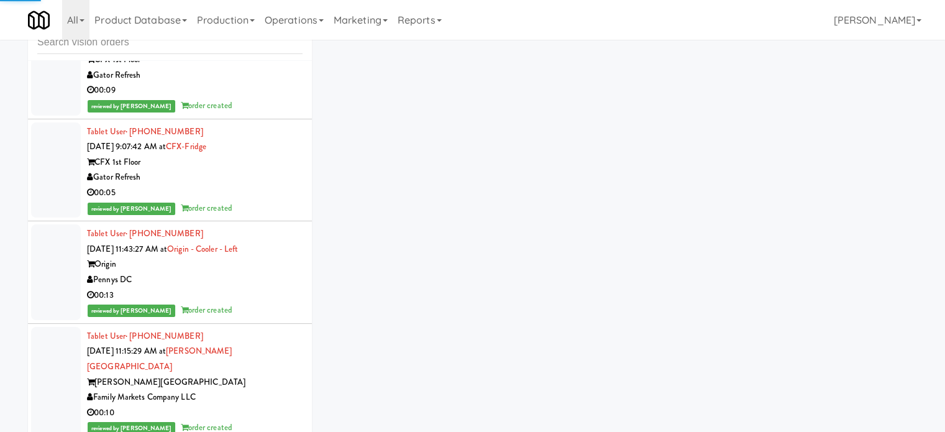
scroll to position [3437, 0]
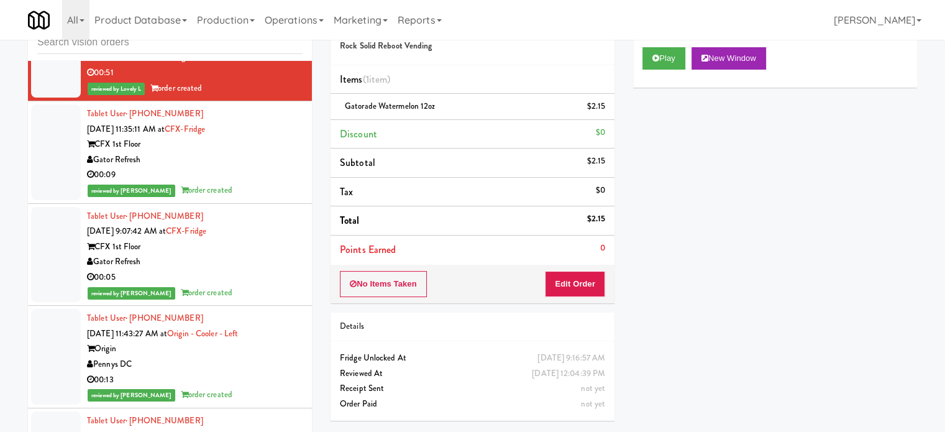
click at [273, 198] on div "reviewed by Paureen G order created" at bounding box center [195, 191] width 216 height 16
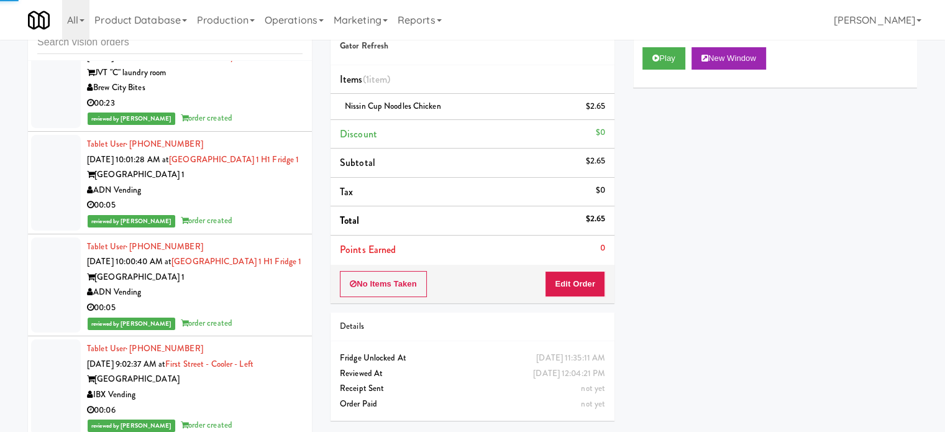
scroll to position [12028, 0]
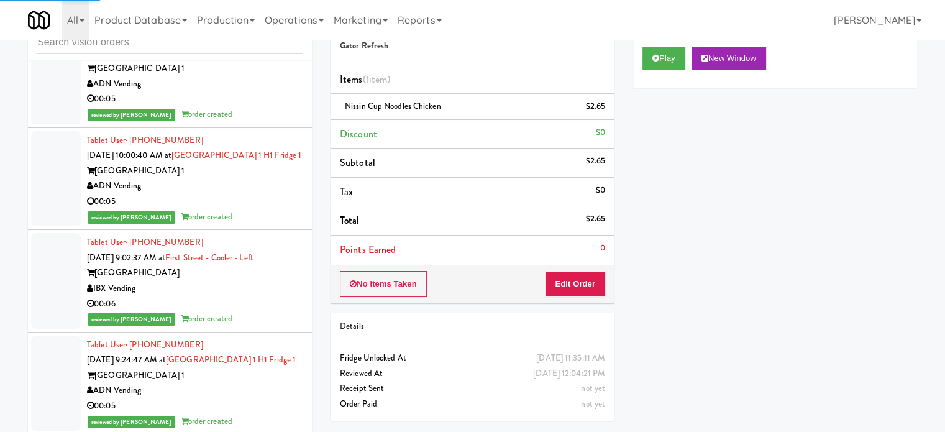
click at [261, 194] on div "ADN Vending" at bounding box center [195, 186] width 216 height 16
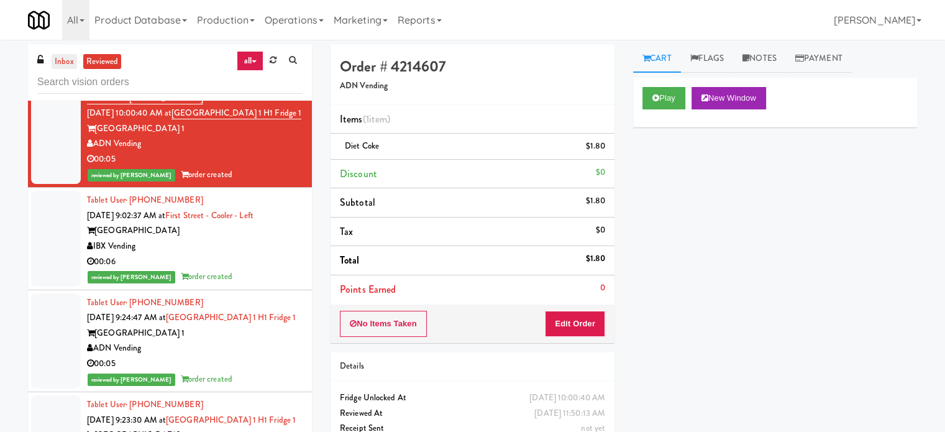
drag, startPoint x: 64, startPoint y: 57, endPoint x: 76, endPoint y: 60, distance: 12.4
click at [65, 57] on link "inbox" at bounding box center [64, 62] width 25 height 16
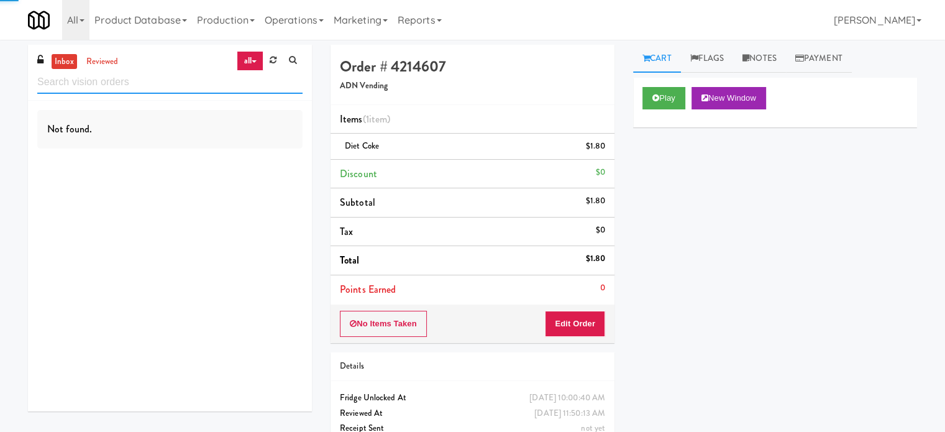
click at [136, 74] on input "text" at bounding box center [169, 82] width 265 height 23
click at [147, 83] on input "text" at bounding box center [169, 82] width 265 height 23
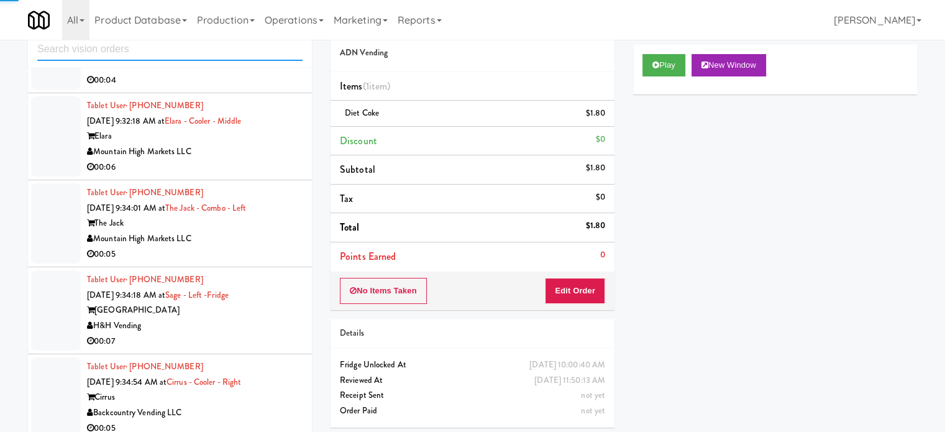
scroll to position [50, 0]
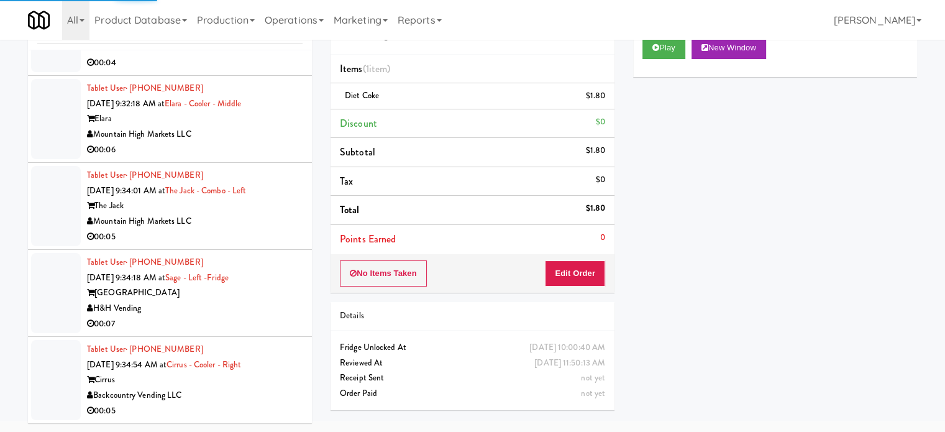
click at [266, 218] on div "Mountain High Markets LLC" at bounding box center [195, 222] width 216 height 16
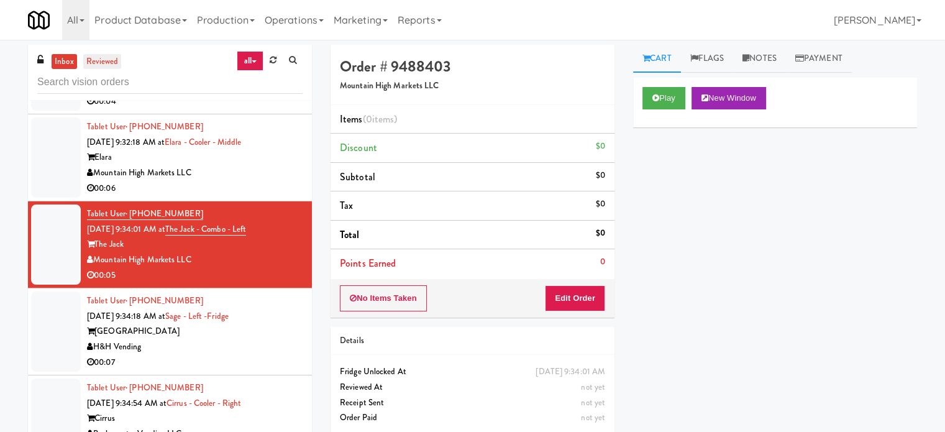
click at [105, 58] on link "reviewed" at bounding box center [102, 62] width 39 height 16
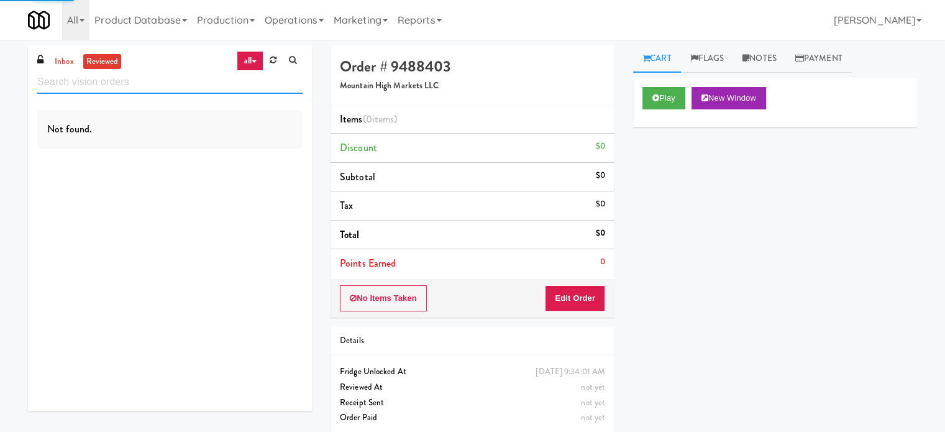
click at [182, 86] on input "text" at bounding box center [169, 82] width 265 height 23
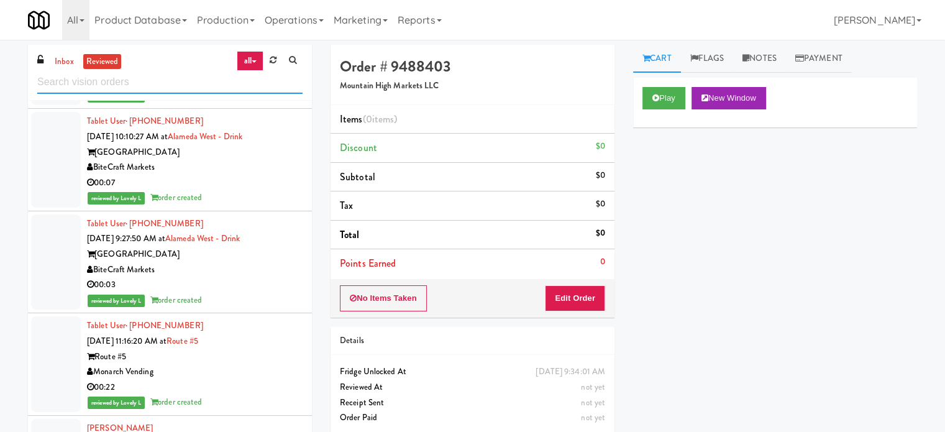
scroll to position [932, 0]
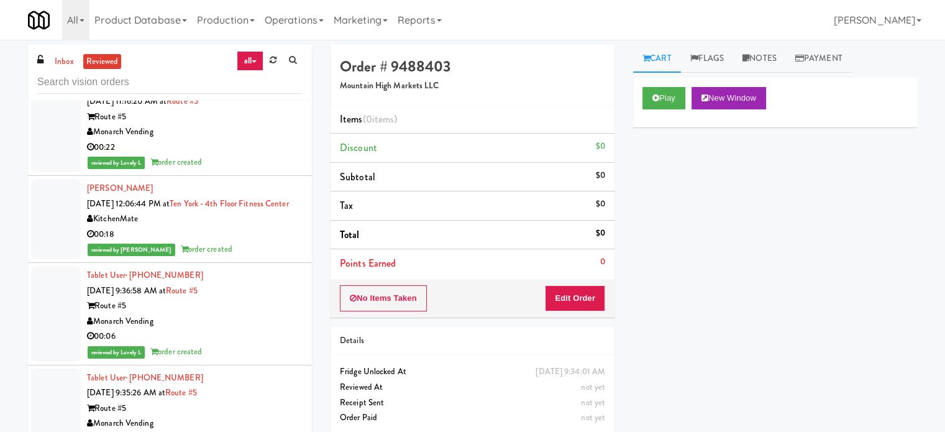
click at [231, 257] on div "reviewed by Frederick G order created" at bounding box center [195, 250] width 216 height 16
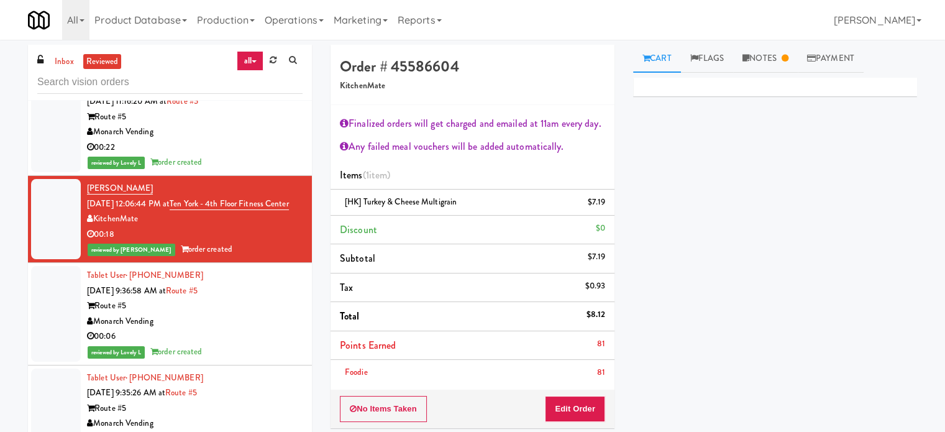
click at [276, 149] on div "00:22" at bounding box center [195, 148] width 216 height 16
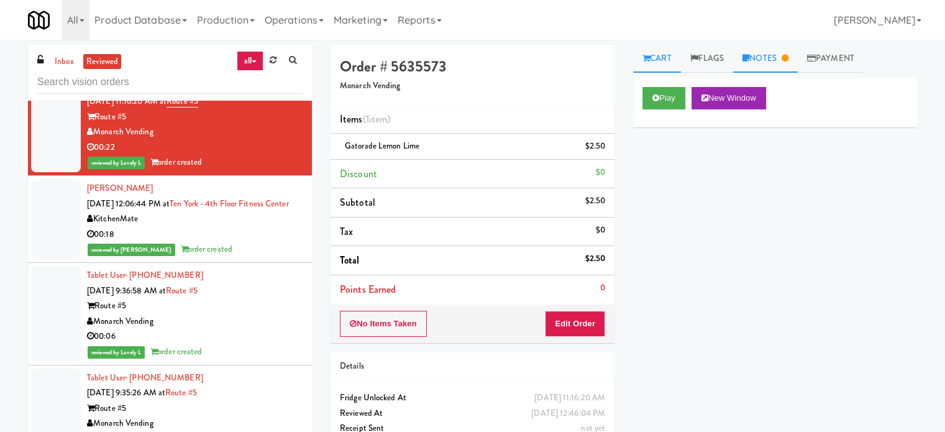
click at [786, 65] on link "Notes" at bounding box center [765, 59] width 65 height 28
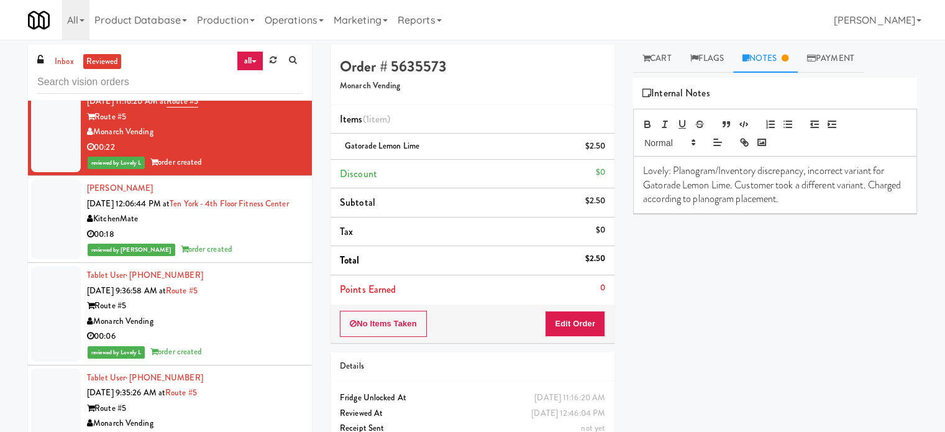
click at [260, 227] on div "KitchenMate" at bounding box center [195, 219] width 216 height 16
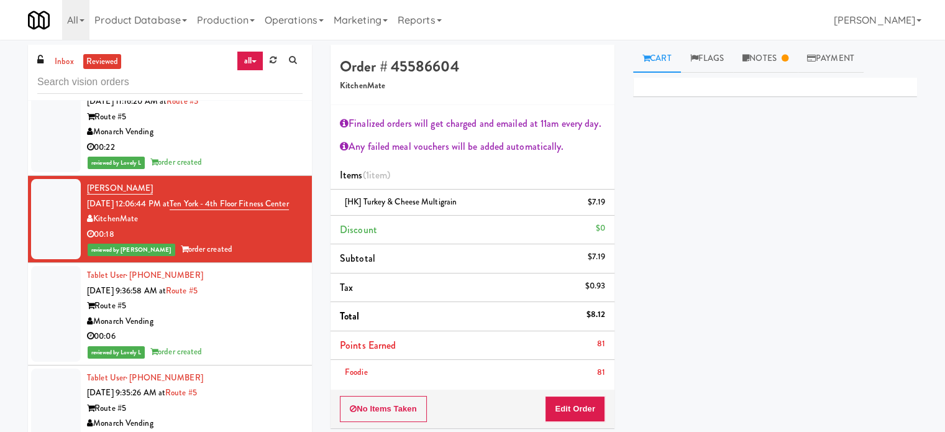
drag, startPoint x: 264, startPoint y: 331, endPoint x: 323, endPoint y: 278, distance: 78.8
click at [265, 329] on div "Monarch Vending" at bounding box center [195, 322] width 216 height 16
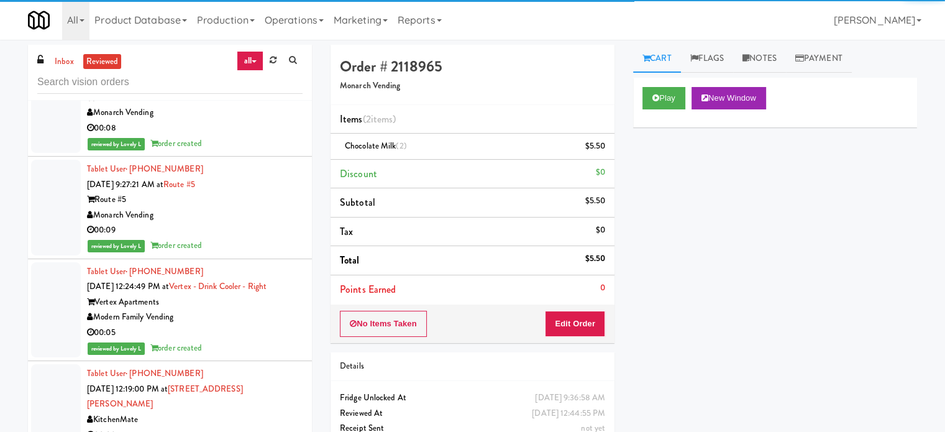
scroll to position [932, 0]
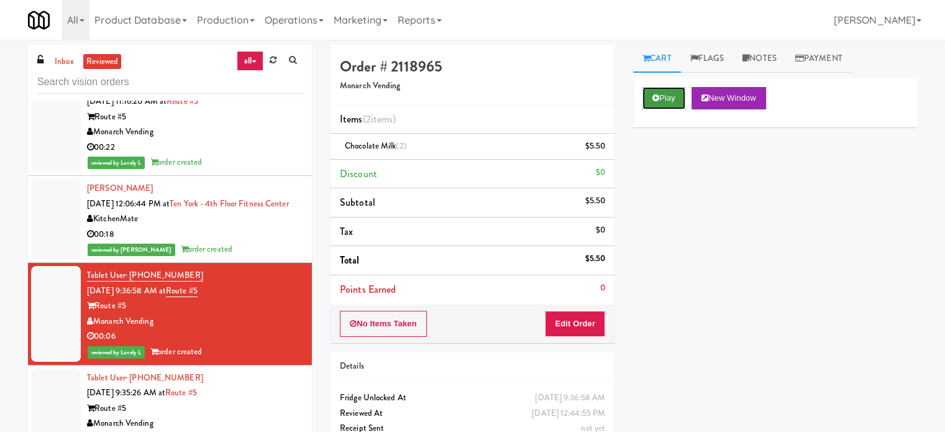
click at [675, 101] on button "Play" at bounding box center [664, 98] width 43 height 22
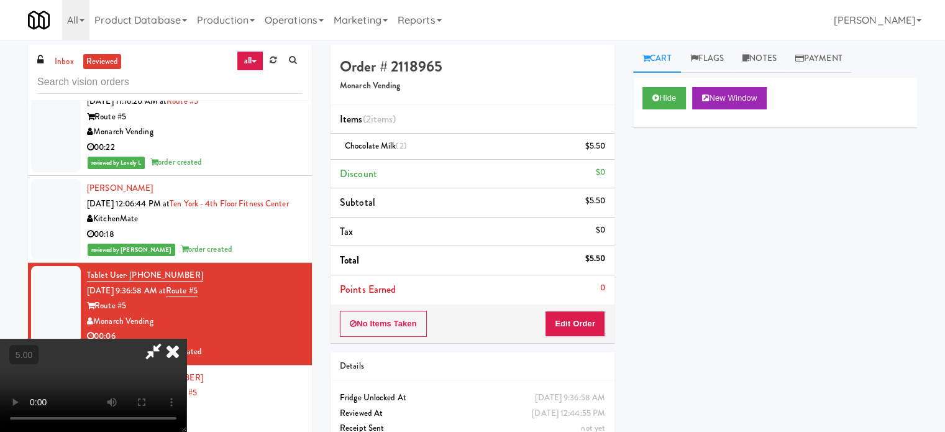
click at [186, 339] on video at bounding box center [93, 385] width 186 height 93
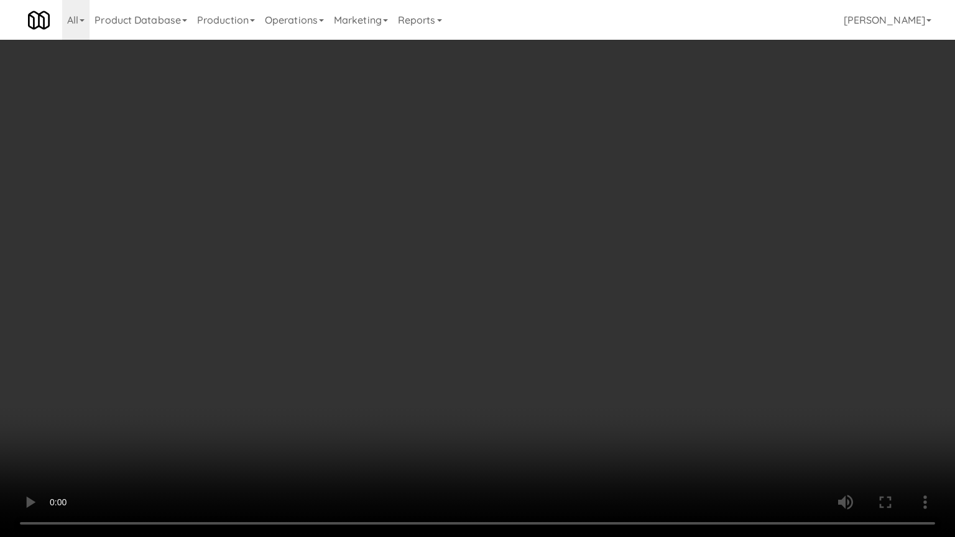
click at [324, 358] on video at bounding box center [477, 268] width 955 height 537
click at [327, 370] on video at bounding box center [477, 268] width 955 height 537
click at [408, 305] on video at bounding box center [477, 268] width 955 height 537
click at [265, 425] on video at bounding box center [477, 268] width 955 height 537
click at [306, 379] on video at bounding box center [477, 268] width 955 height 537
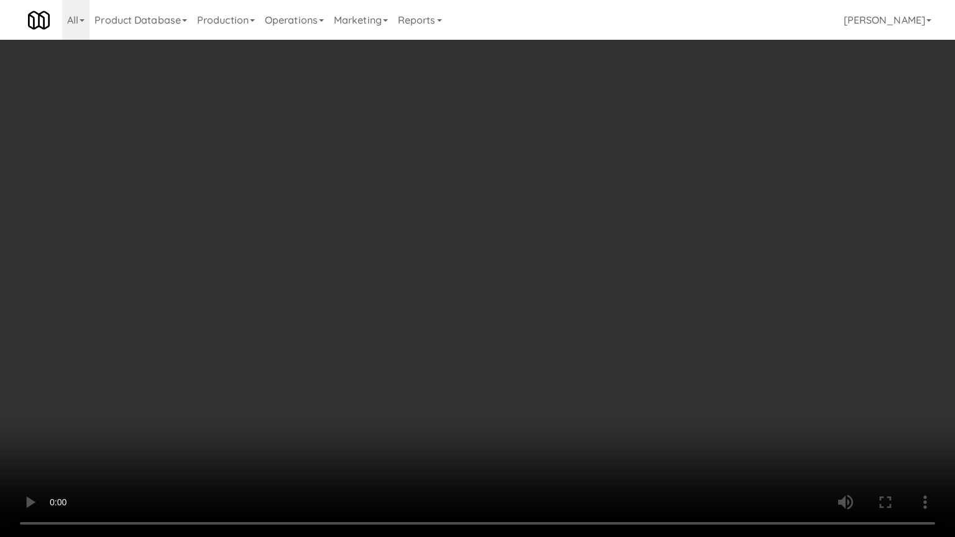
click at [313, 382] on video at bounding box center [477, 268] width 955 height 537
click at [324, 375] on video at bounding box center [477, 268] width 955 height 537
click at [326, 376] on video at bounding box center [477, 268] width 955 height 537
click at [385, 365] on video at bounding box center [477, 268] width 955 height 537
click at [390, 365] on video at bounding box center [477, 268] width 955 height 537
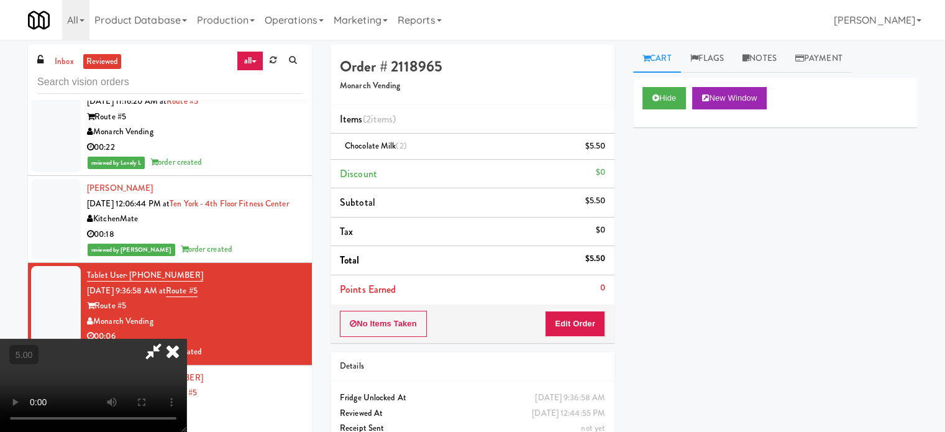
click at [186, 339] on icon at bounding box center [172, 351] width 27 height 25
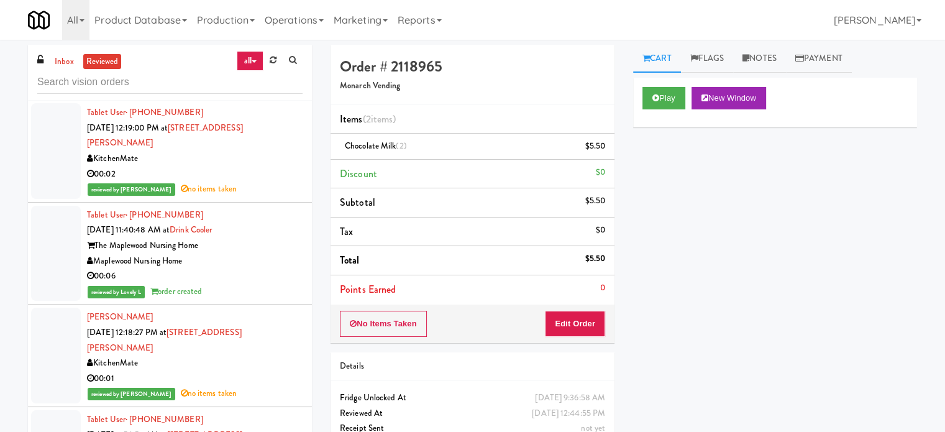
scroll to position [1554, 0]
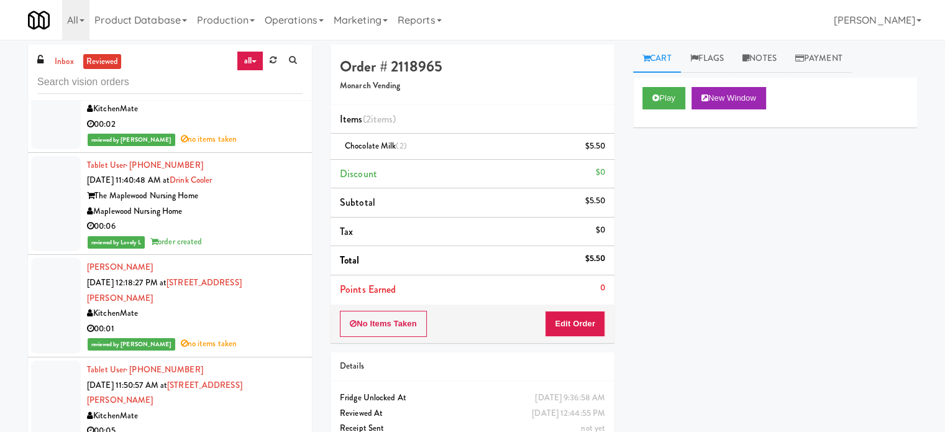
click at [266, 217] on div "Maplewood Nursing Home" at bounding box center [195, 212] width 216 height 16
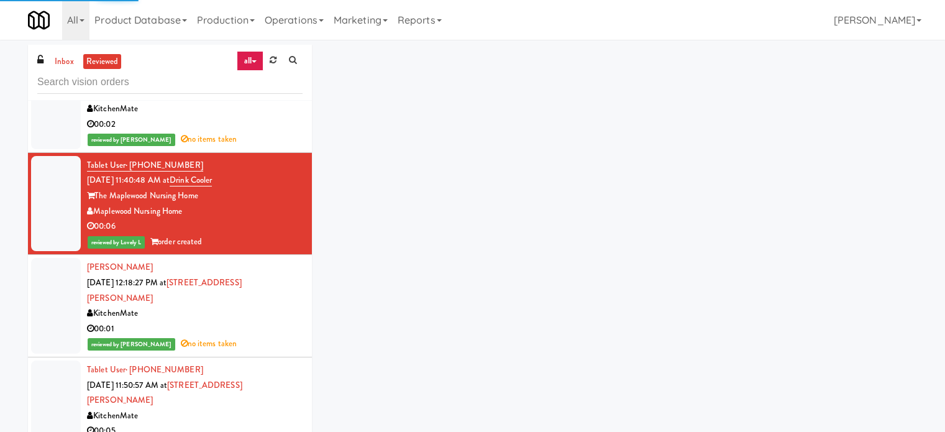
click at [272, 129] on div "00:02" at bounding box center [195, 125] width 216 height 16
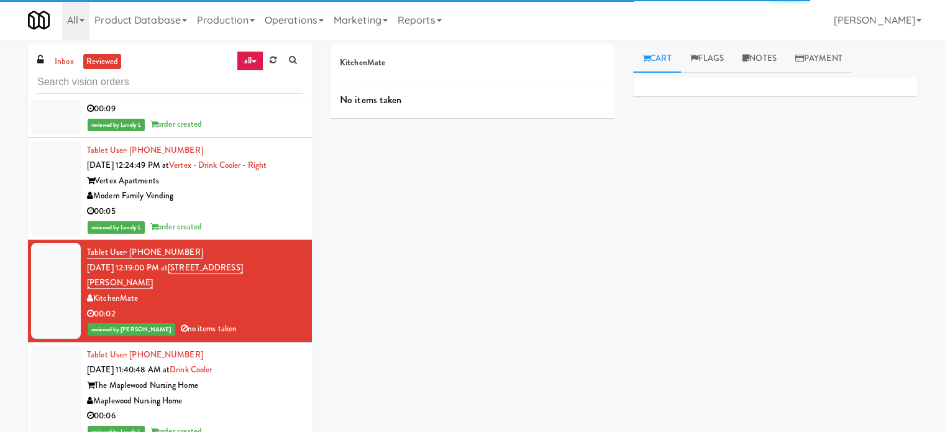
scroll to position [1430, 0]
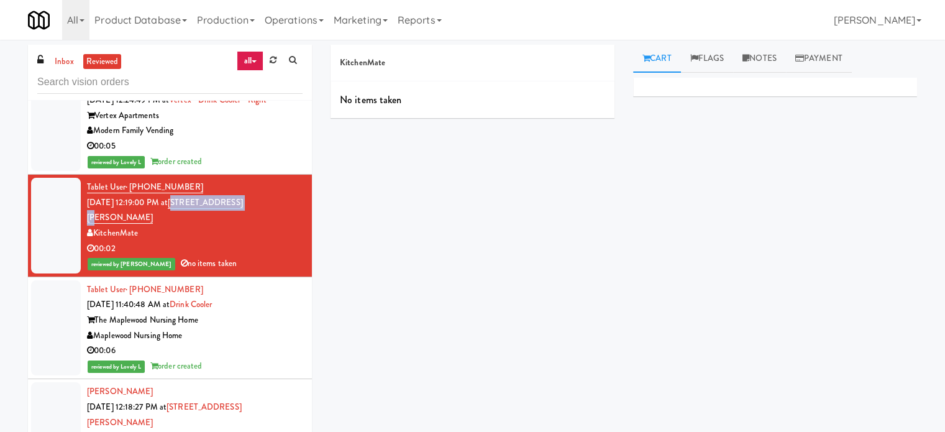
drag, startPoint x: 258, startPoint y: 218, endPoint x: 186, endPoint y: 223, distance: 71.7
click at [186, 223] on div "Tablet User · (416) 320-0377 [DATE] 12:19:00 PM at [STREET_ADDRESS][GEOGRAPHIC_…" at bounding box center [195, 226] width 216 height 92
copy link "[STREET_ADDRESS][PERSON_NAME]"
click at [263, 316] on div "The Maplewood Nursing Home" at bounding box center [195, 321] width 216 height 16
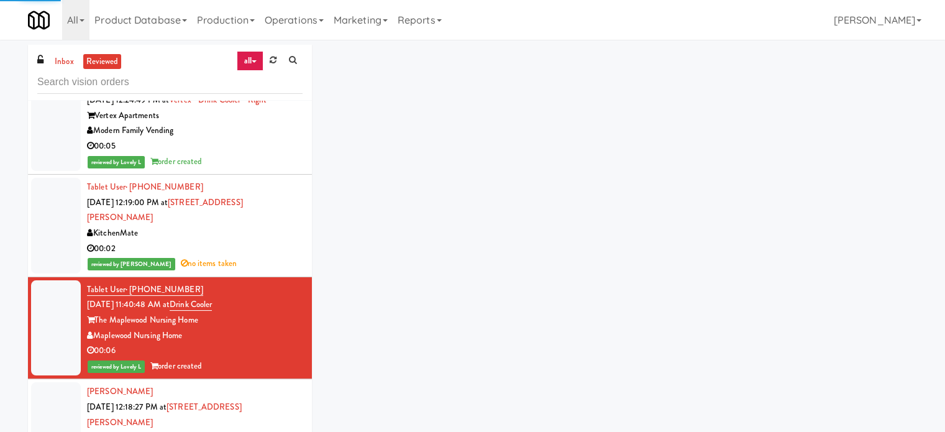
scroll to position [1740, 0]
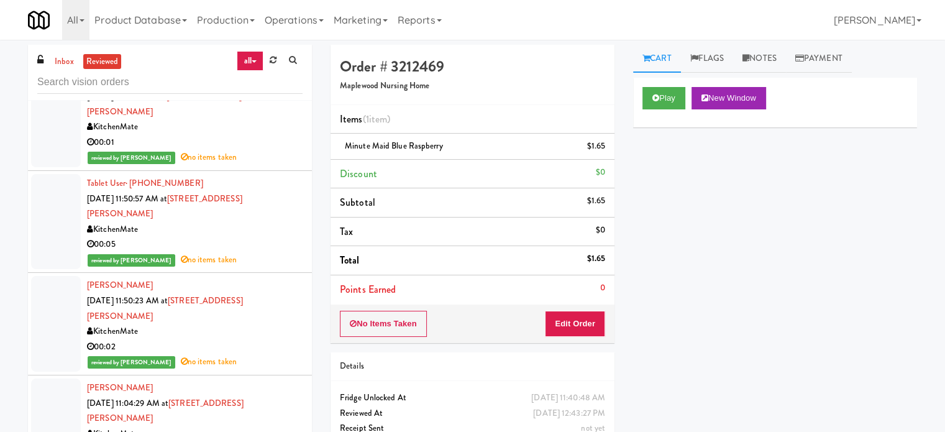
click at [264, 237] on div "00:05" at bounding box center [195, 245] width 216 height 16
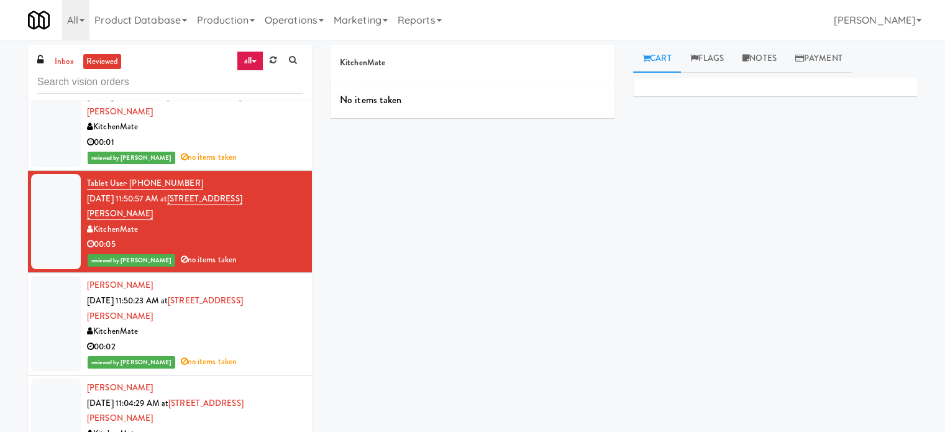
scroll to position [2051, 0]
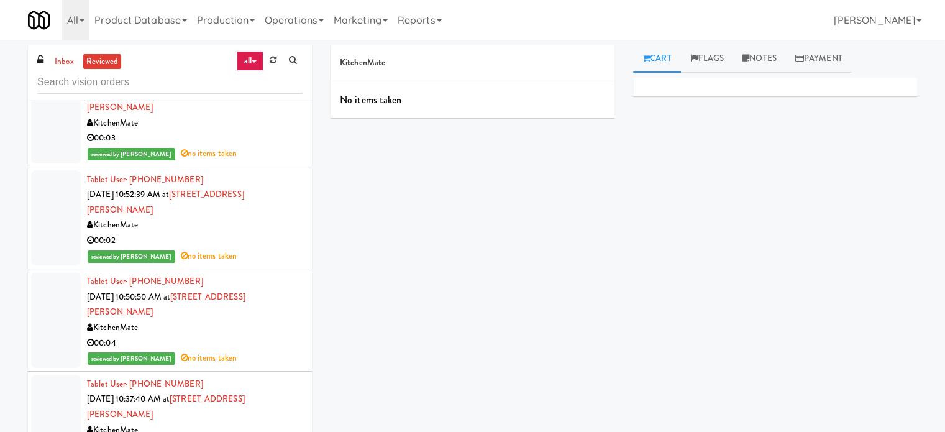
click at [264, 249] on div "reviewed by [PERSON_NAME] no items taken" at bounding box center [195, 257] width 216 height 16
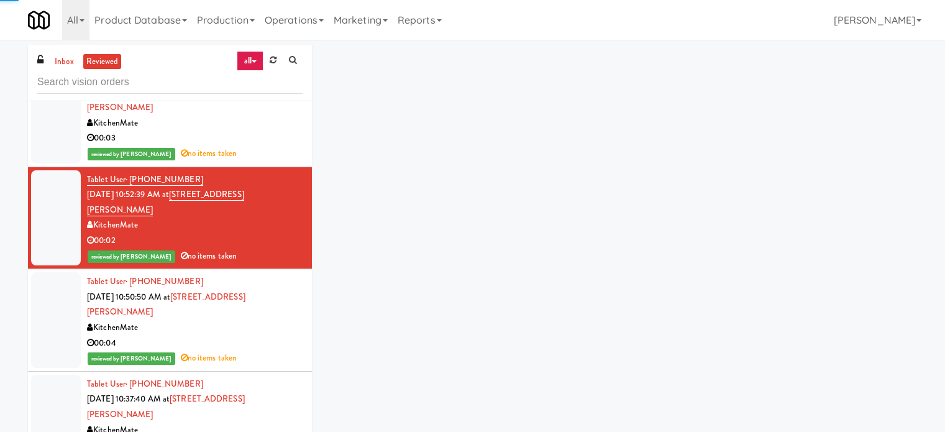
click at [270, 336] on div "00:04" at bounding box center [195, 344] width 216 height 16
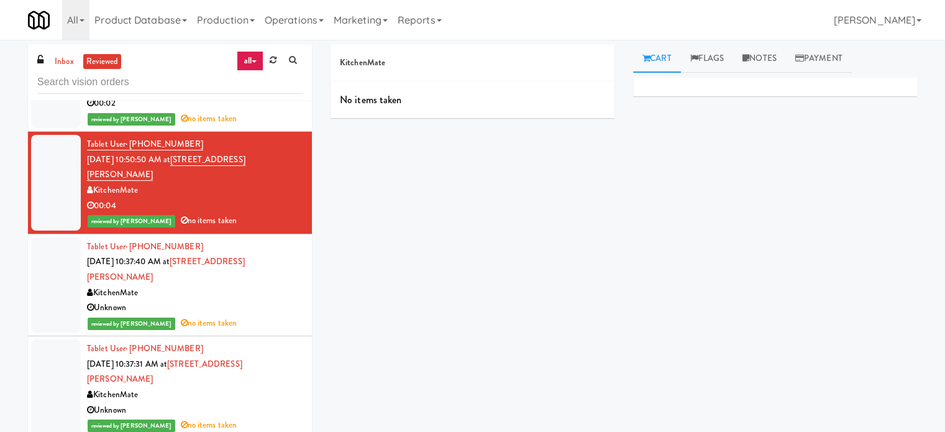
scroll to position [2140, 0]
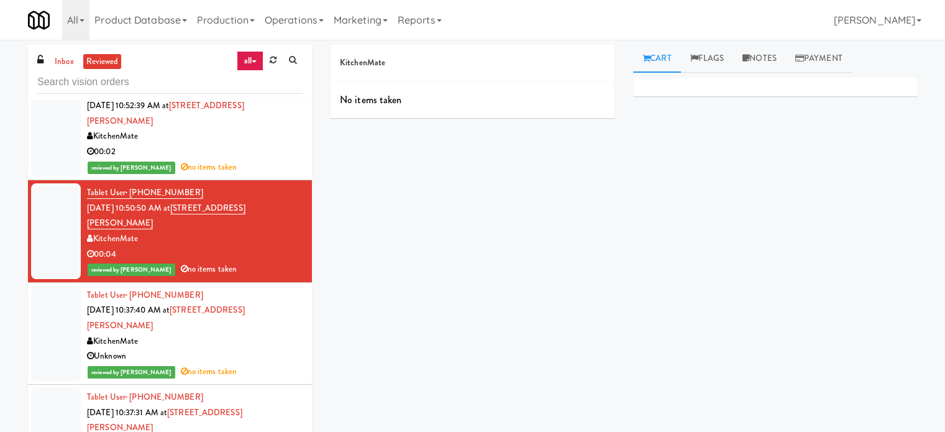
click at [268, 364] on div "reviewed by [PERSON_NAME] no items taken" at bounding box center [195, 372] width 216 height 16
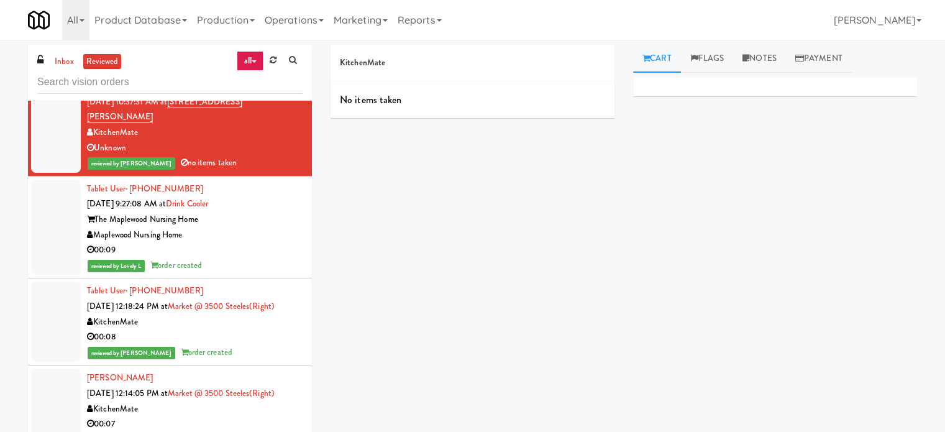
scroll to position [2762, 0]
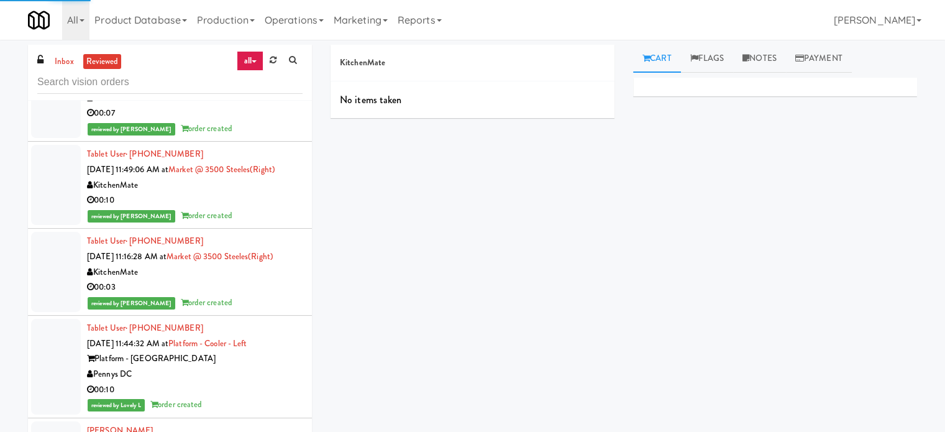
click at [260, 382] on div "00:10" at bounding box center [195, 390] width 216 height 16
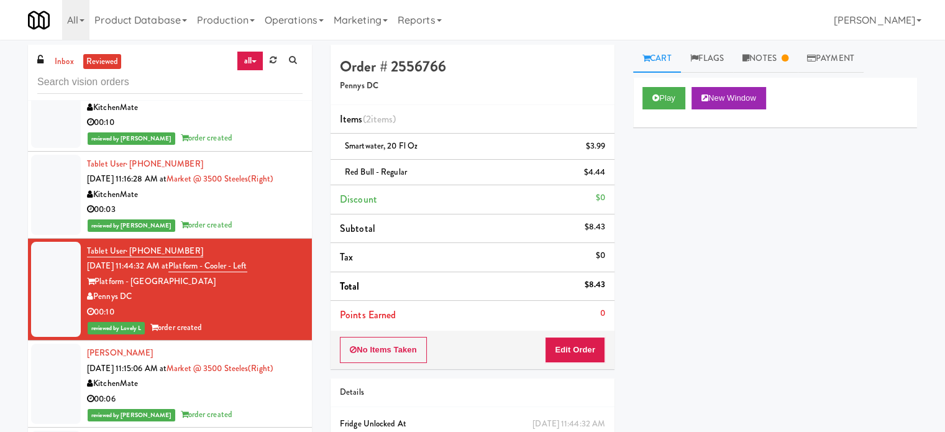
scroll to position [4714, 0]
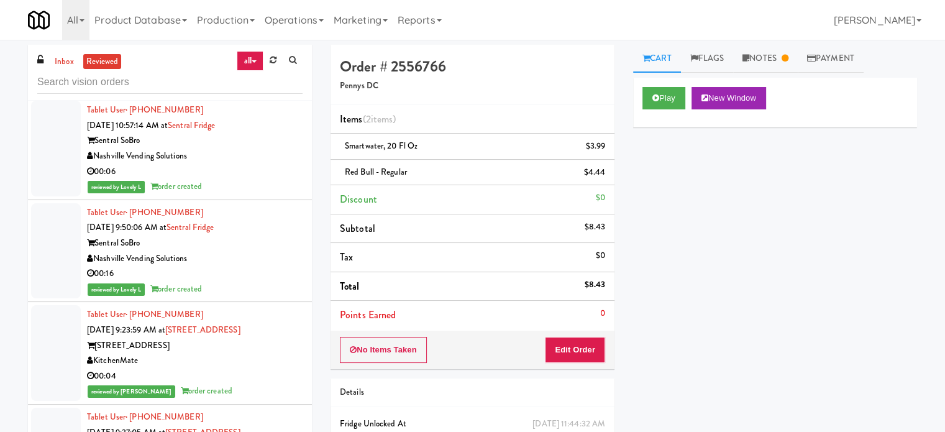
click at [274, 369] on div "00:04" at bounding box center [195, 377] width 216 height 16
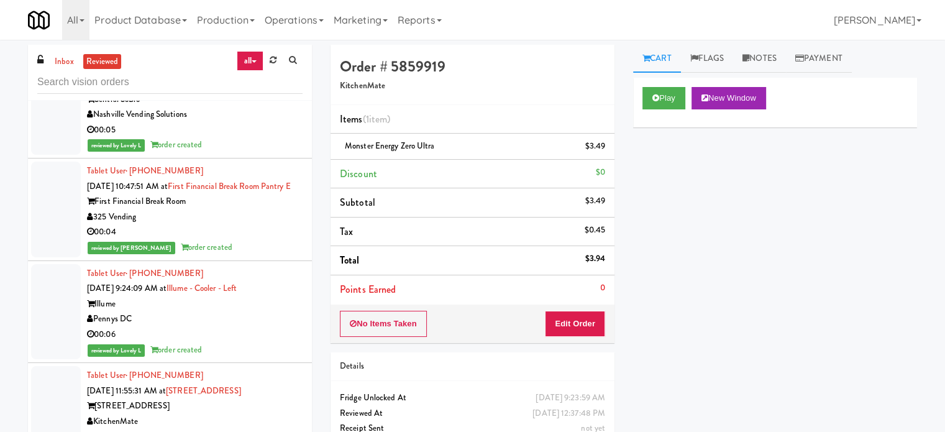
scroll to position [5389, 0]
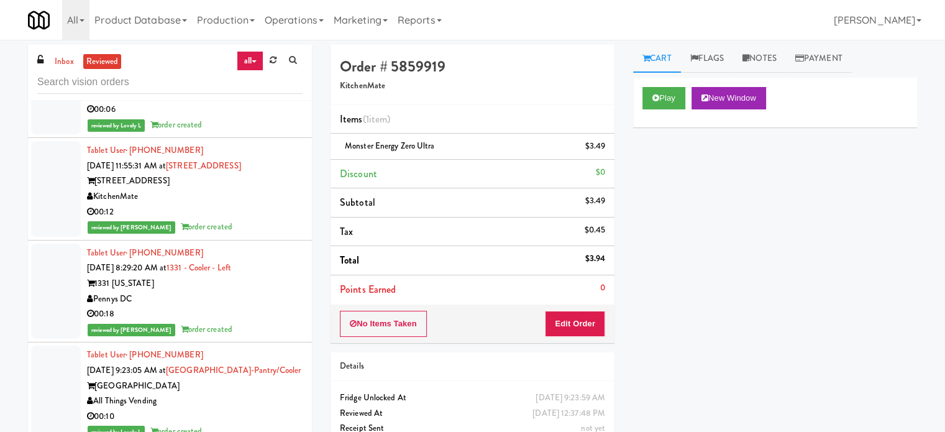
click at [279, 322] on div "reviewed by Knessa C order created" at bounding box center [195, 330] width 216 height 16
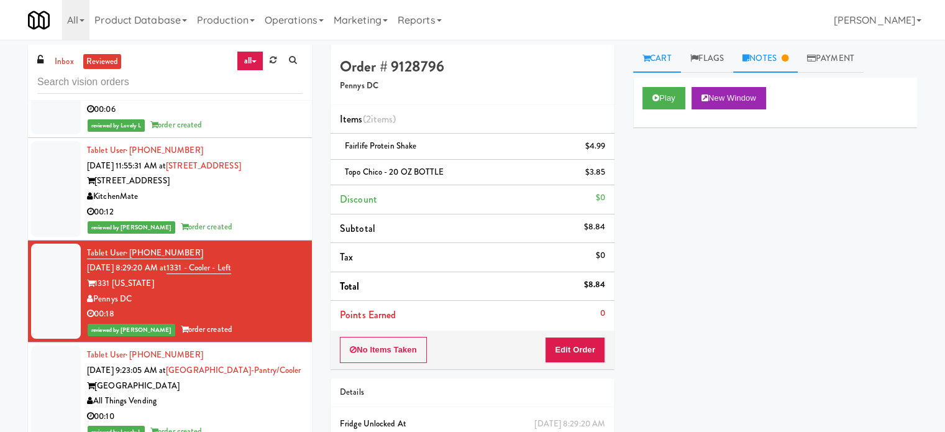
click at [789, 57] on icon at bounding box center [785, 58] width 7 height 8
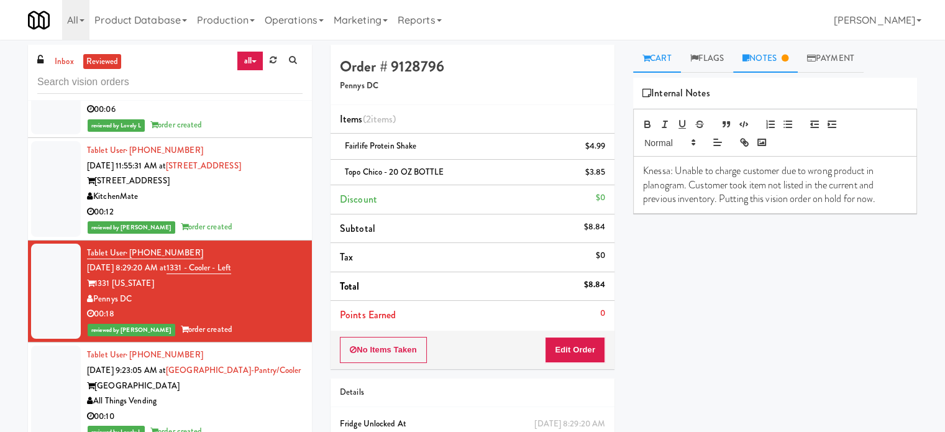
click at [659, 65] on link "Cart" at bounding box center [657, 59] width 48 height 28
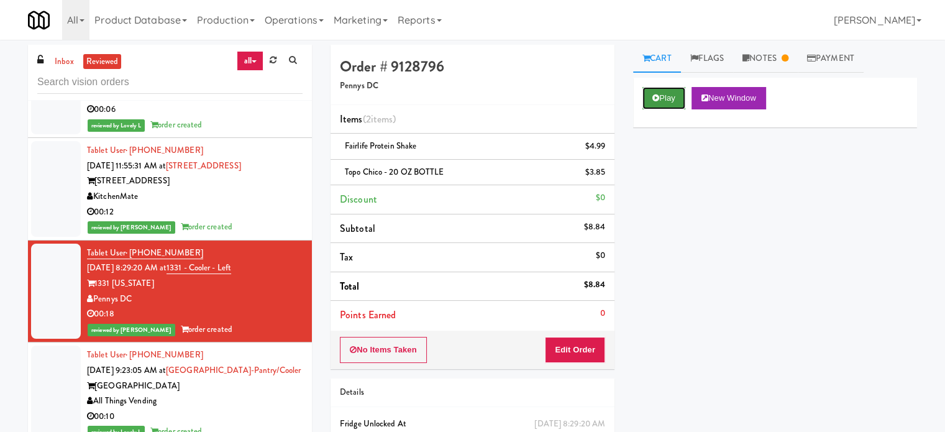
click at [659, 96] on button "Play" at bounding box center [664, 98] width 43 height 22
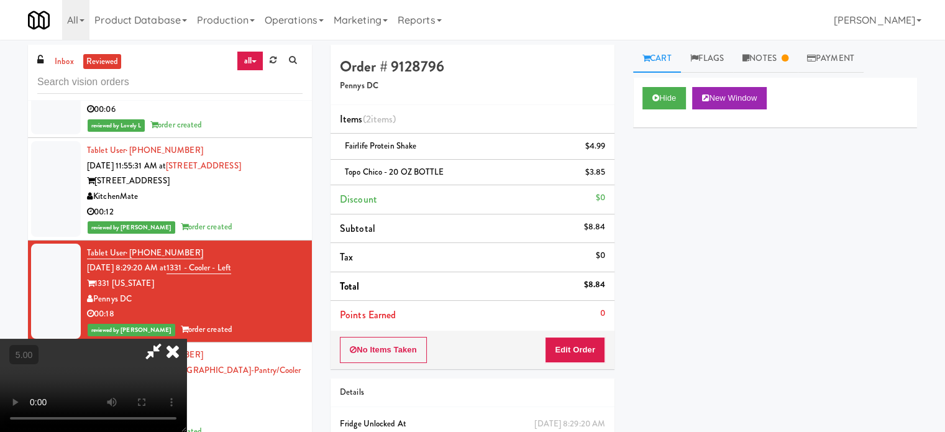
click at [186, 339] on video at bounding box center [93, 385] width 186 height 93
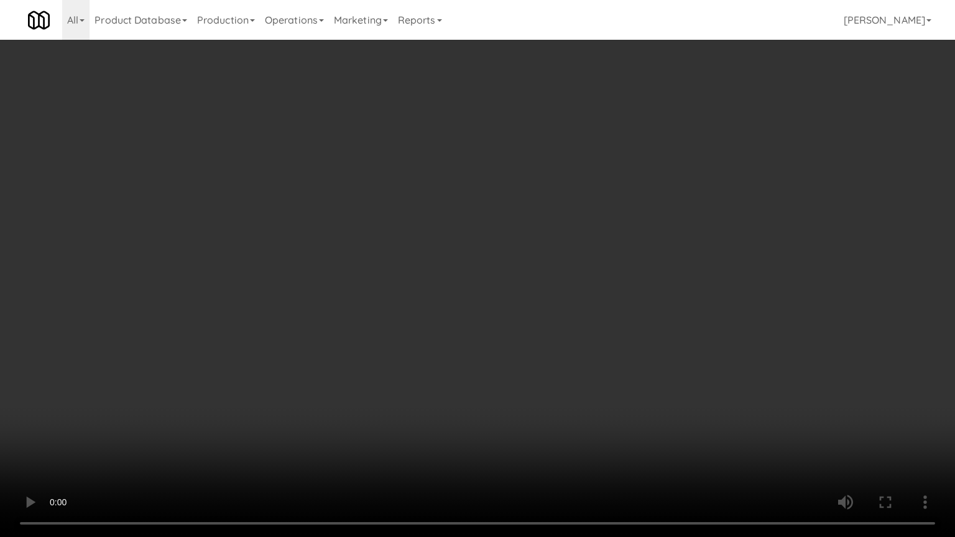
click at [428, 273] on video at bounding box center [477, 268] width 955 height 537
click at [438, 265] on video at bounding box center [477, 268] width 955 height 537
click at [480, 249] on video at bounding box center [477, 268] width 955 height 537
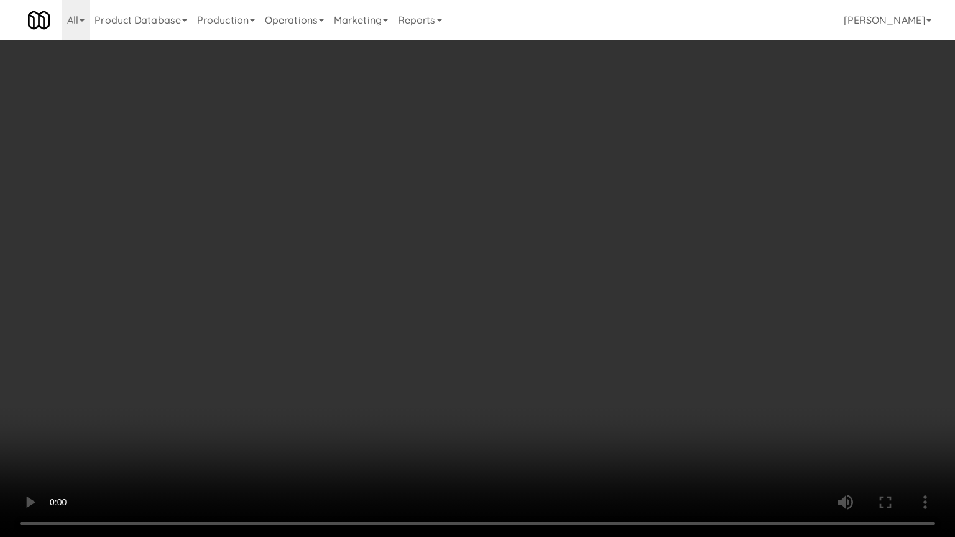
click at [480, 249] on video at bounding box center [477, 268] width 955 height 537
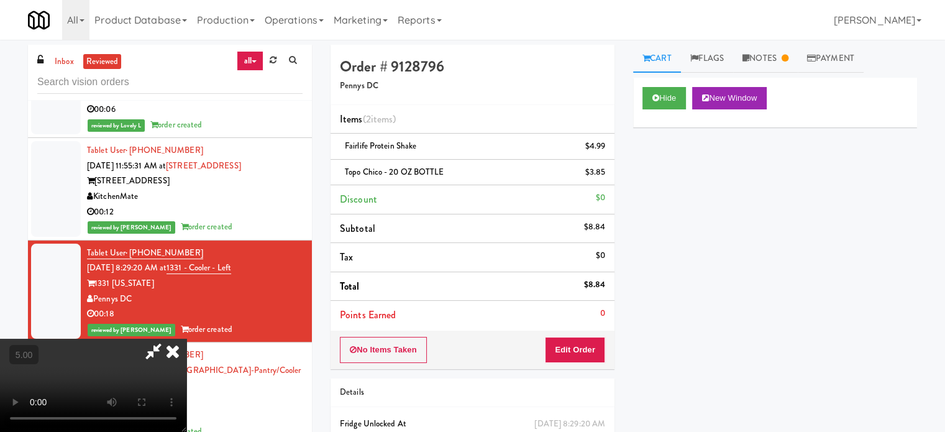
click at [186, 339] on icon at bounding box center [172, 351] width 27 height 25
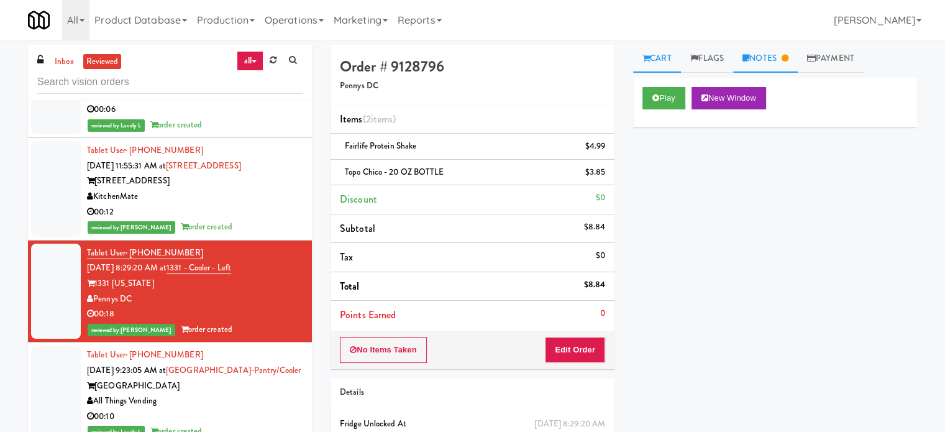
click at [774, 62] on link "Notes" at bounding box center [765, 59] width 65 height 28
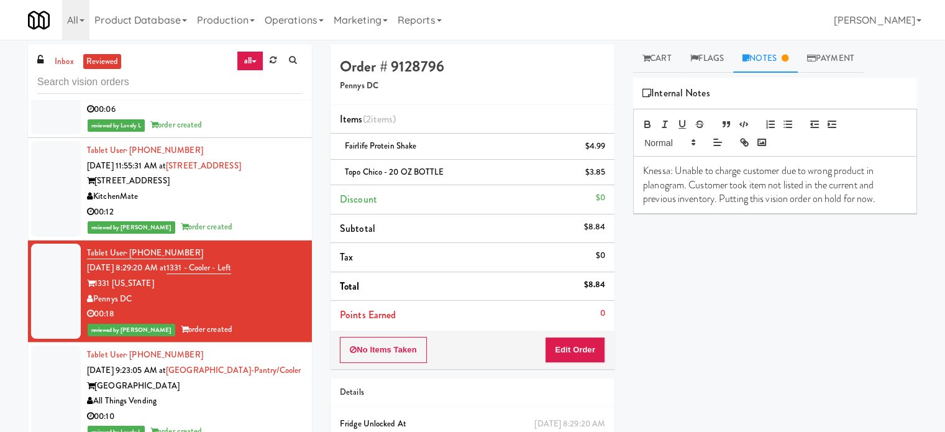
click at [265, 393] on div "All Things Vending" at bounding box center [195, 401] width 216 height 16
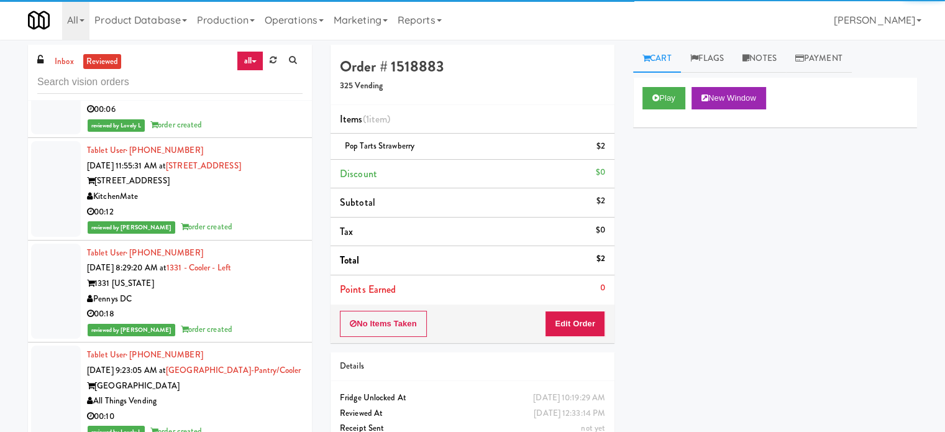
scroll to position [5700, 0]
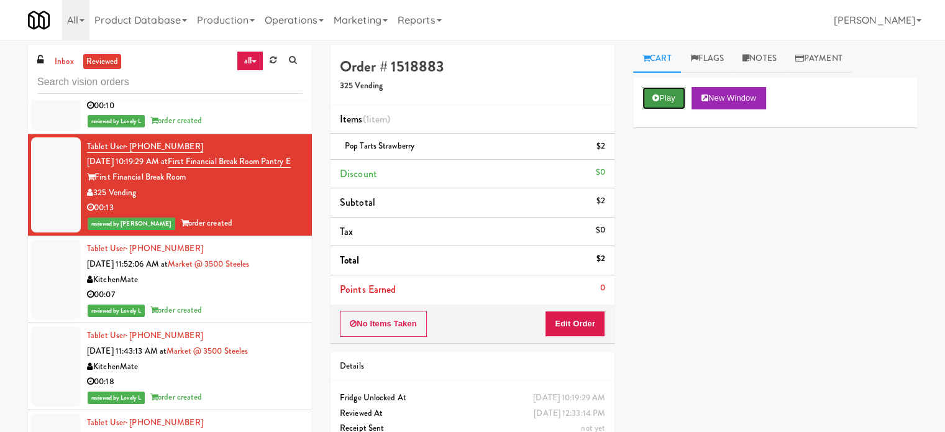
click at [670, 106] on button "Play" at bounding box center [664, 98] width 43 height 22
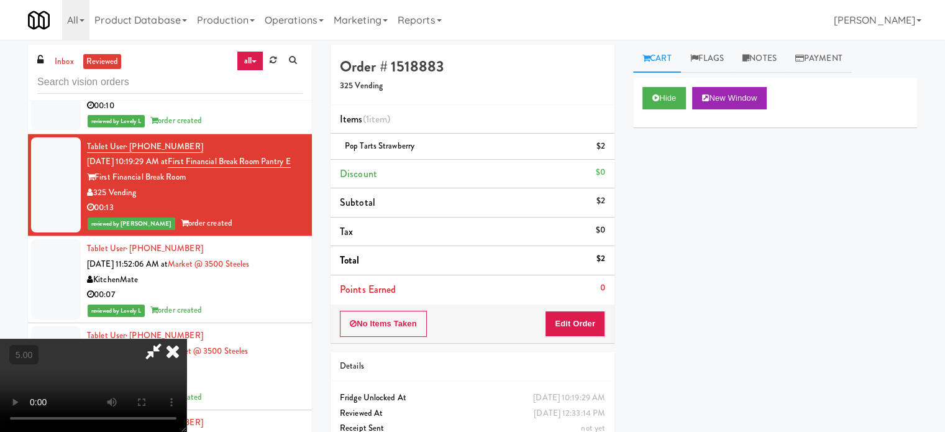
click at [186, 339] on video at bounding box center [93, 385] width 186 height 93
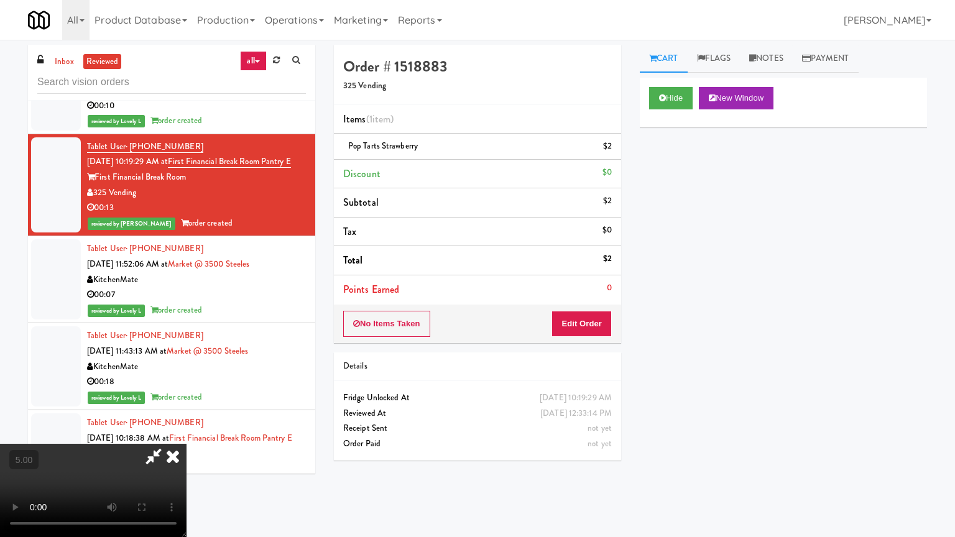
click at [186, 431] on video at bounding box center [93, 490] width 186 height 93
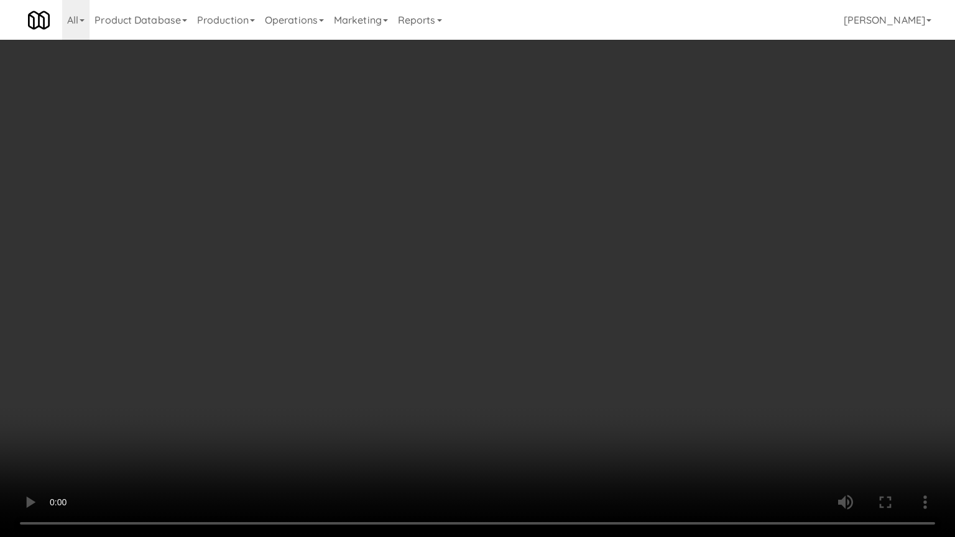
click at [356, 275] on video at bounding box center [477, 268] width 955 height 537
click at [358, 275] on video at bounding box center [477, 268] width 955 height 537
click at [364, 278] on video at bounding box center [477, 268] width 955 height 537
click at [373, 281] on video at bounding box center [477, 268] width 955 height 537
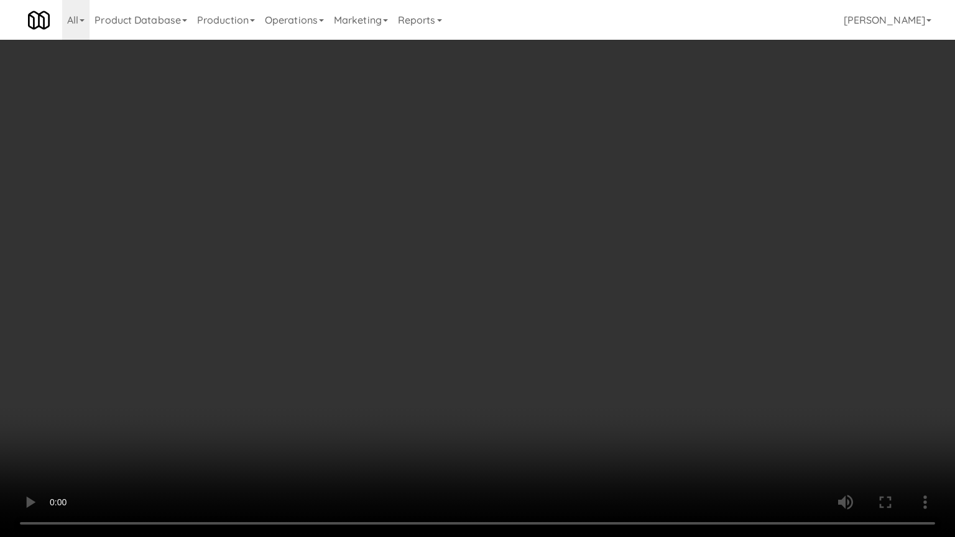
click at [373, 281] on video at bounding box center [477, 268] width 955 height 537
click at [388, 280] on video at bounding box center [477, 268] width 955 height 537
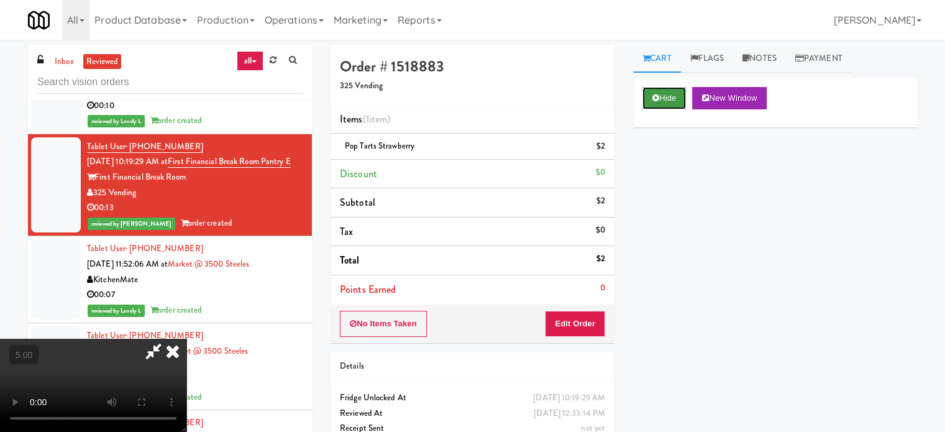
click at [663, 94] on button "Hide" at bounding box center [665, 98] width 44 height 22
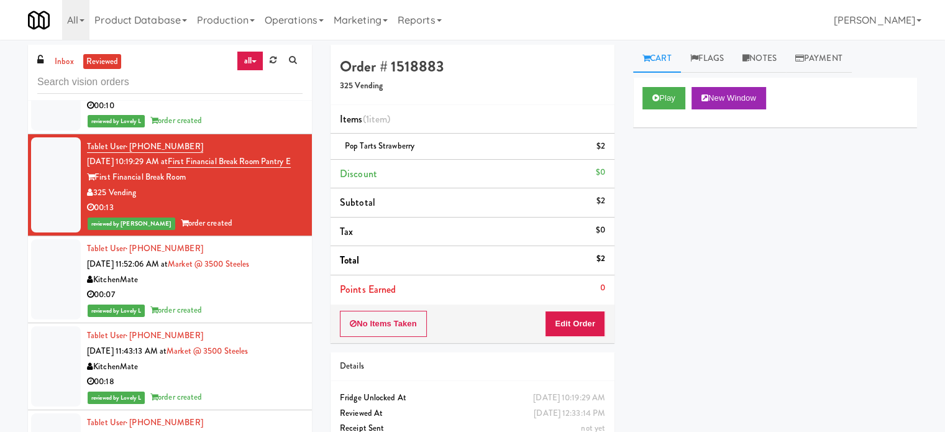
drag, startPoint x: 267, startPoint y: 370, endPoint x: 268, endPoint y: 357, distance: 13.1
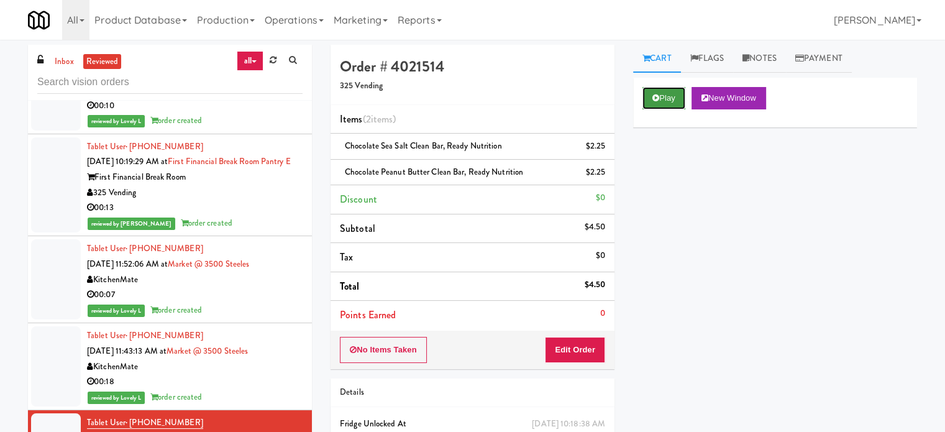
click at [661, 99] on button "Play" at bounding box center [664, 98] width 43 height 22
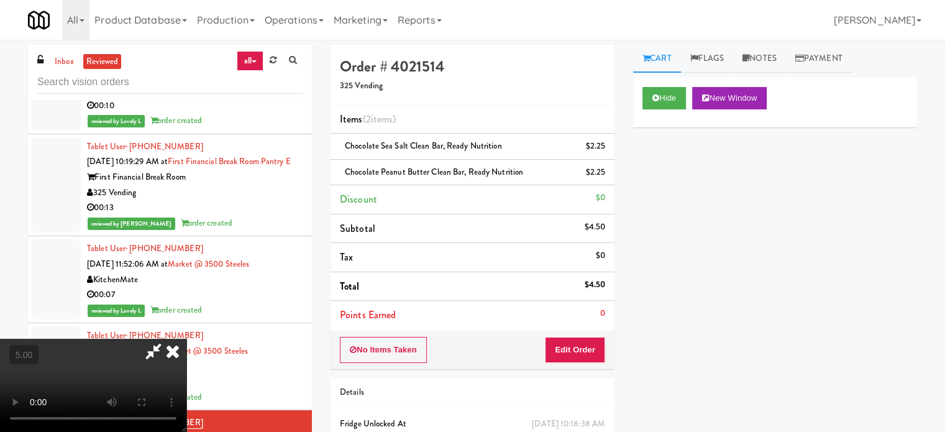
click at [186, 339] on video at bounding box center [93, 385] width 186 height 93
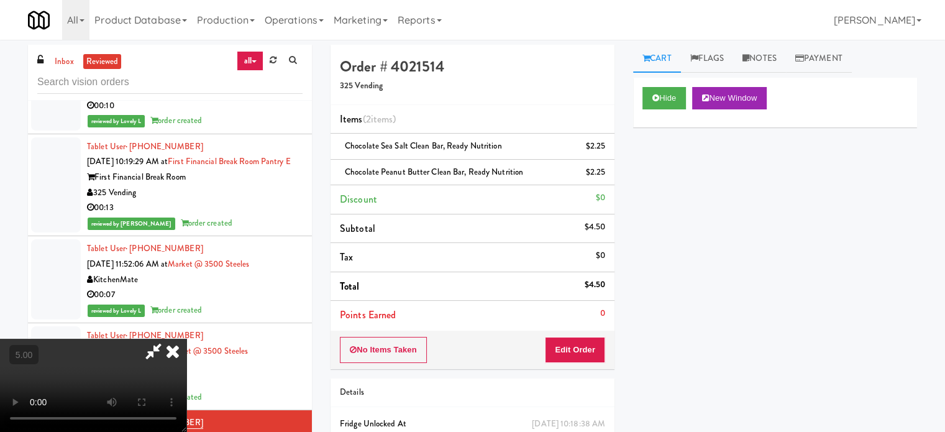
click at [186, 339] on video at bounding box center [93, 385] width 186 height 93
click at [186, 339] on icon at bounding box center [172, 351] width 27 height 25
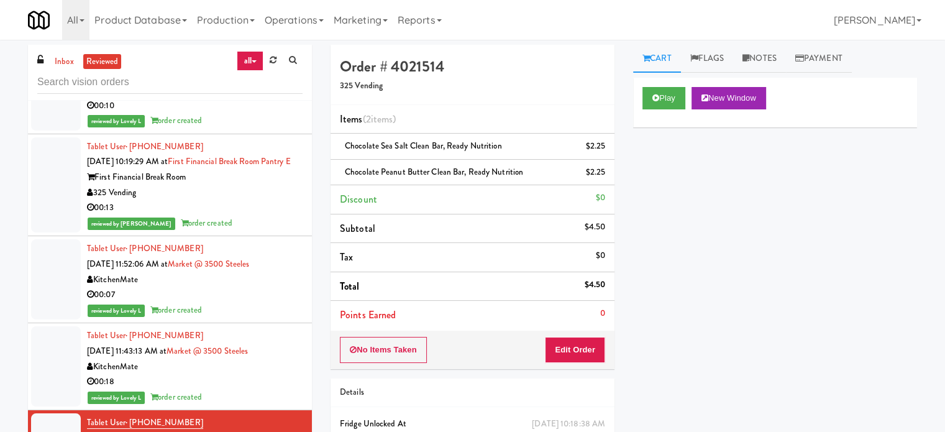
scroll to position [6011, 0]
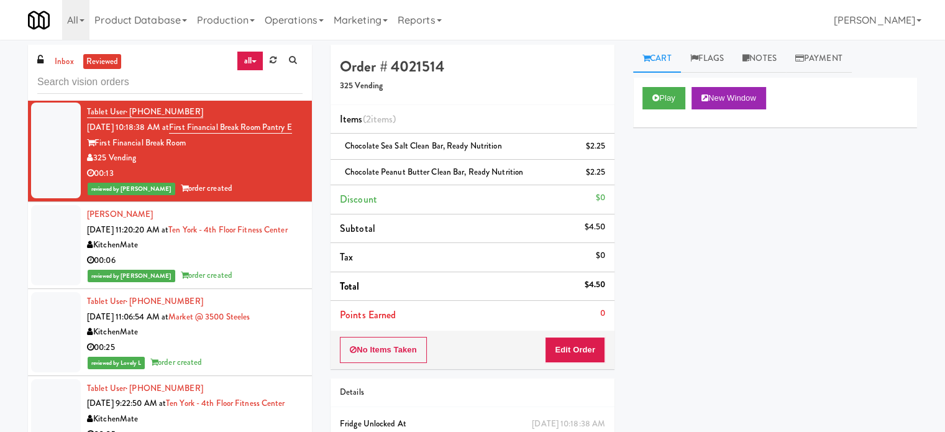
click at [277, 253] on div "00:06" at bounding box center [195, 261] width 216 height 16
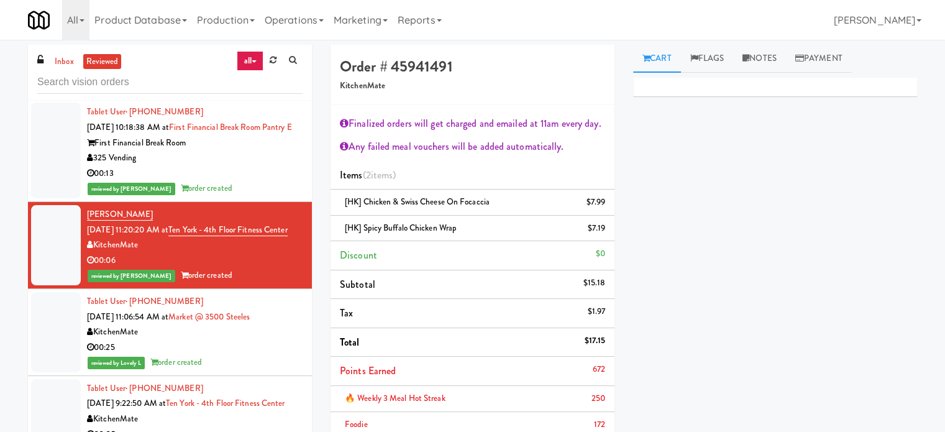
scroll to position [7254, 0]
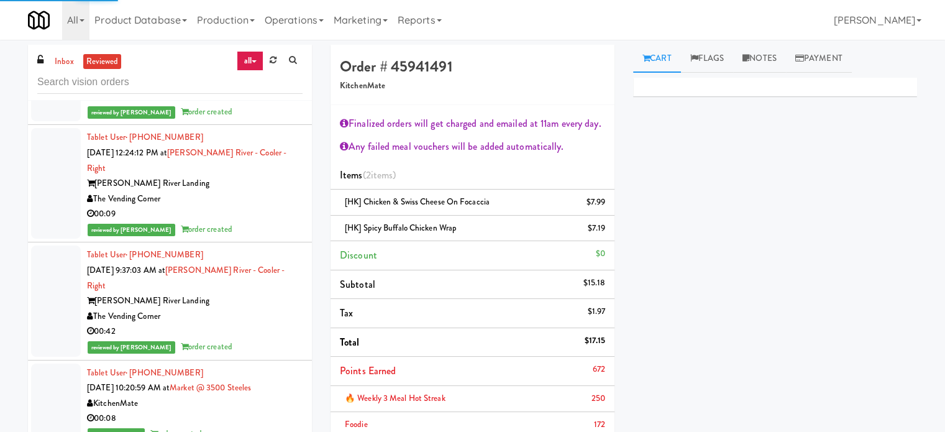
click at [248, 237] on div "reviewed by Paureen G order created" at bounding box center [195, 230] width 216 height 16
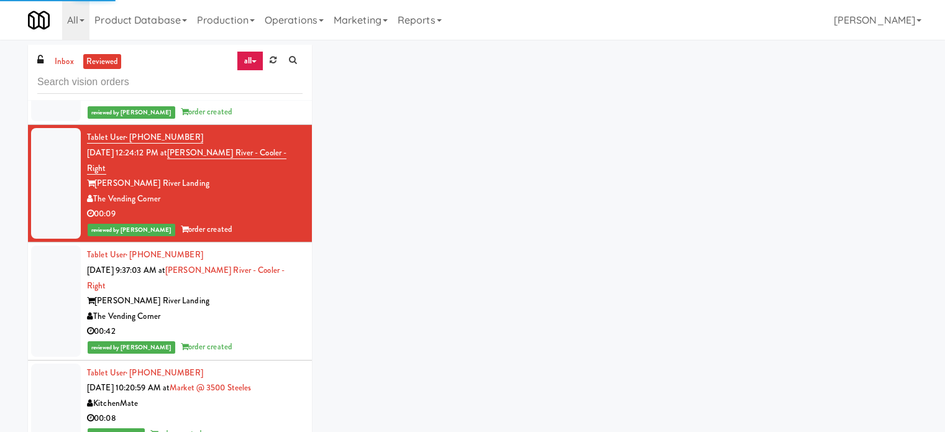
click at [269, 120] on div "reviewed by Knessa C order created" at bounding box center [195, 112] width 216 height 16
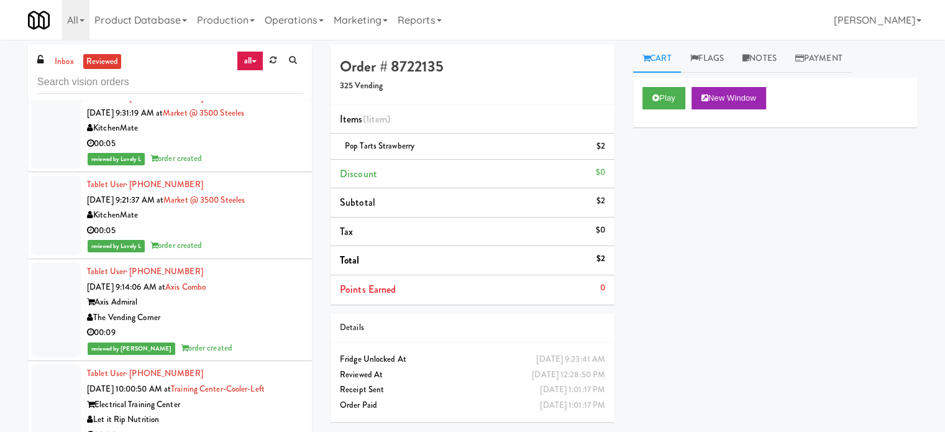
scroll to position [12230, 0]
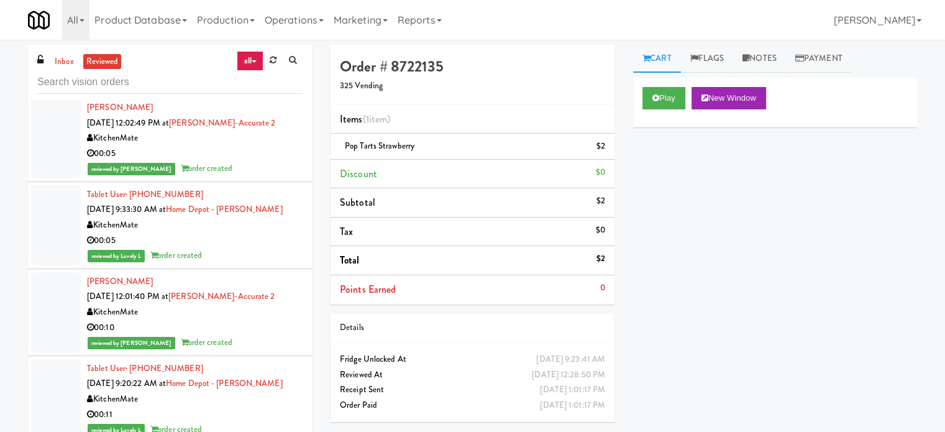
click at [275, 162] on div "00:05" at bounding box center [195, 154] width 216 height 16
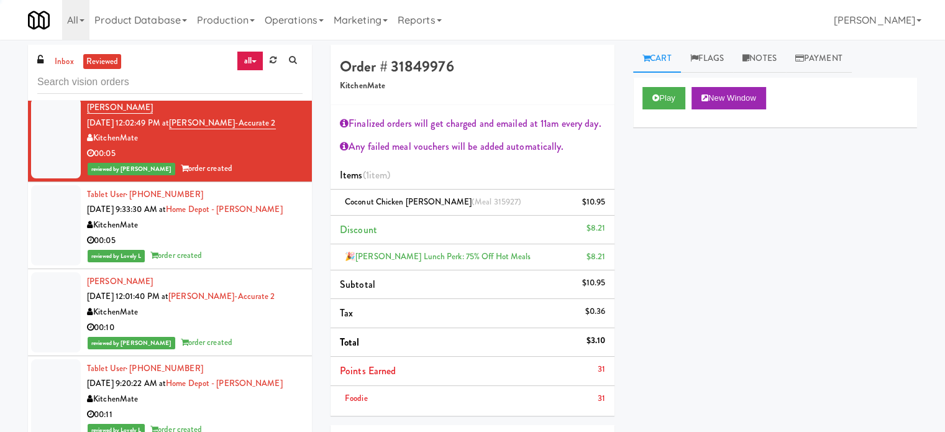
scroll to position [13784, 0]
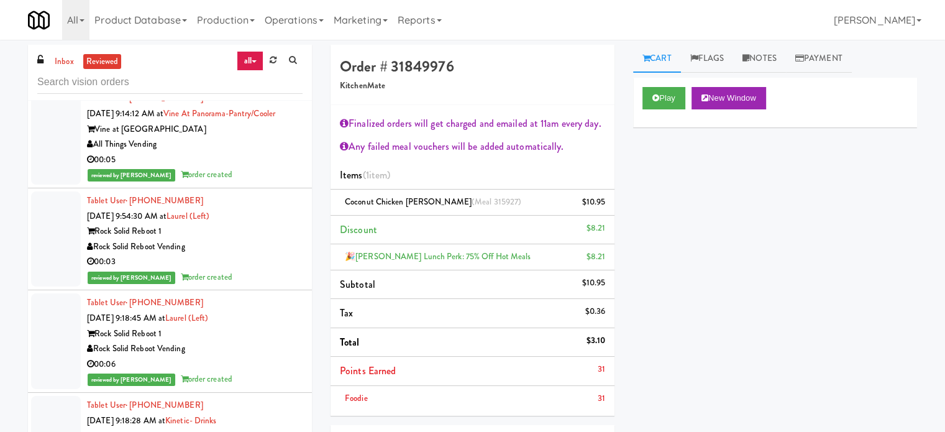
click at [255, 183] on div "reviewed by Frederick G order created" at bounding box center [195, 175] width 216 height 16
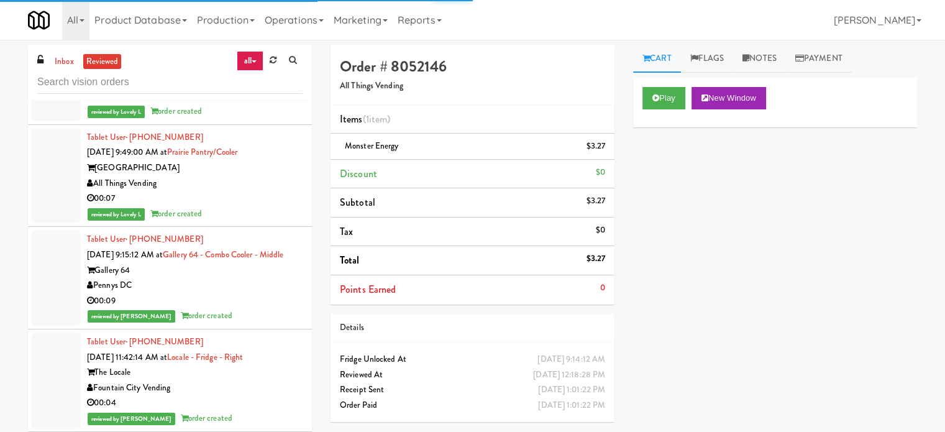
scroll to position [15338, 0]
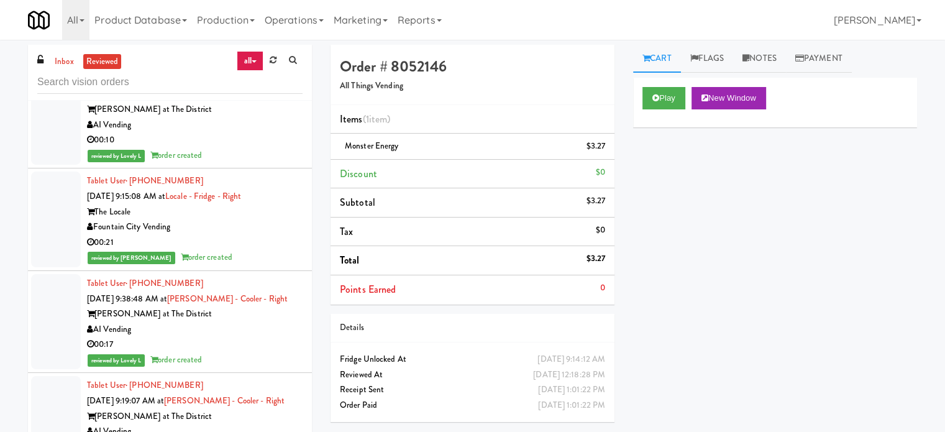
click at [269, 148] on div "00:10" at bounding box center [195, 140] width 216 height 16
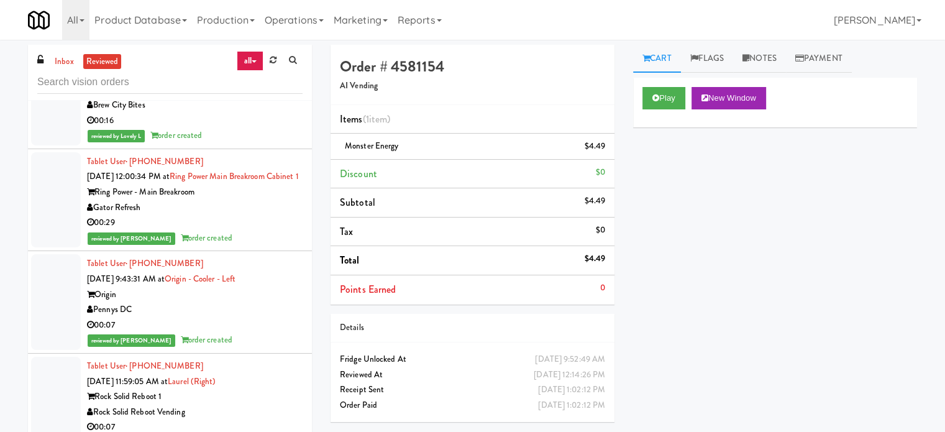
scroll to position [16581, 0]
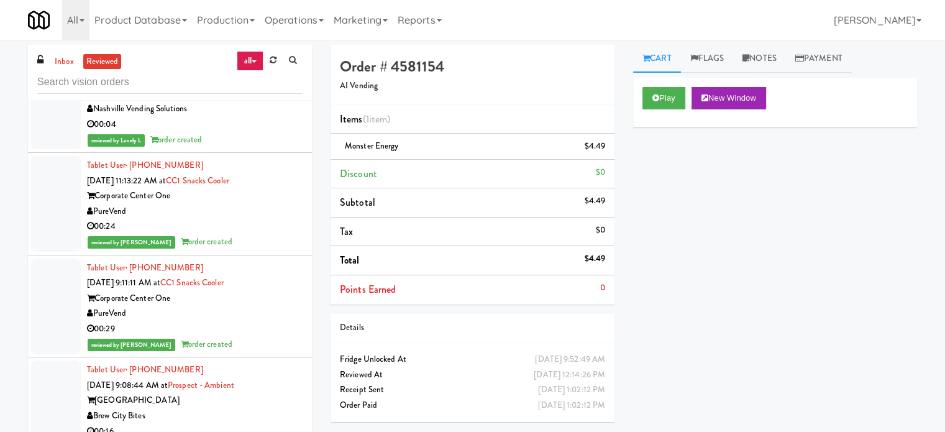
click at [278, 30] on div "00:06" at bounding box center [195, 22] width 216 height 16
click at [862, 366] on div "Play New Window Primary Flag Clear Flag if unable to determine what was taken o…" at bounding box center [775, 311] width 284 height 466
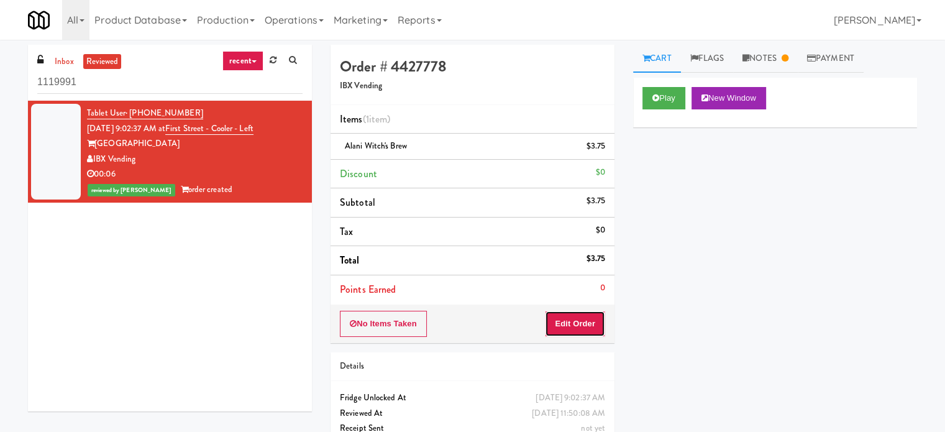
click at [577, 326] on button "Edit Order" at bounding box center [575, 324] width 60 height 26
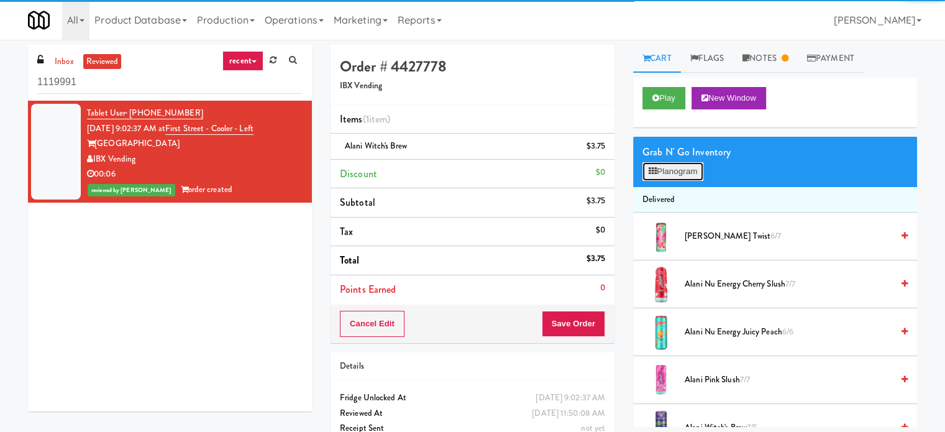
click at [685, 171] on button "Planogram" at bounding box center [673, 171] width 61 height 19
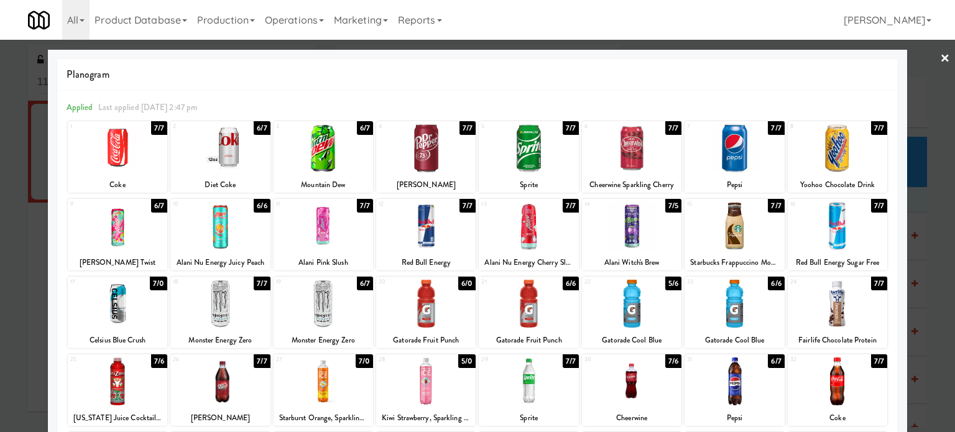
click at [922, 232] on div at bounding box center [477, 216] width 955 height 432
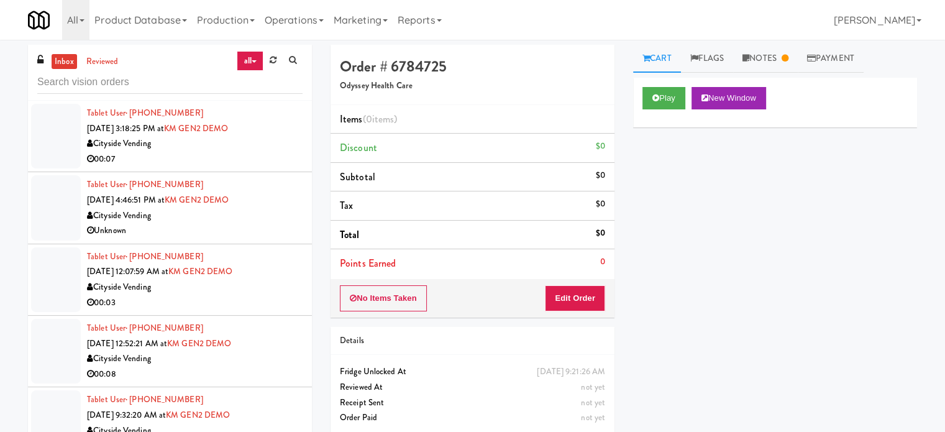
click at [129, 81] on input "text" at bounding box center [169, 82] width 265 height 23
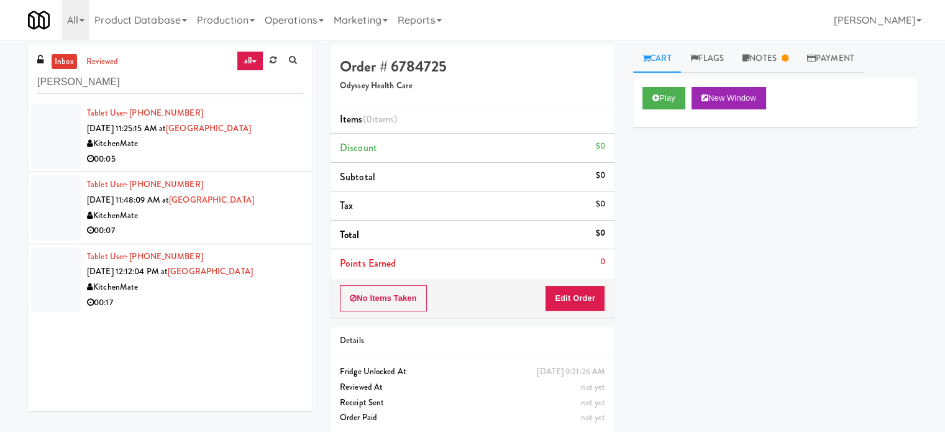
click at [283, 152] on div "00:05" at bounding box center [195, 160] width 216 height 16
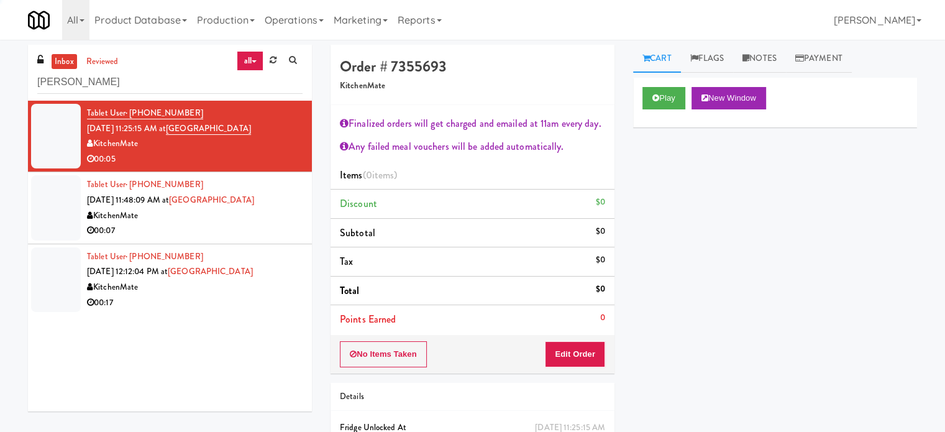
click at [286, 226] on div "00:07" at bounding box center [195, 231] width 216 height 16
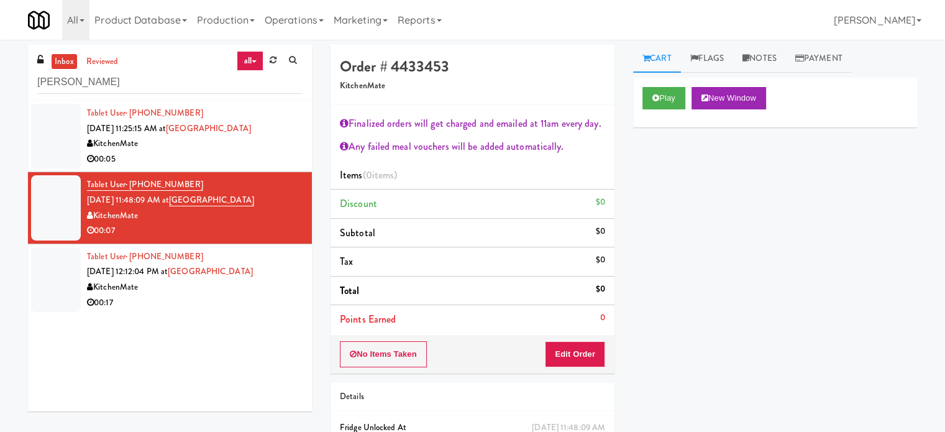
click at [196, 156] on div "00:05" at bounding box center [195, 160] width 216 height 16
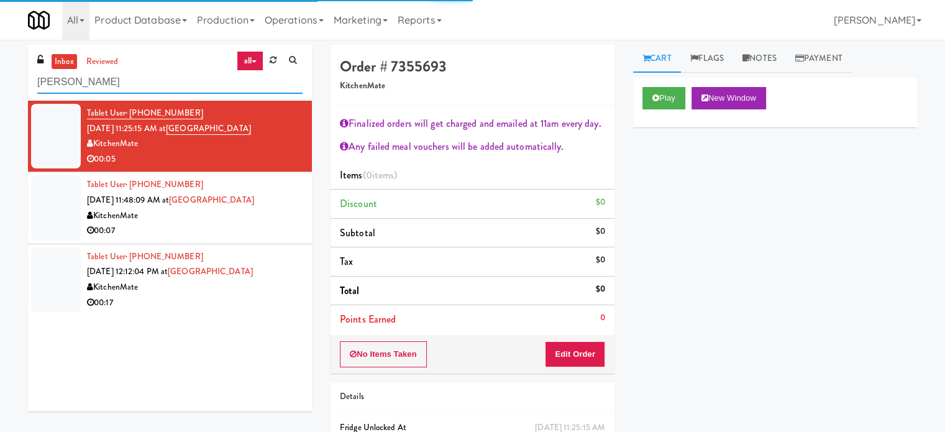
click at [139, 79] on input "[PERSON_NAME]" at bounding box center [169, 82] width 265 height 23
click at [117, 79] on input "[PERSON_NAME]" at bounding box center [169, 82] width 265 height 23
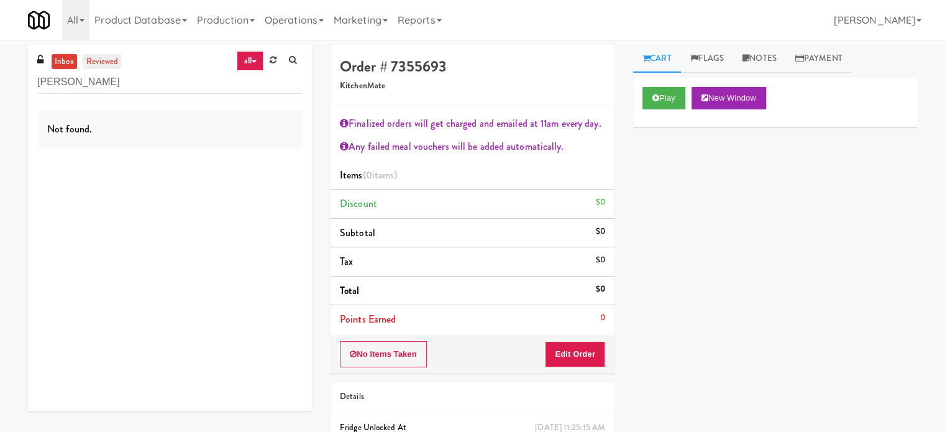
click at [110, 54] on link "reviewed" at bounding box center [102, 62] width 39 height 16
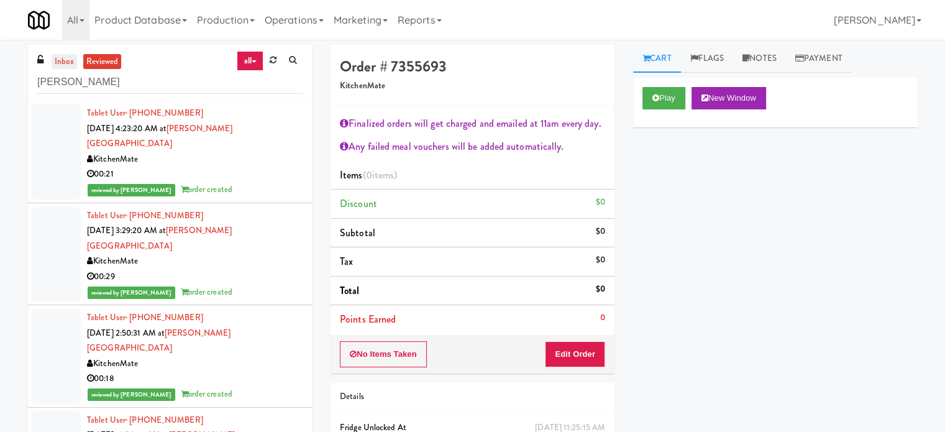
click at [67, 64] on link "inbox" at bounding box center [64, 62] width 25 height 16
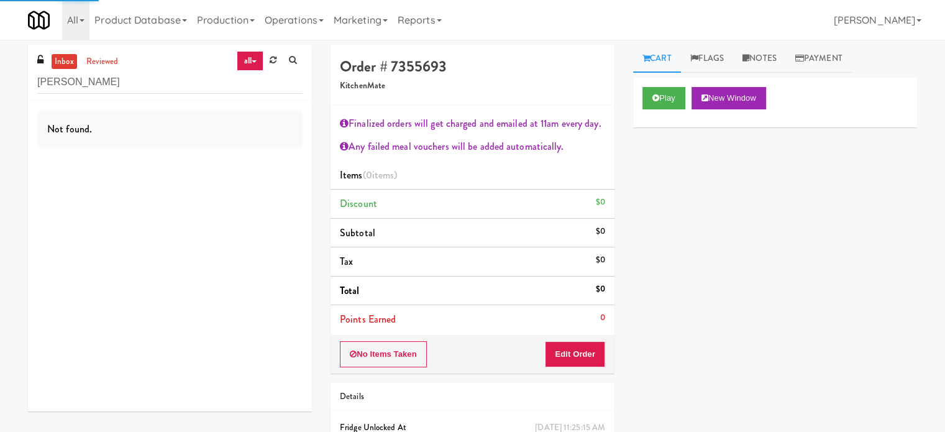
drag, startPoint x: 99, startPoint y: 62, endPoint x: 100, endPoint y: 69, distance: 7.5
click at [99, 62] on link "reviewed" at bounding box center [102, 62] width 39 height 16
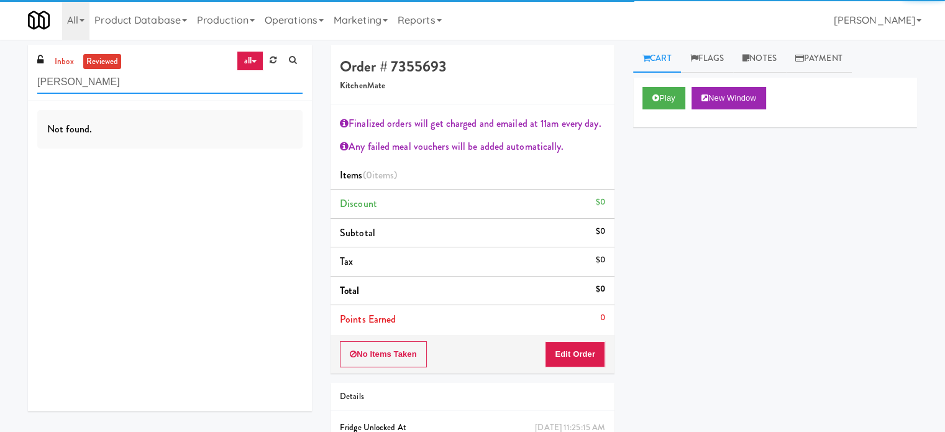
click at [98, 83] on input "[PERSON_NAME]" at bounding box center [169, 82] width 265 height 23
click at [98, 84] on input "[PERSON_NAME]" at bounding box center [169, 82] width 265 height 23
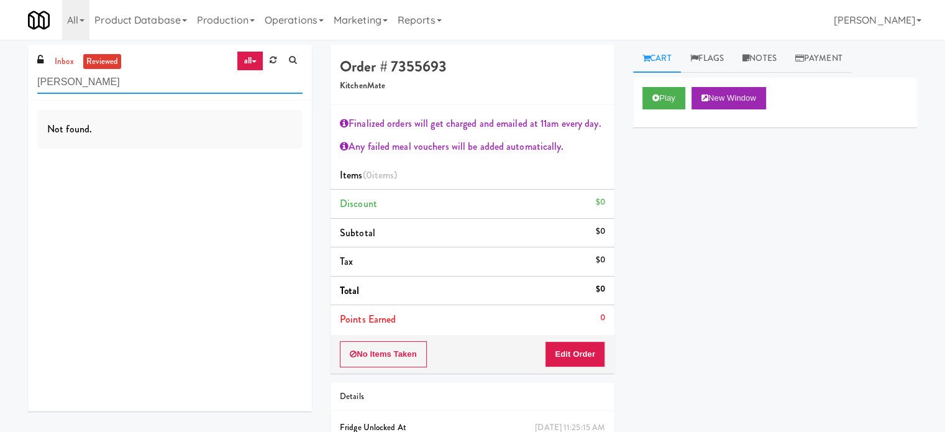
paste input "[STREET_ADDRESS][PERSON_NAME]"
click at [181, 71] on input "[STREET_ADDRESS][PERSON_NAME]" at bounding box center [169, 82] width 265 height 23
click at [170, 86] on input "[STREET_ADDRESS][PERSON_NAME]" at bounding box center [169, 82] width 265 height 23
click at [168, 86] on input "[STREET_ADDRESS][PERSON_NAME]" at bounding box center [169, 82] width 265 height 23
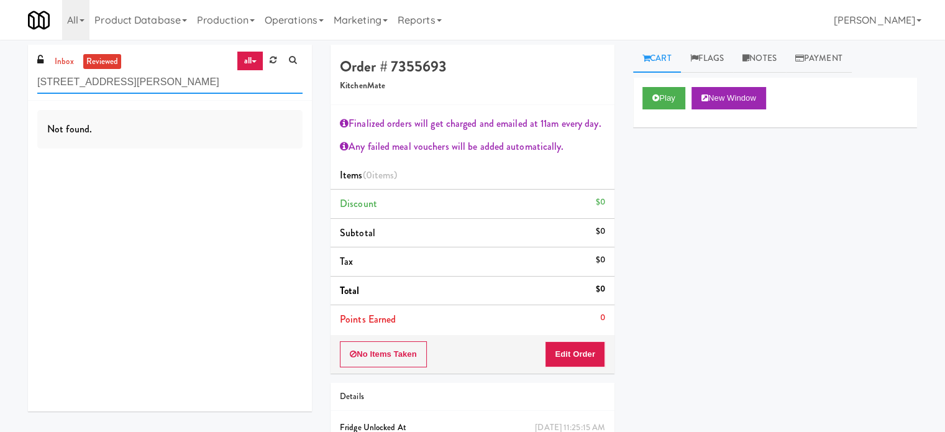
click at [168, 86] on input "[STREET_ADDRESS][PERSON_NAME]" at bounding box center [169, 82] width 265 height 23
paste input "text"
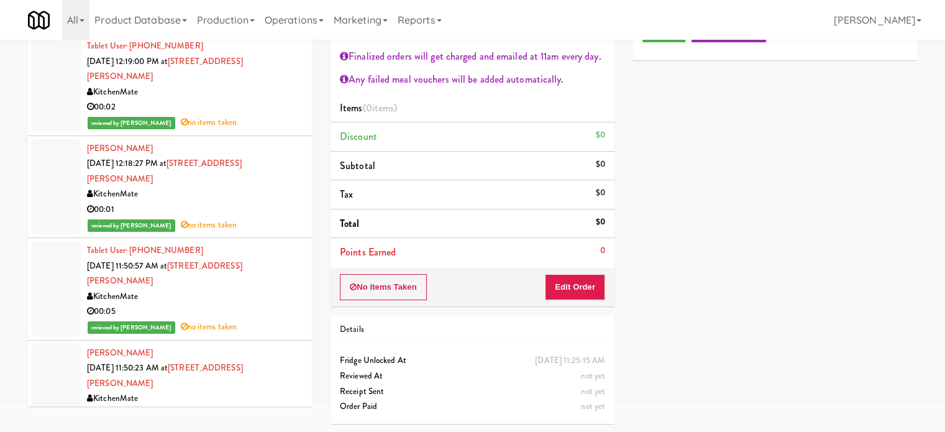
type input "[STREET_ADDRESS][PERSON_NAME]"
click at [271, 218] on div "reviewed by [PERSON_NAME] no items taken" at bounding box center [195, 226] width 216 height 16
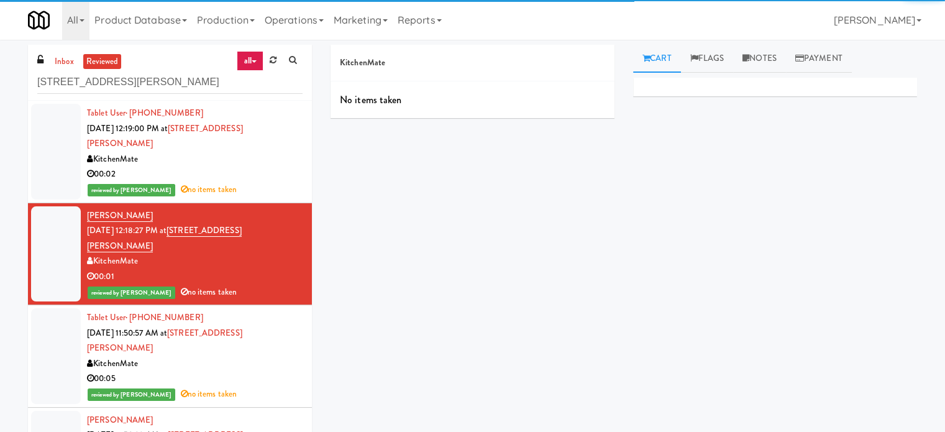
click at [249, 182] on div "reviewed by [PERSON_NAME] no items taken" at bounding box center [195, 190] width 216 height 16
